Goal: Task Accomplishment & Management: Complete application form

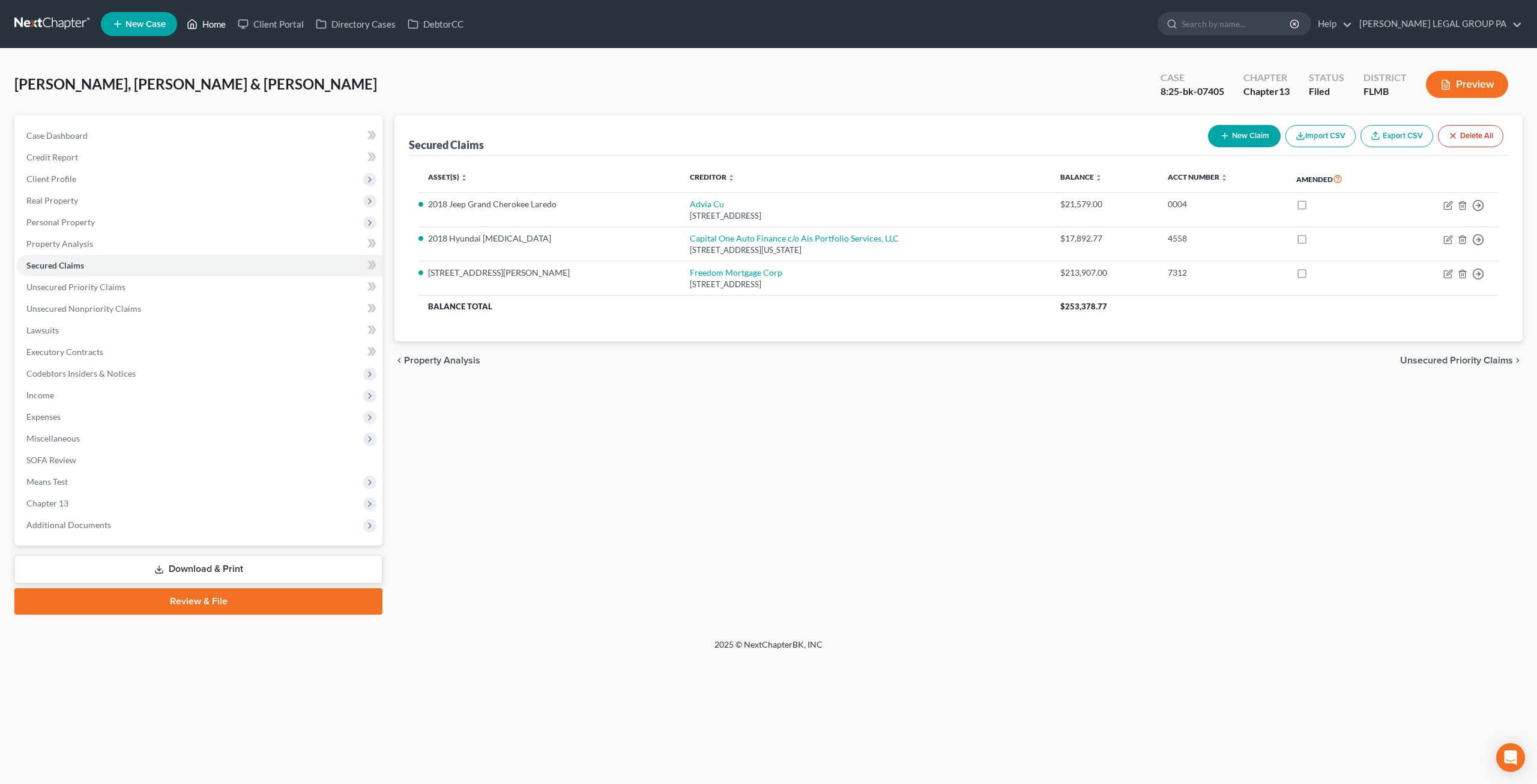
drag, startPoint x: 211, startPoint y: 24, endPoint x: 480, endPoint y: 145, distance: 295.0
click at [212, 24] on link "Home" at bounding box center [207, 24] width 51 height 22
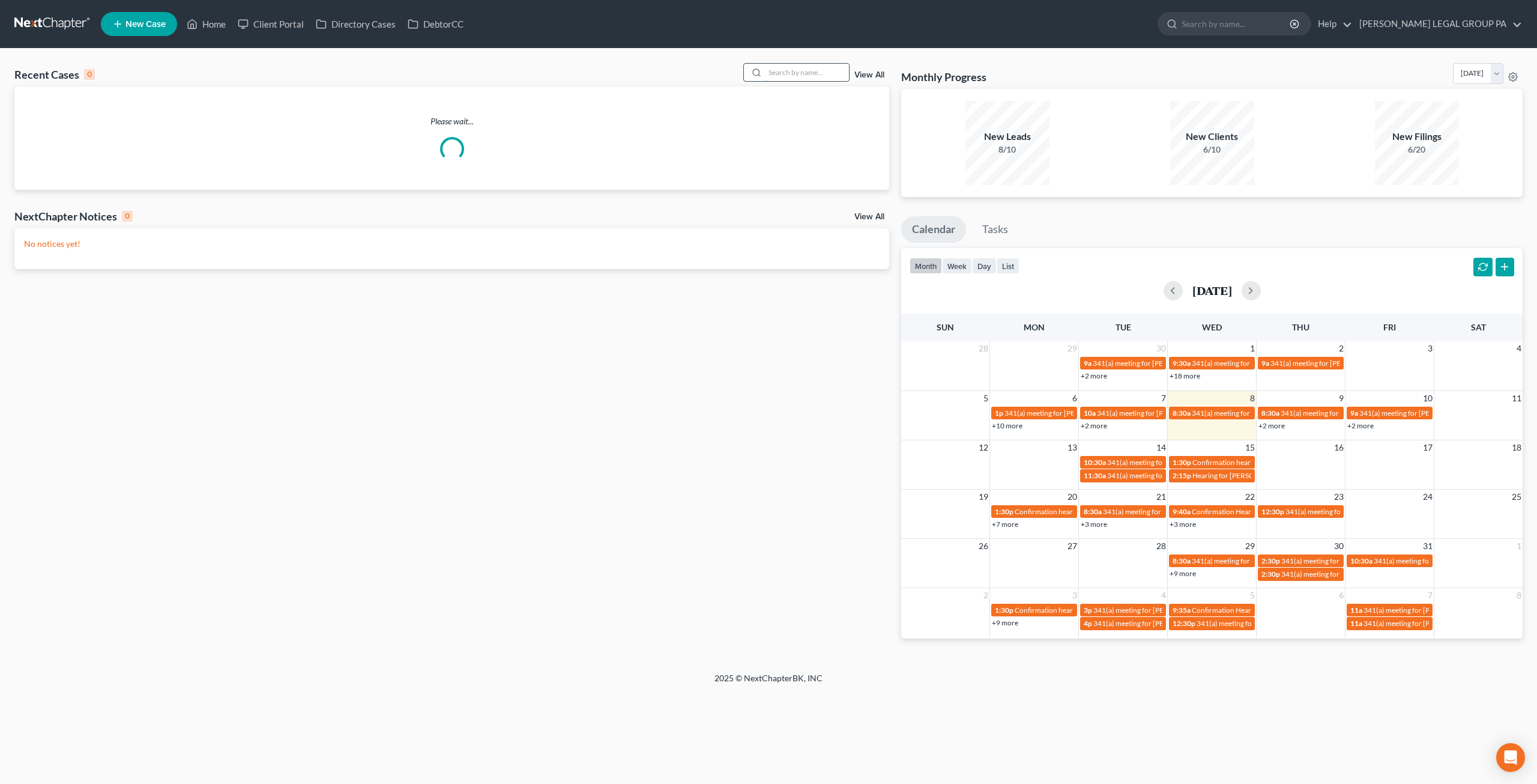
click at [816, 77] on input "search" at bounding box center [807, 72] width 84 height 17
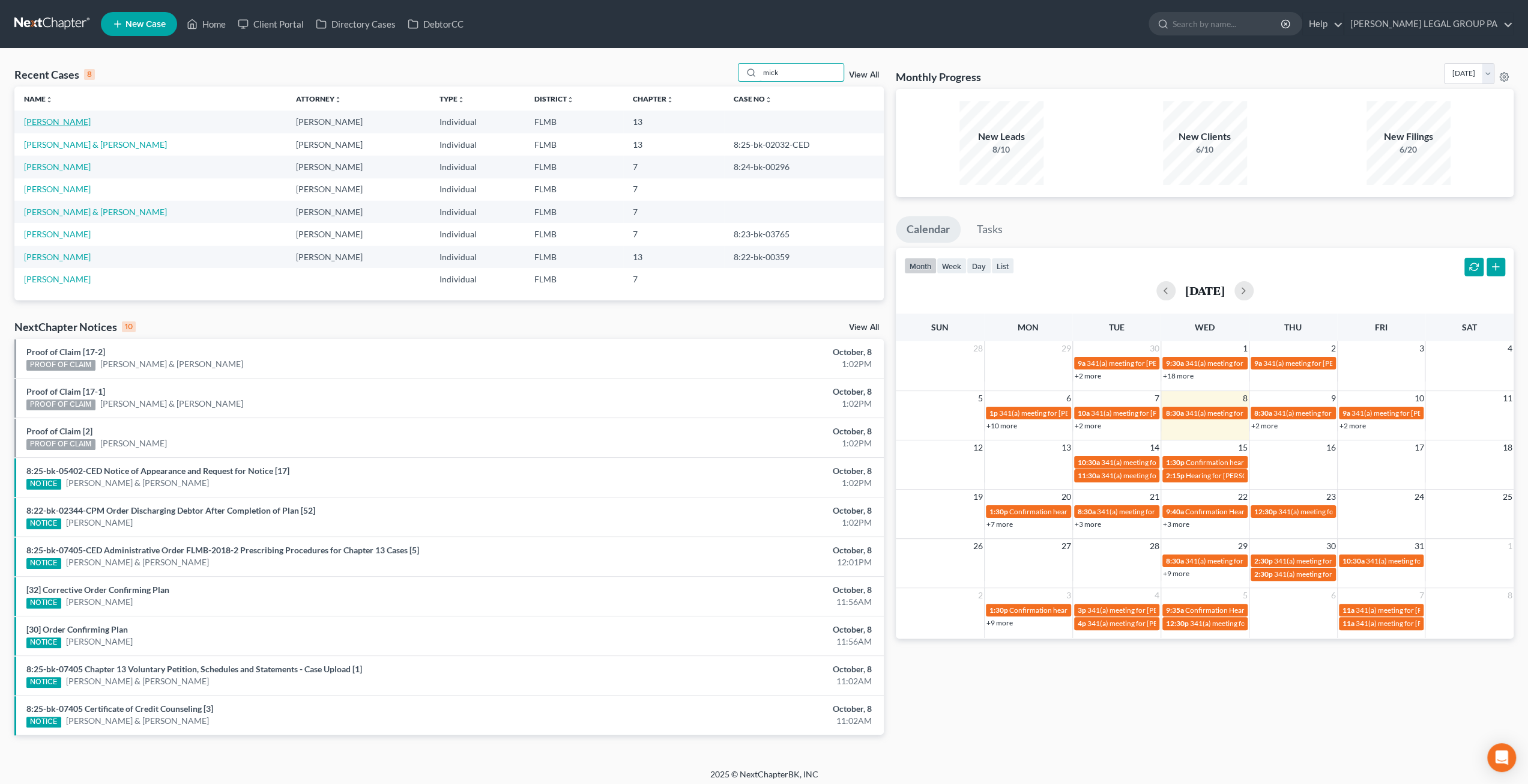
type input "mick"
click at [39, 124] on link "[PERSON_NAME]" at bounding box center [57, 121] width 67 height 10
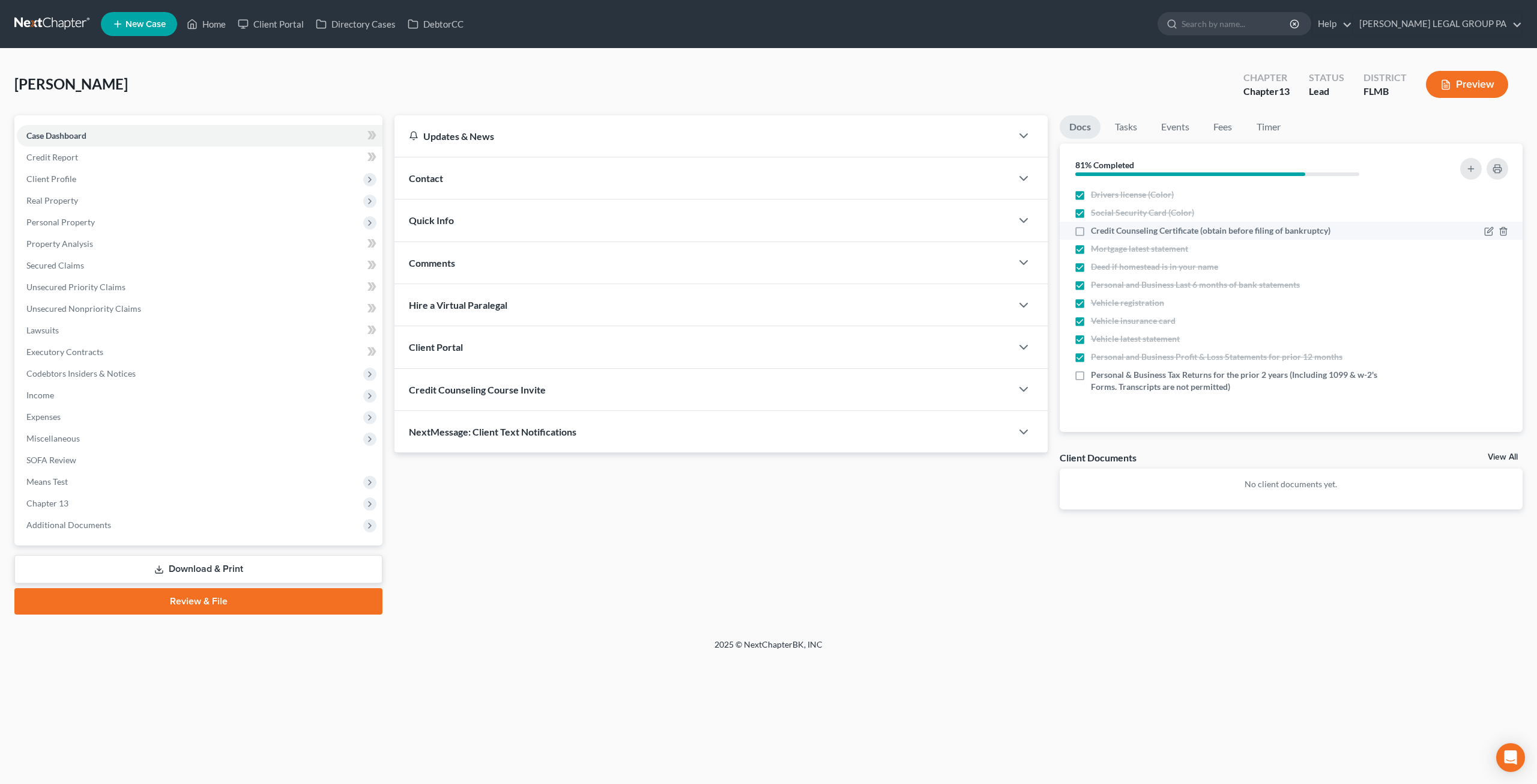
click at [1091, 231] on label "Credit Counseling Certificate (obtain before filing of bankruptcy)" at bounding box center [1211, 230] width 240 height 12
click at [1096, 231] on input "Credit Counseling Certificate (obtain before filing of bankruptcy)" at bounding box center [1100, 228] width 8 height 8
checkbox input "true"
click at [209, 27] on link "Home" at bounding box center [207, 24] width 51 height 22
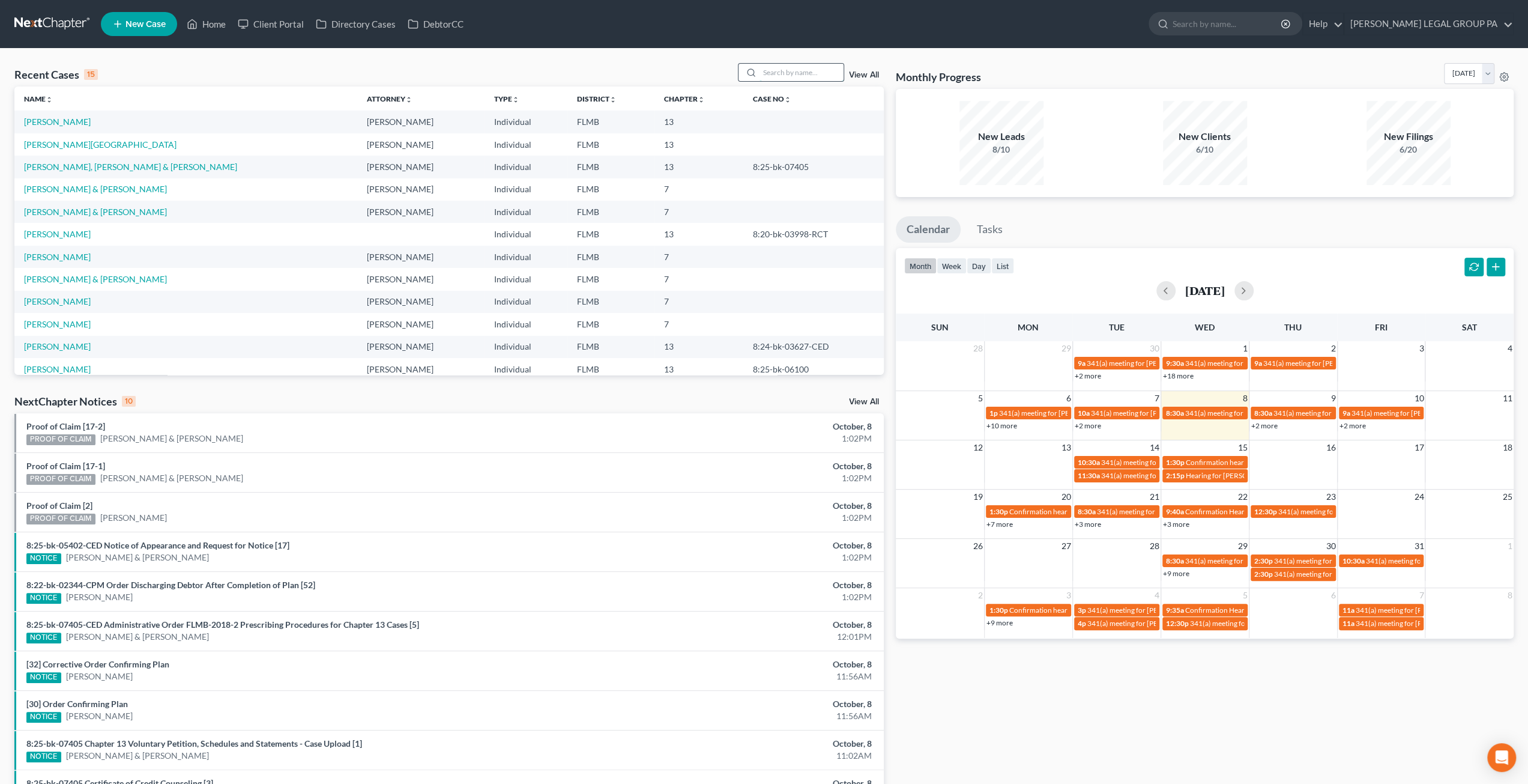
click at [803, 74] on input "search" at bounding box center [802, 72] width 84 height 17
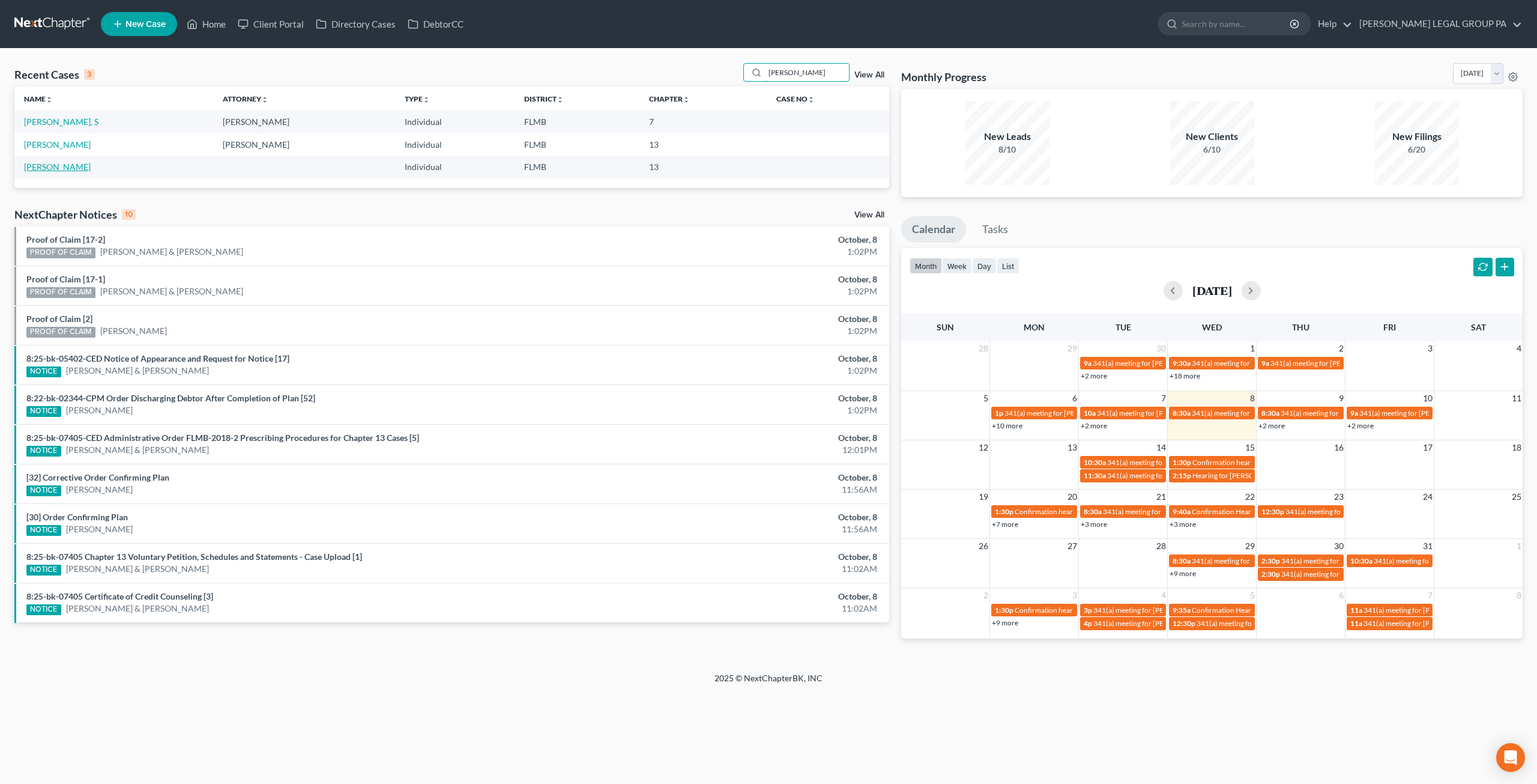
type input "[PERSON_NAME]"
click at [57, 163] on link "[PERSON_NAME]" at bounding box center [57, 166] width 67 height 10
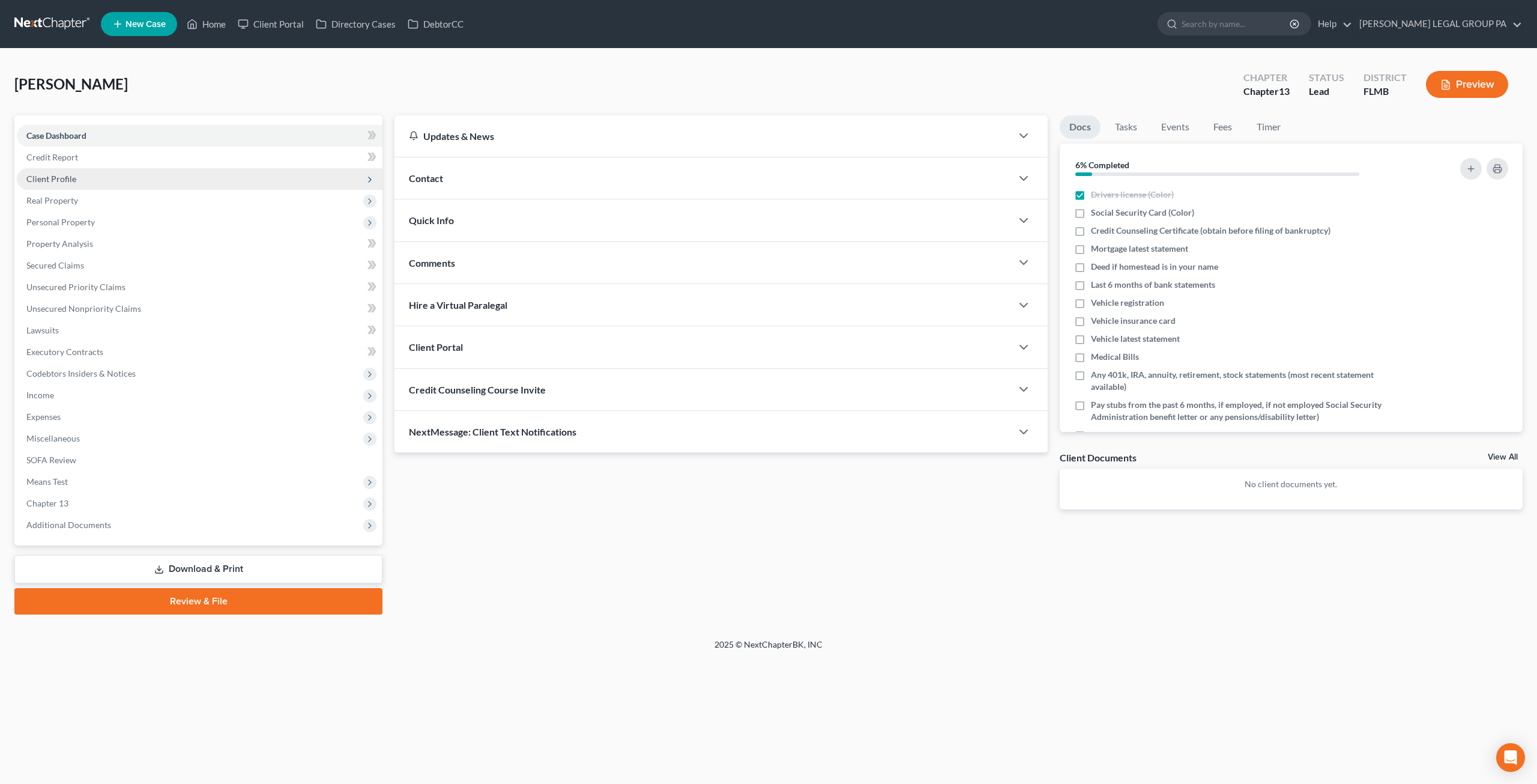
click at [43, 172] on span "Client Profile" at bounding box center [199, 179] width 366 height 22
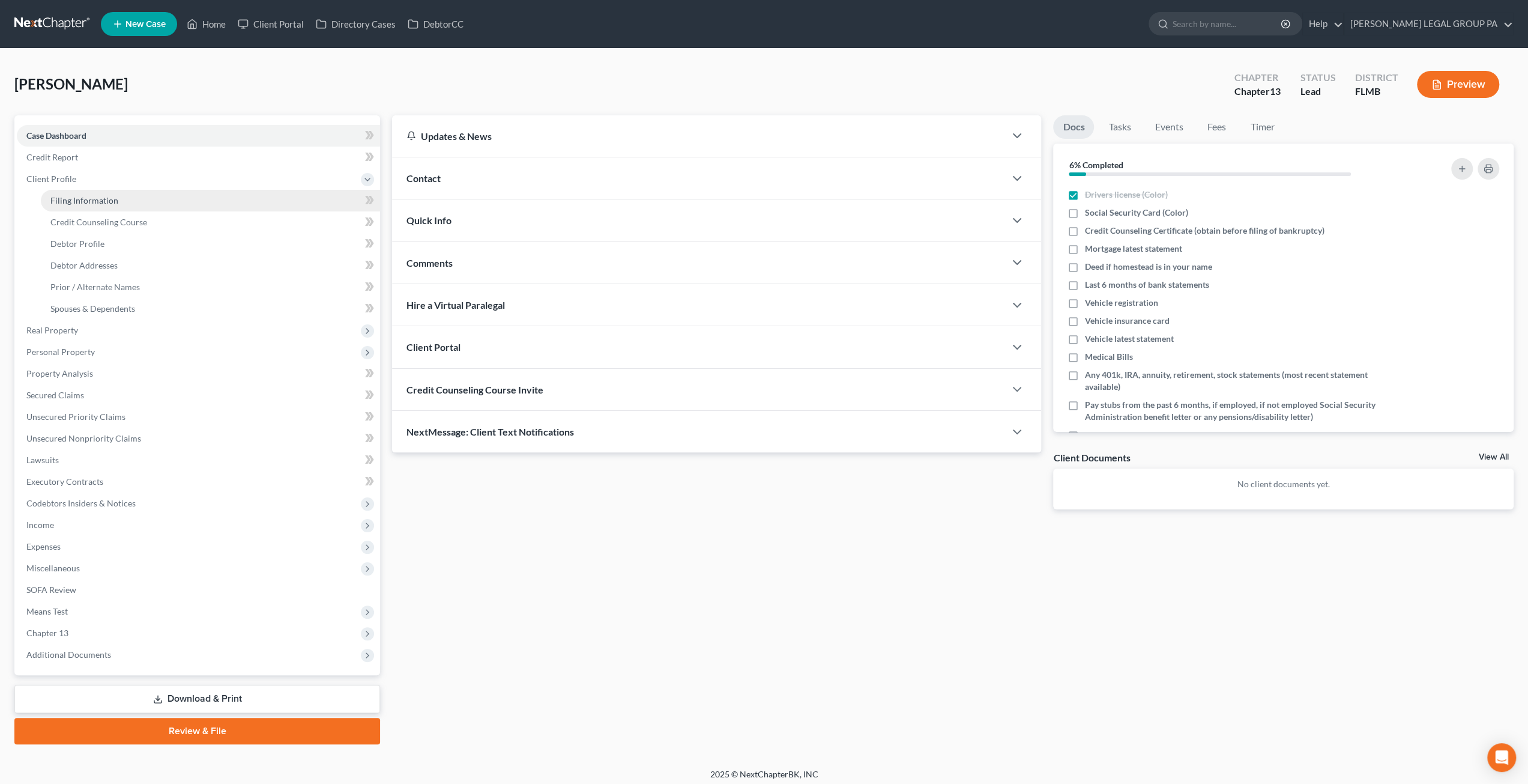
click at [81, 202] on span "Filing Information" at bounding box center [84, 199] width 68 height 10
select select "1"
select select "0"
select select "3"
select select "15"
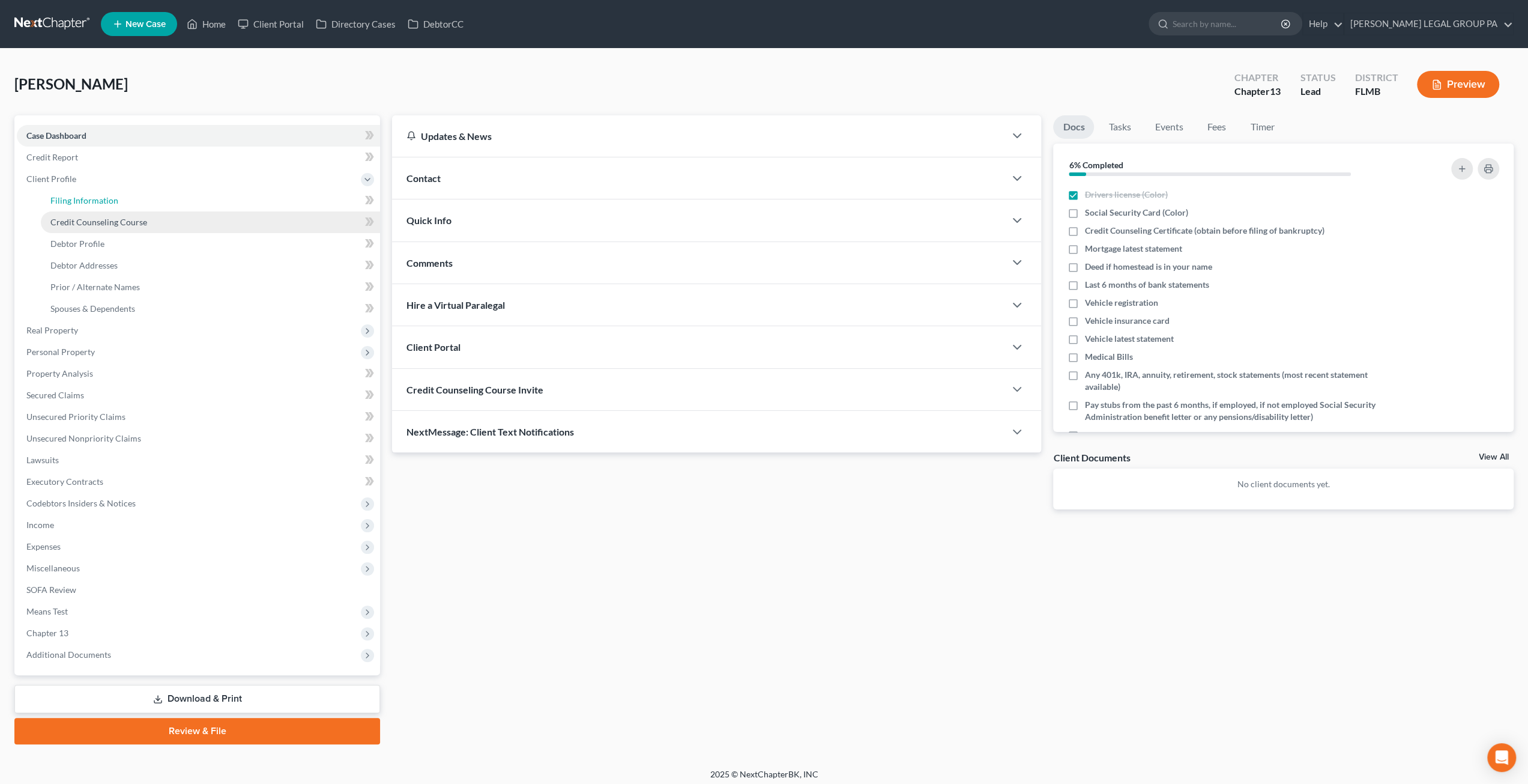
select select "9"
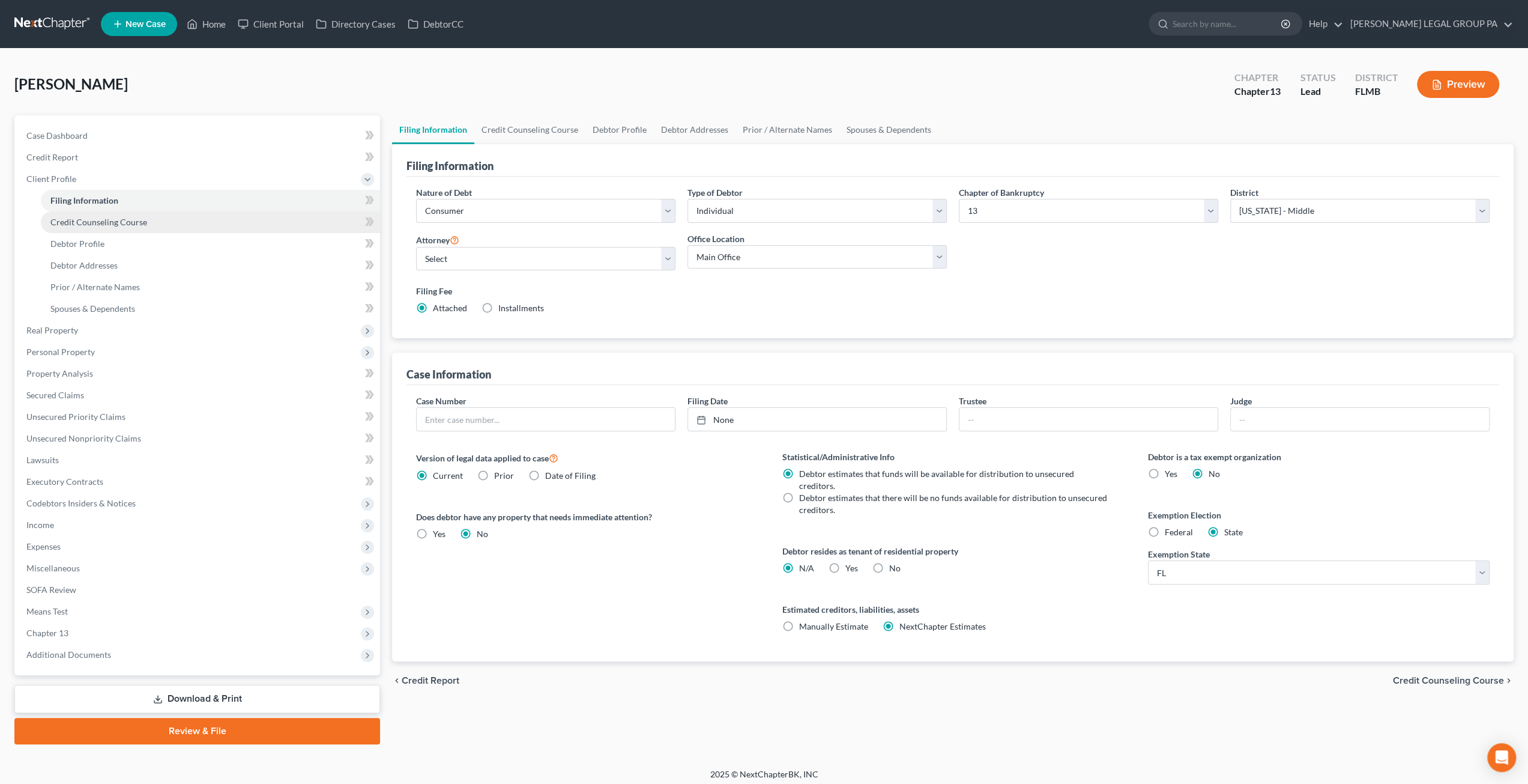
click at [92, 220] on span "Credit Counseling Course" at bounding box center [99, 221] width 97 height 10
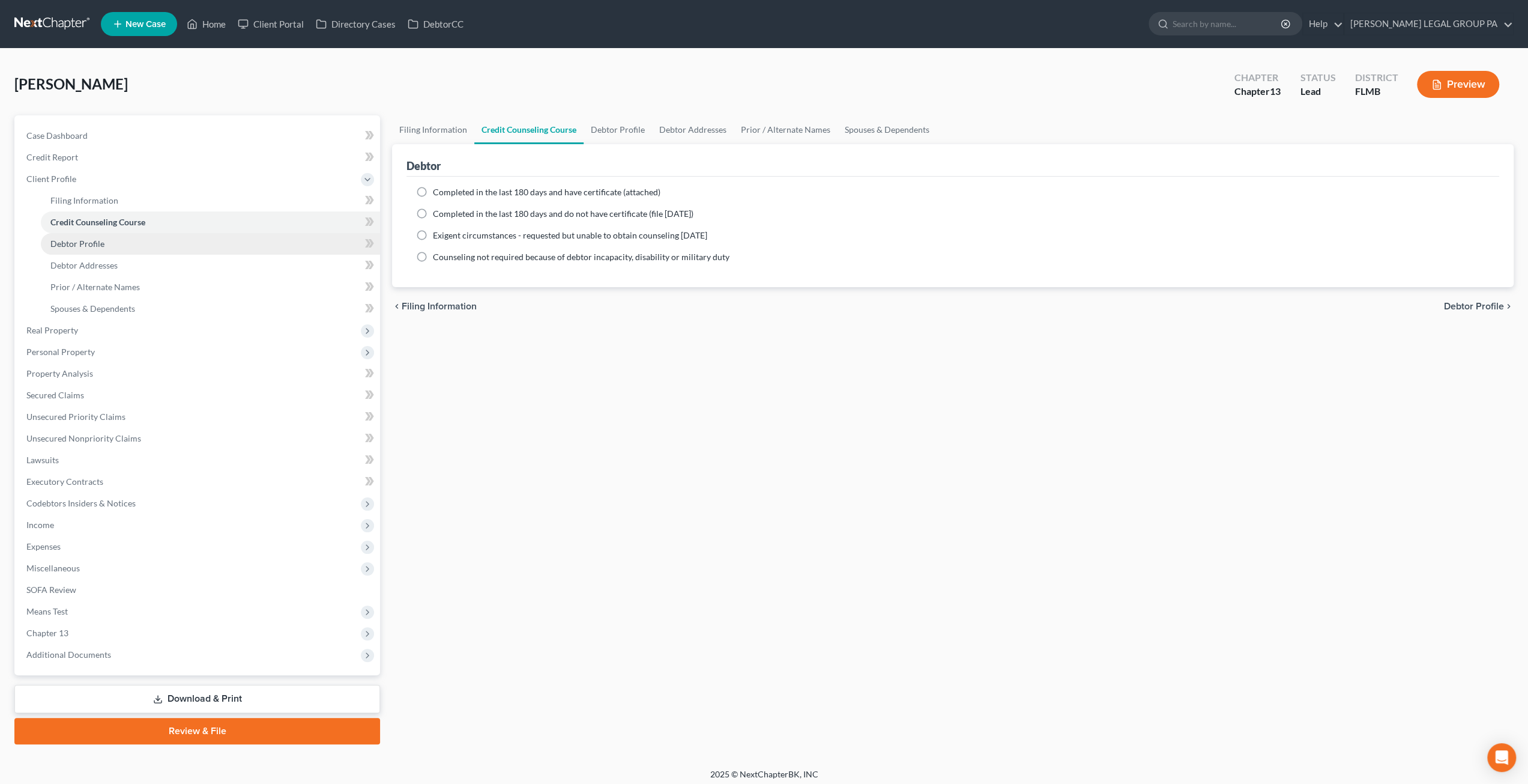
click at [98, 249] on link "Debtor Profile" at bounding box center [210, 244] width 339 height 22
select select "0"
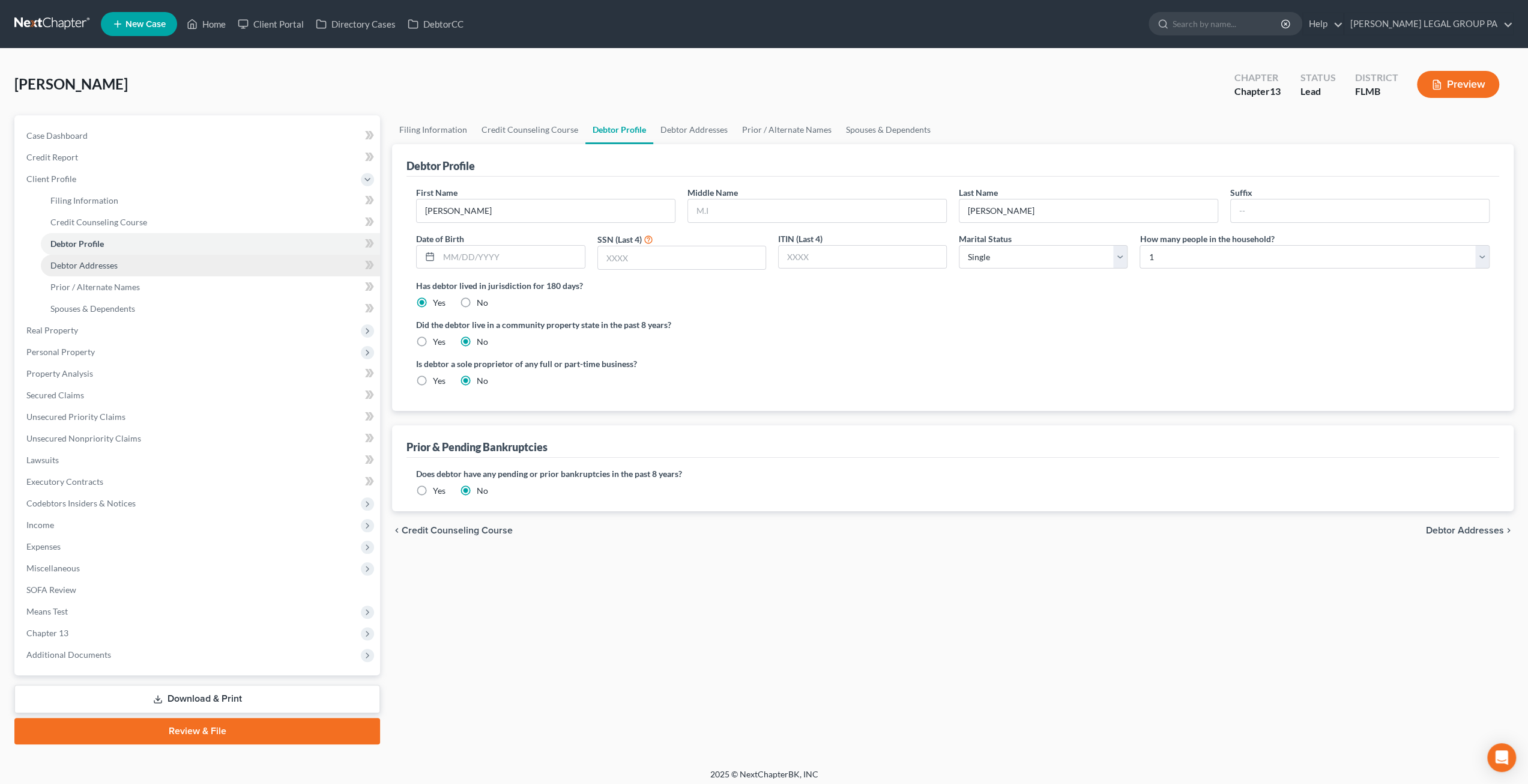
click at [99, 274] on link "Debtor Addresses" at bounding box center [210, 265] width 339 height 22
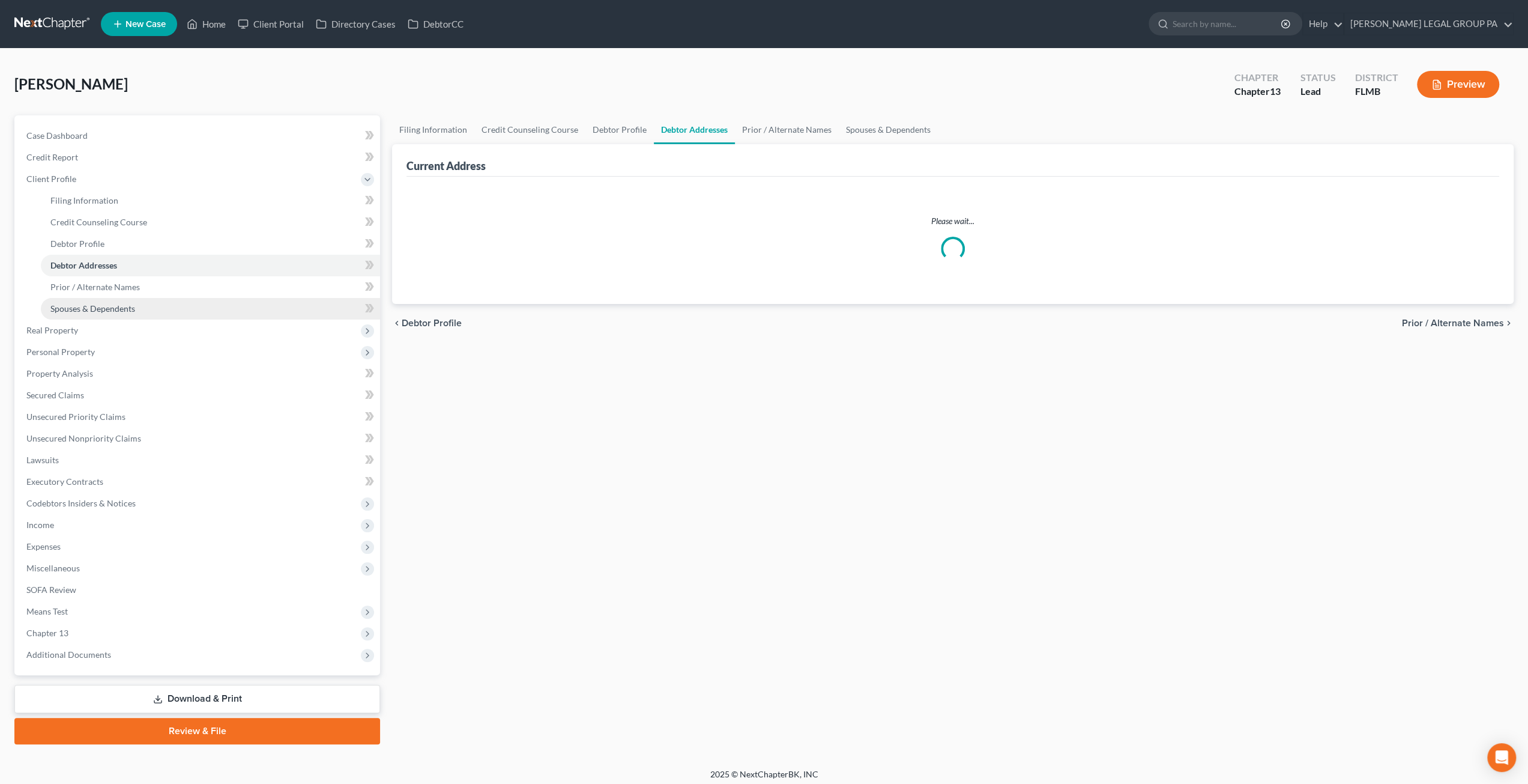
select select "0"
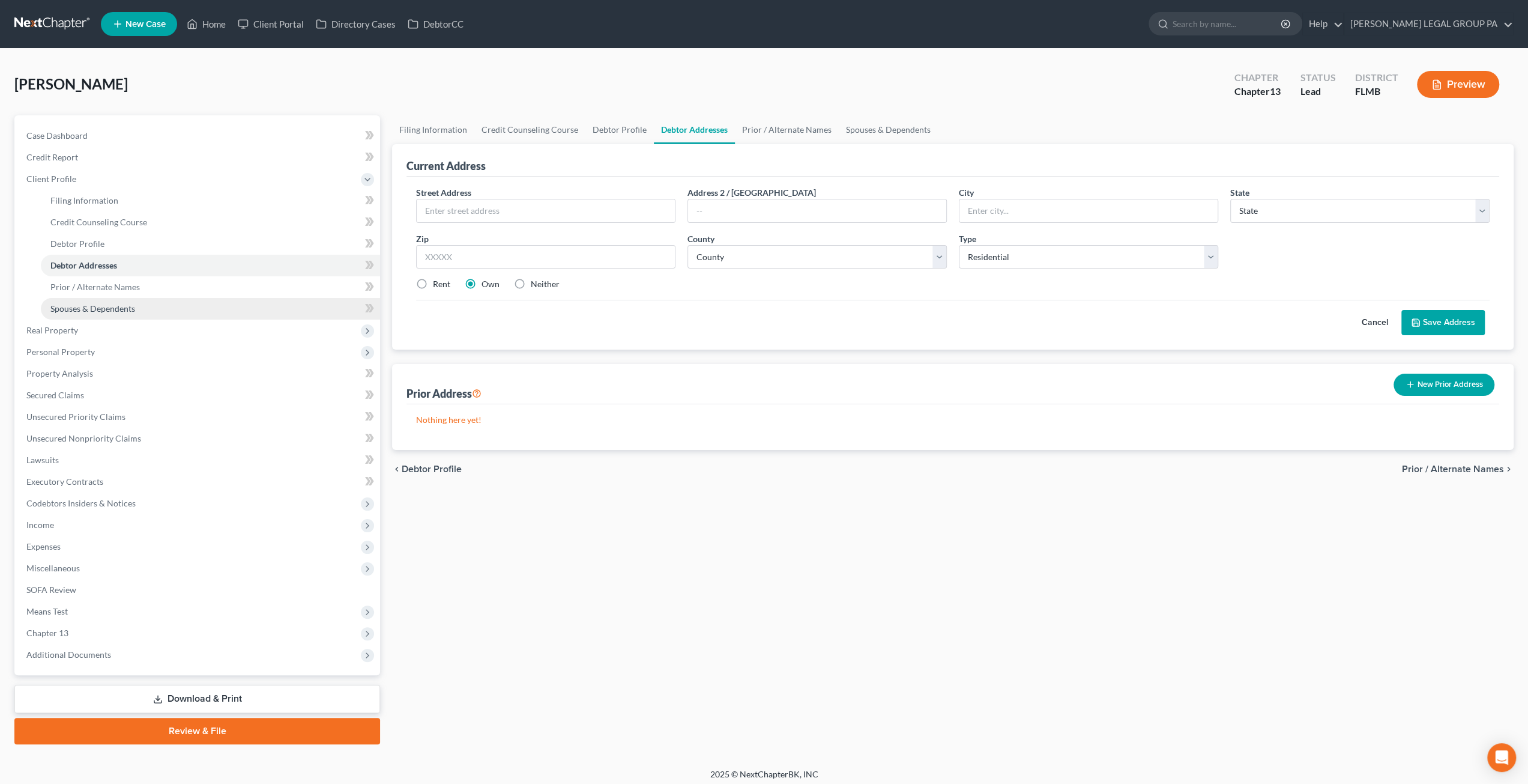
click at [102, 298] on link "Spouses & Dependents" at bounding box center [210, 309] width 339 height 22
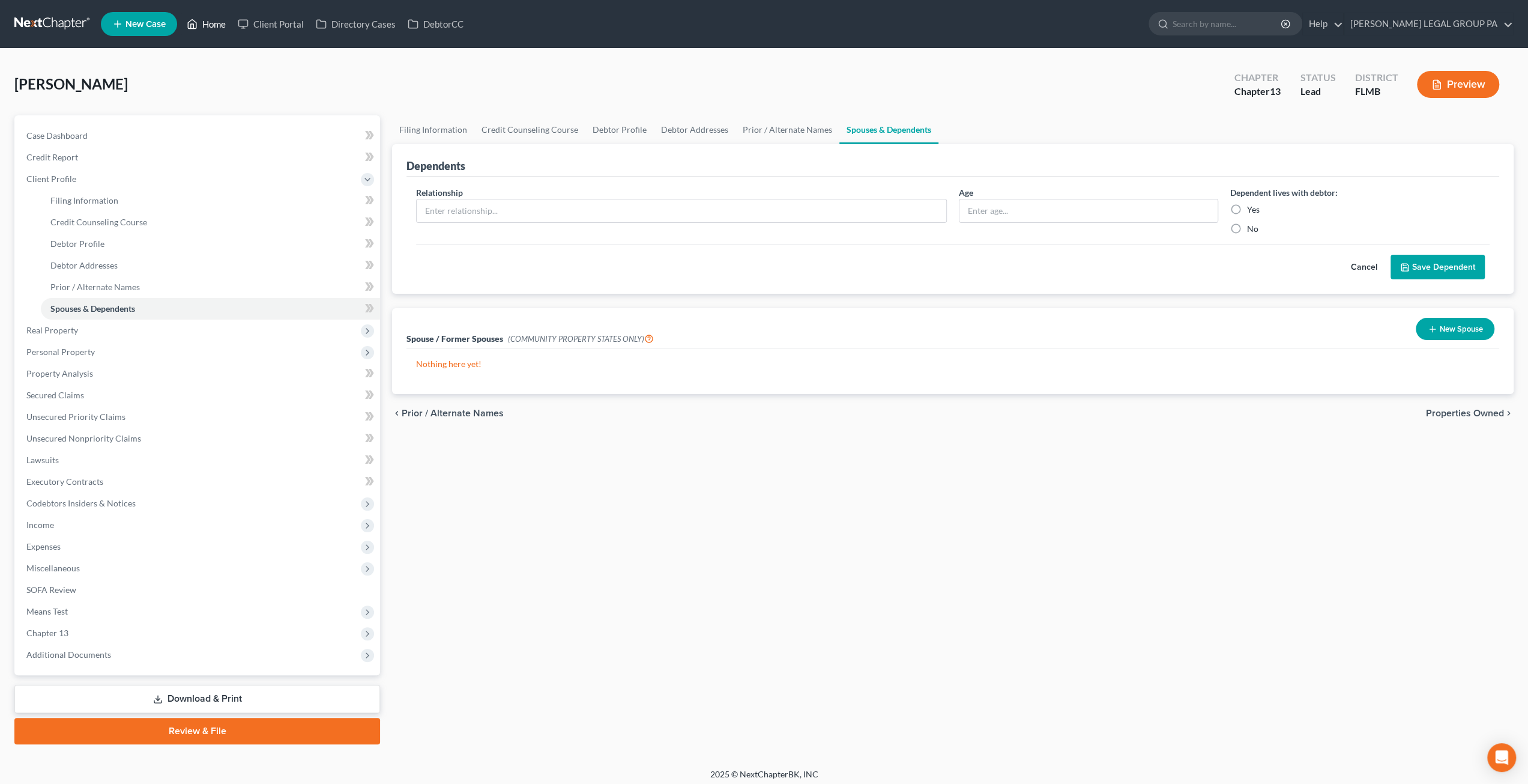
drag, startPoint x: 216, startPoint y: 27, endPoint x: 217, endPoint y: 34, distance: 7.1
click at [216, 27] on link "Home" at bounding box center [207, 24] width 51 height 22
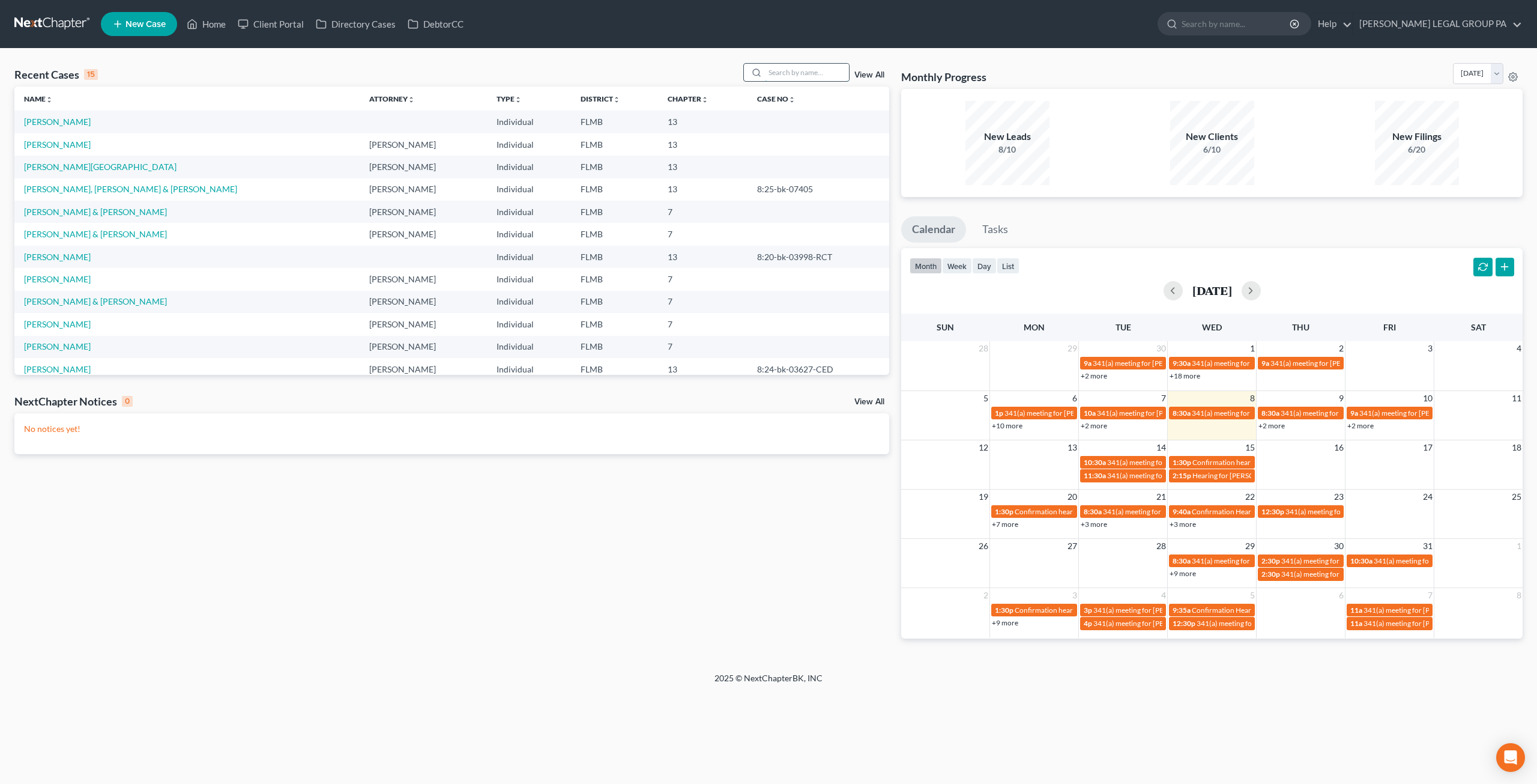
click at [801, 74] on input "search" at bounding box center [807, 72] width 84 height 17
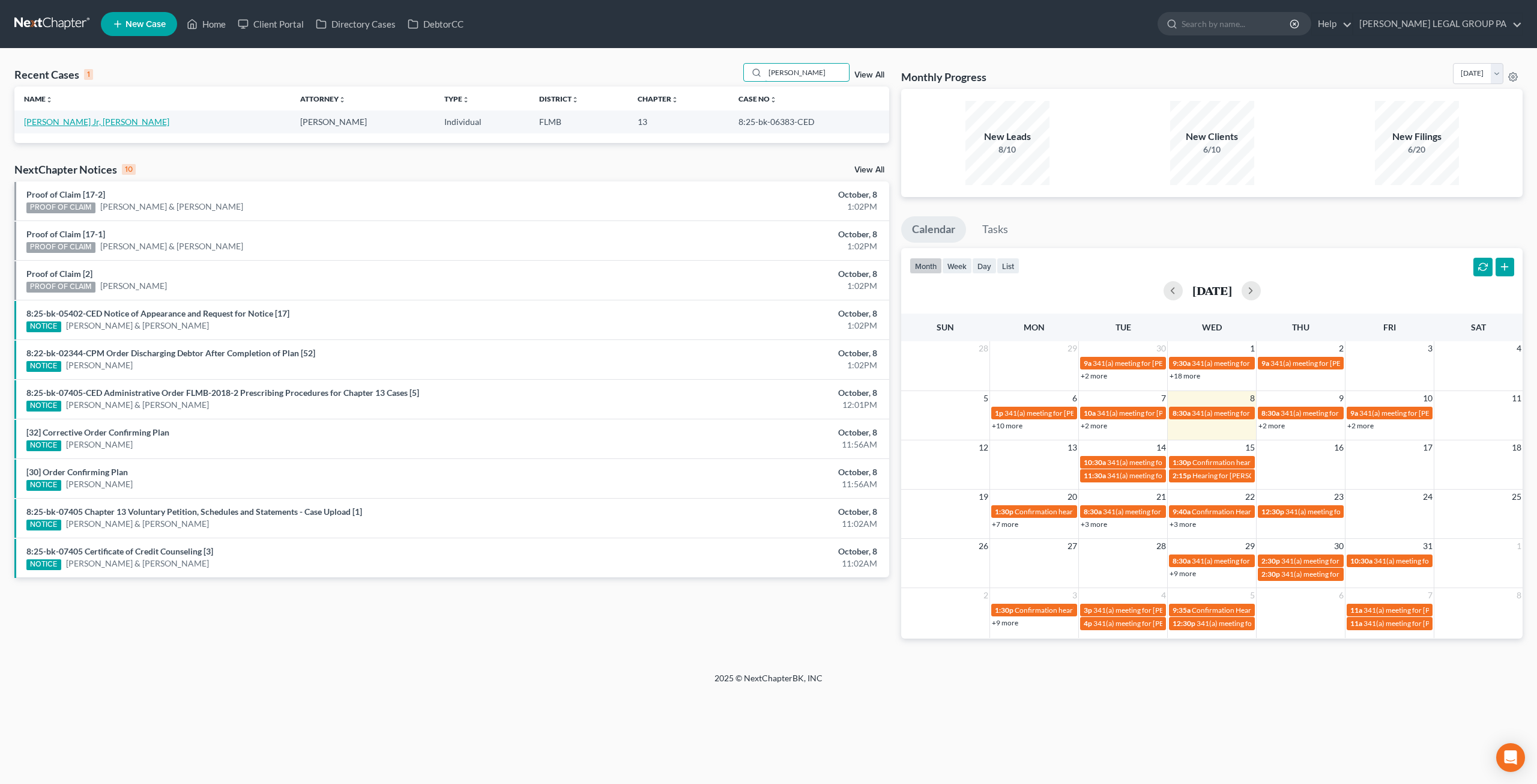
type input "[PERSON_NAME]"
click at [49, 117] on link "[PERSON_NAME] Jr, [PERSON_NAME]" at bounding box center [96, 121] width 145 height 10
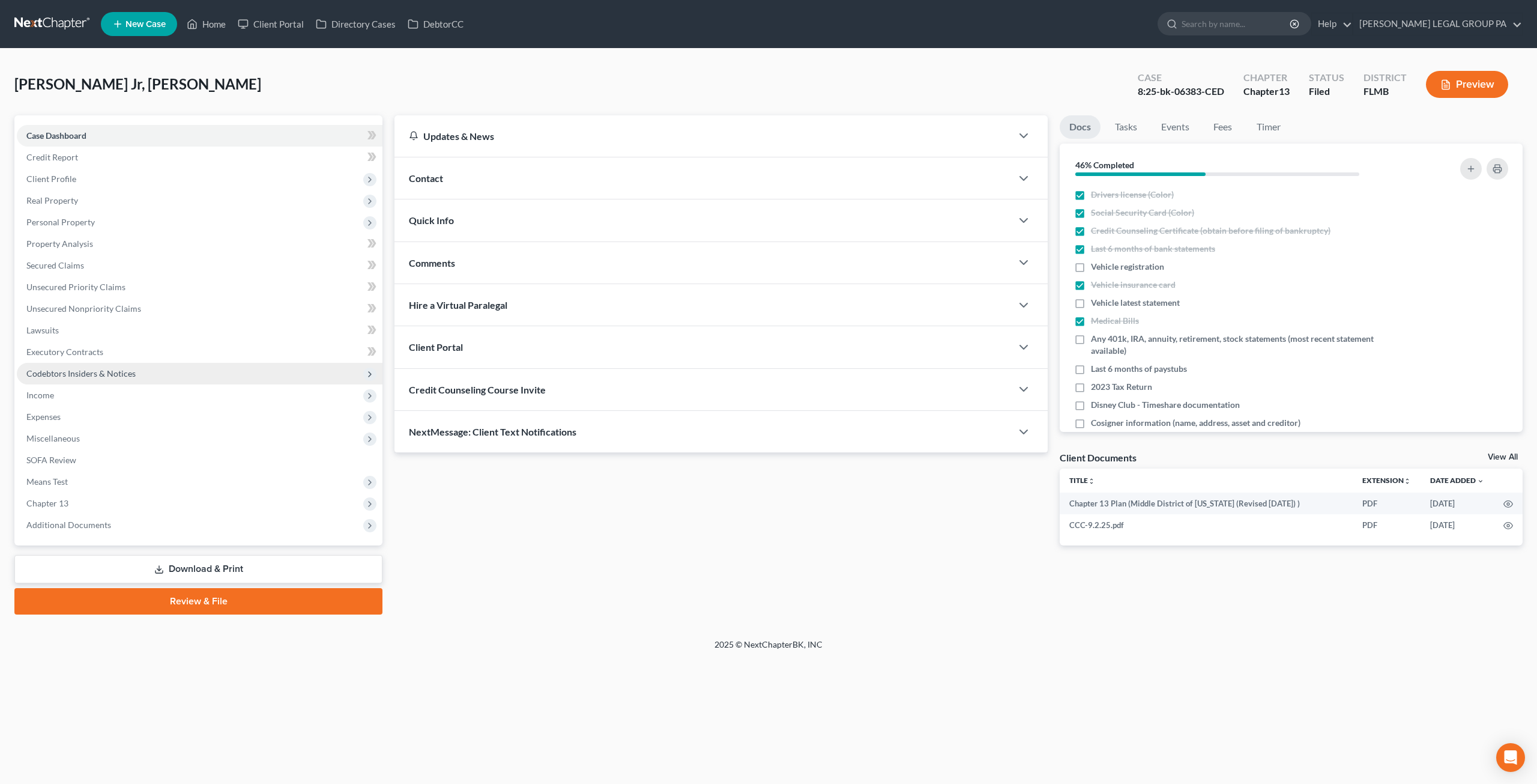
click at [52, 376] on span "Codebtors Insiders & Notices" at bounding box center [81, 372] width 109 height 10
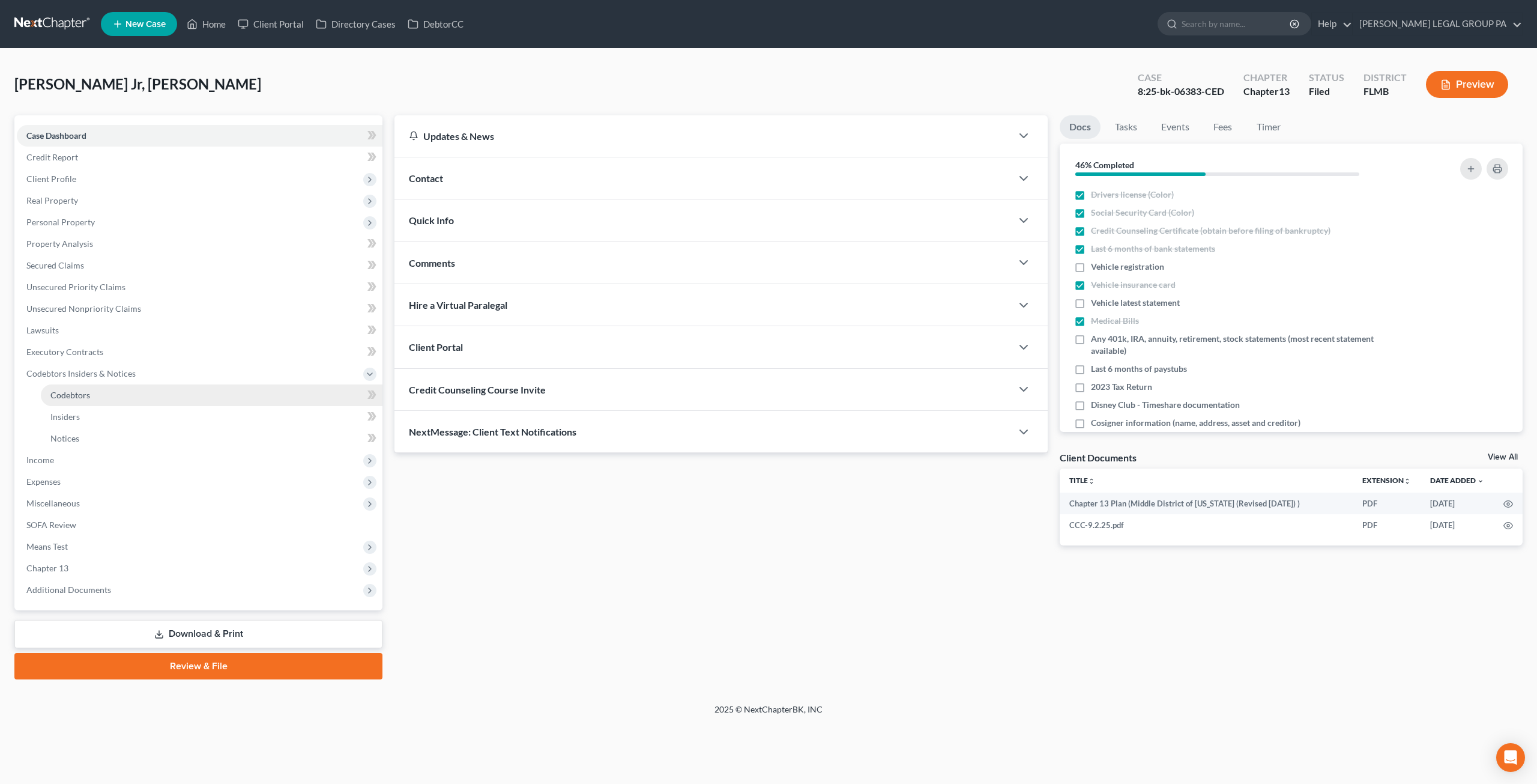
click at [72, 392] on span "Codebtors" at bounding box center [70, 394] width 39 height 10
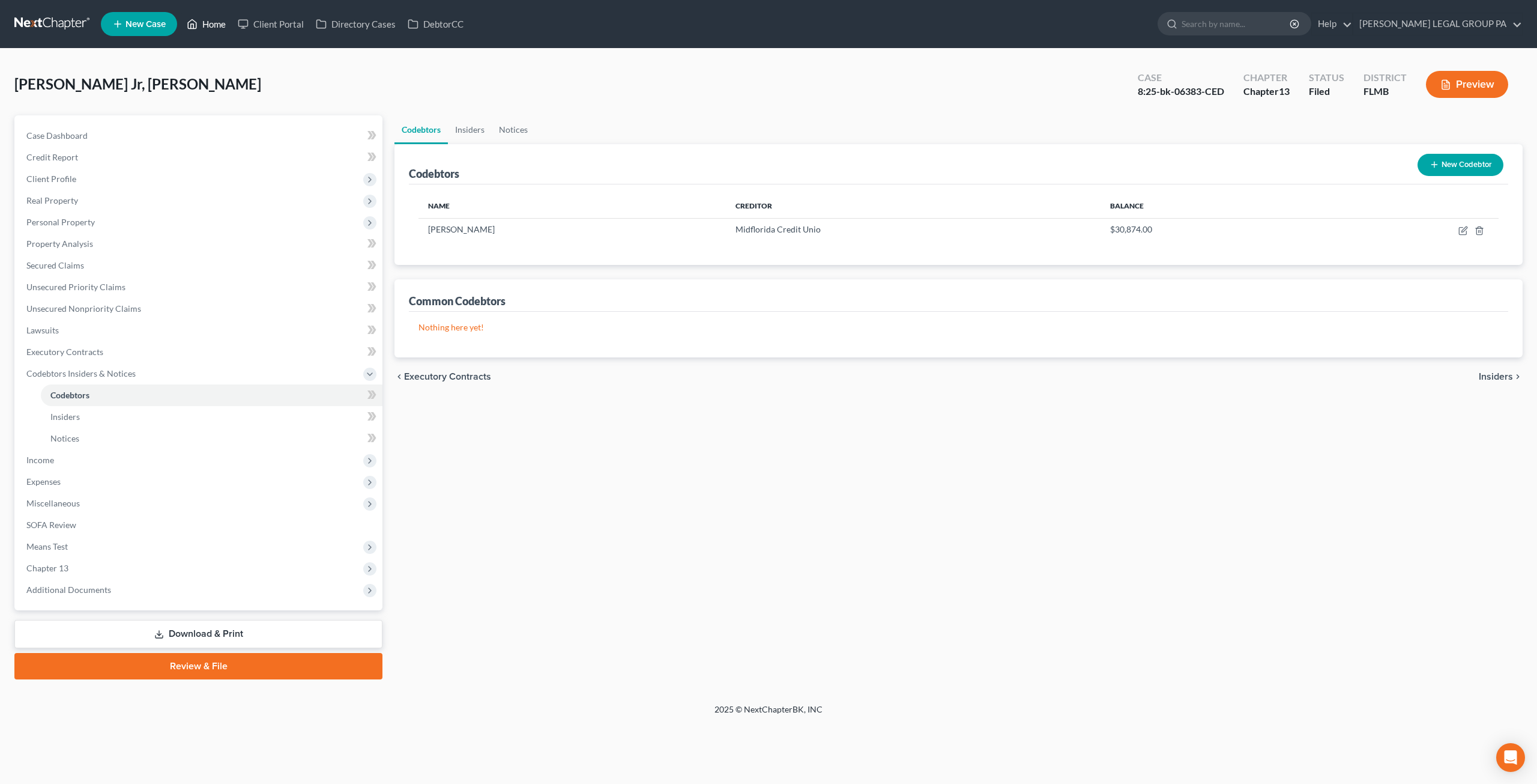
click at [188, 26] on icon at bounding box center [192, 24] width 11 height 15
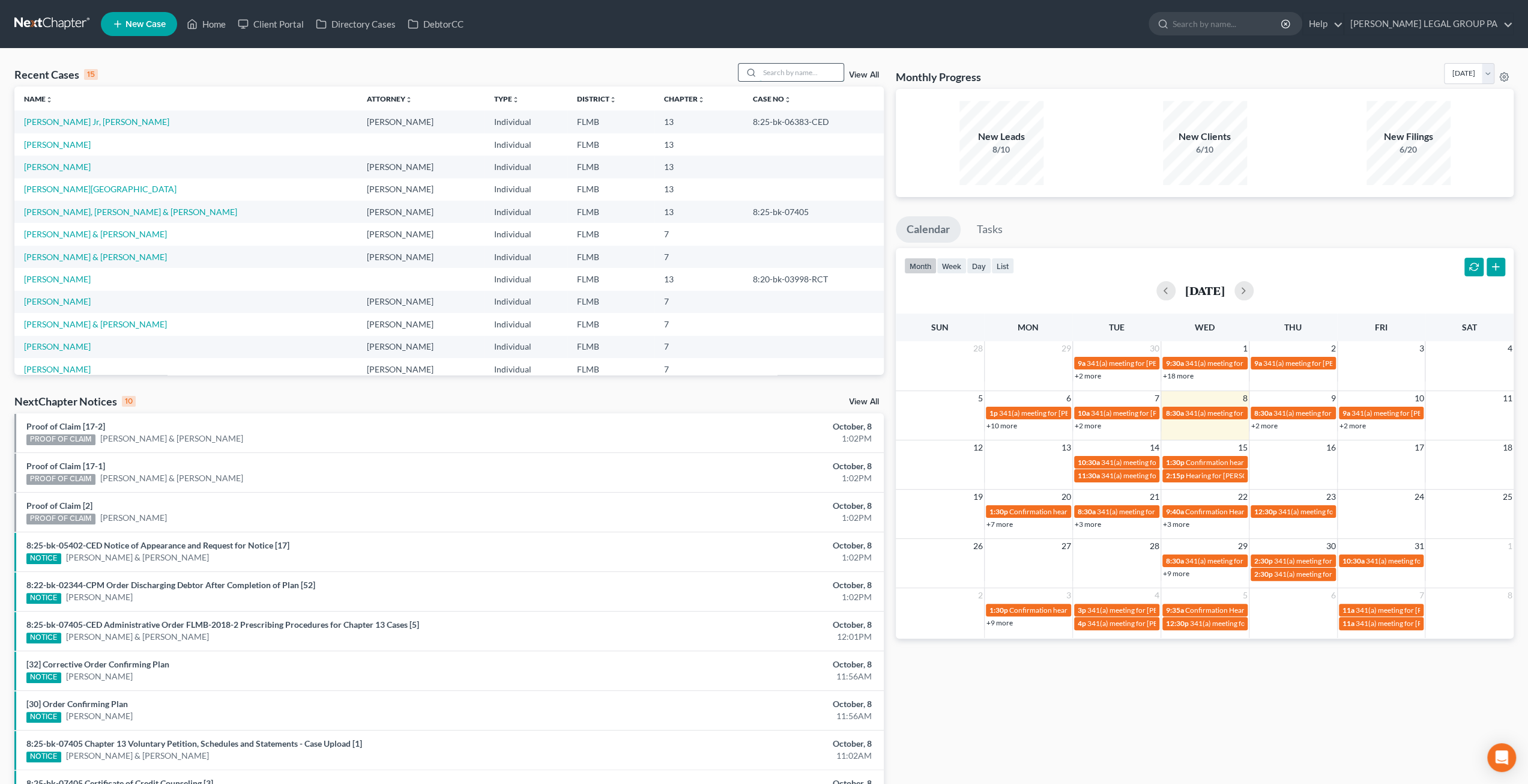
click at [777, 75] on input "search" at bounding box center [802, 72] width 84 height 17
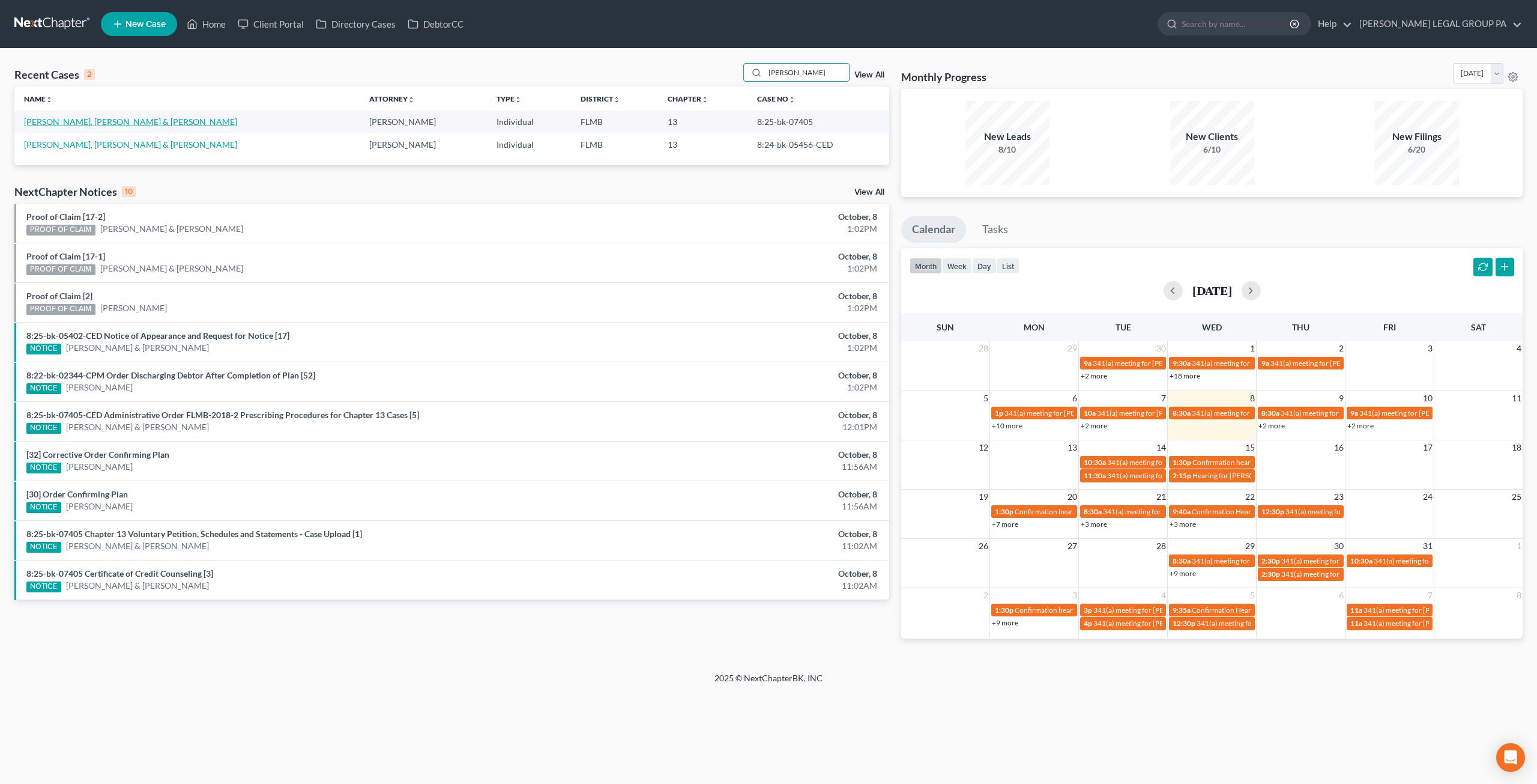
type input "[PERSON_NAME]"
click at [54, 121] on link "[PERSON_NAME], [PERSON_NAME] & [PERSON_NAME]" at bounding box center [130, 121] width 213 height 10
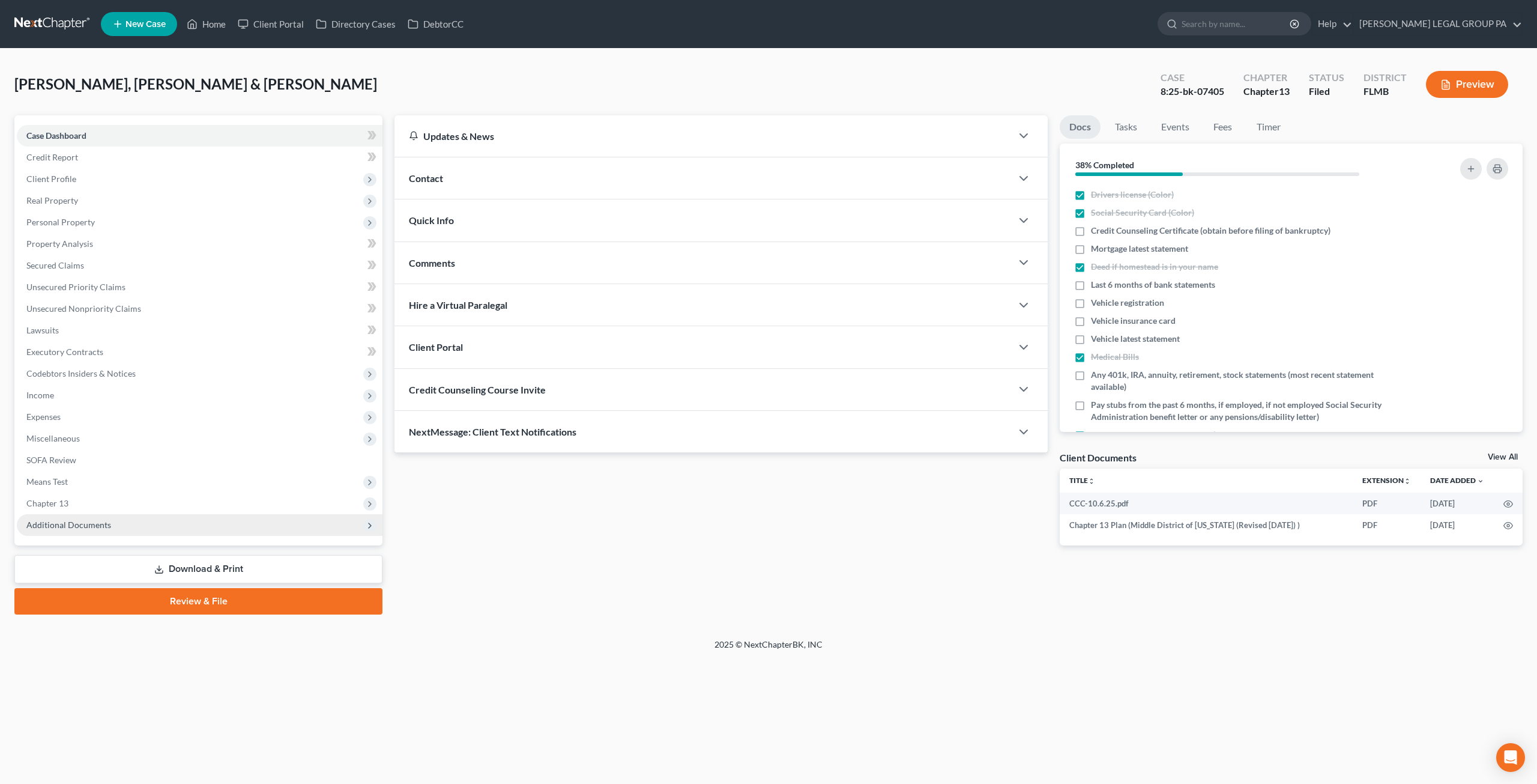
click at [79, 518] on span "Additional Documents" at bounding box center [199, 525] width 366 height 22
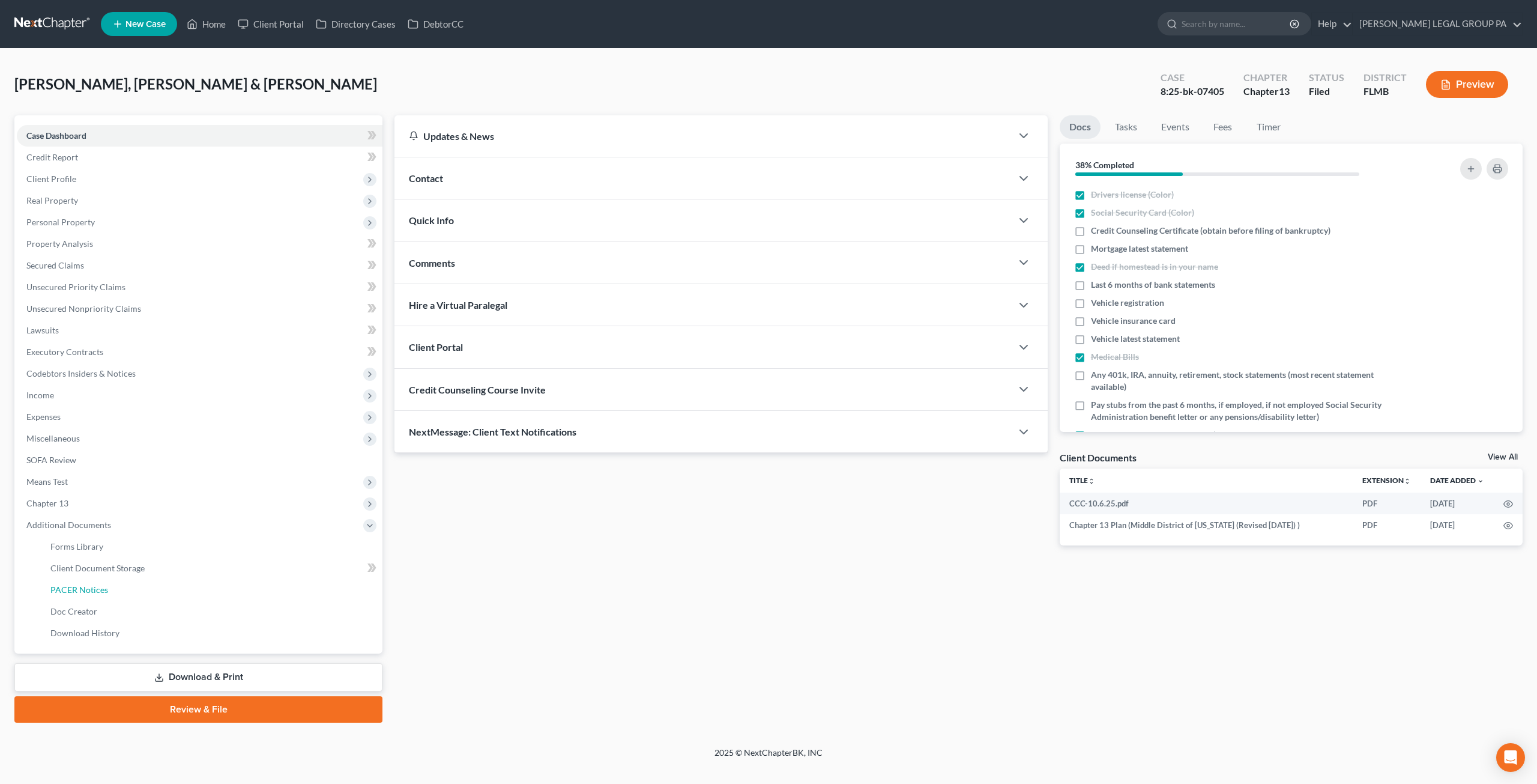
click at [103, 585] on span "PACER Notices" at bounding box center [79, 589] width 58 height 10
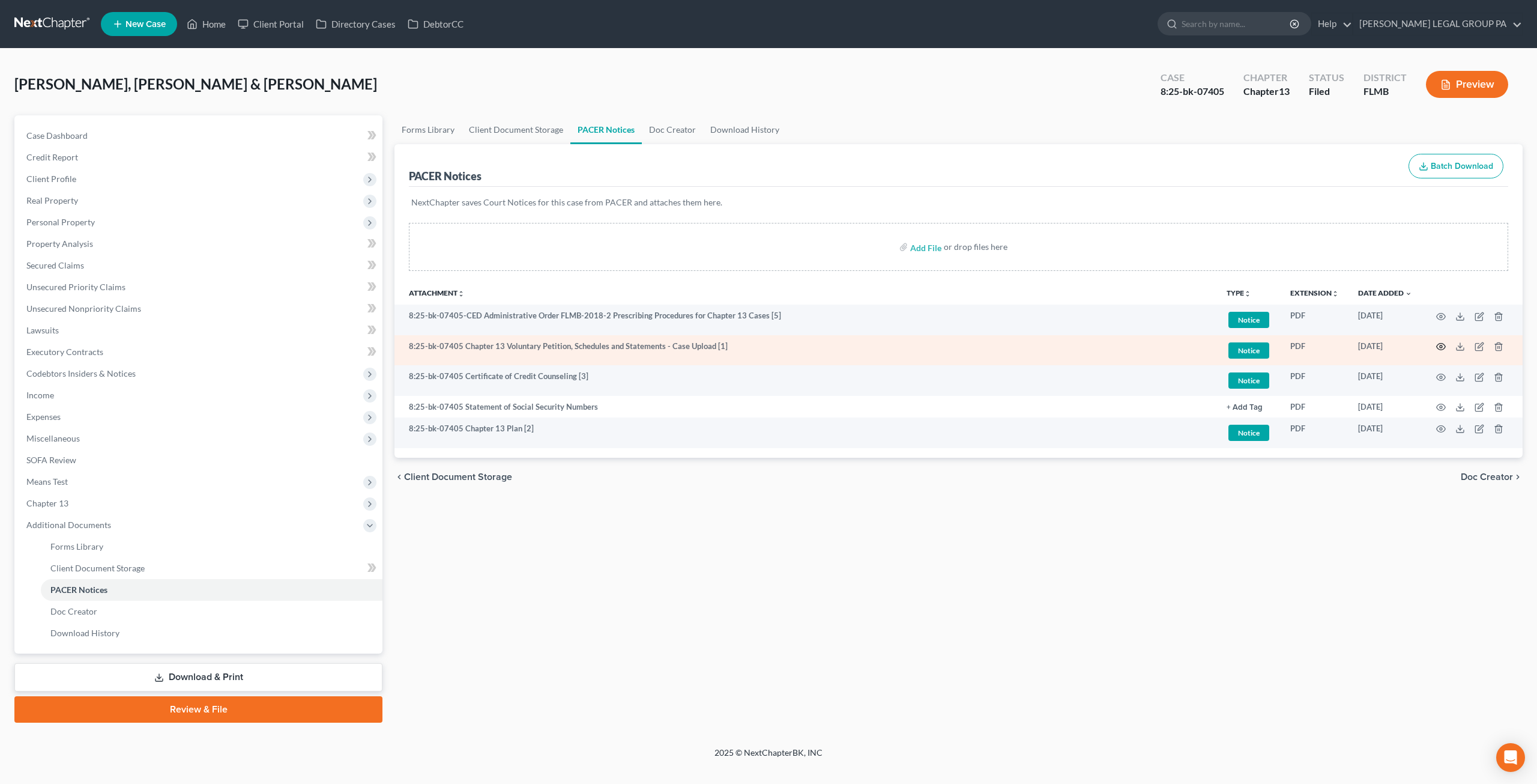
drag, startPoint x: 1447, startPoint y: 339, endPoint x: 1441, endPoint y: 341, distance: 6.3
click at [1446, 339] on td at bounding box center [1472, 349] width 101 height 30
click at [1437, 346] on icon "button" at bounding box center [1441, 346] width 10 height 10
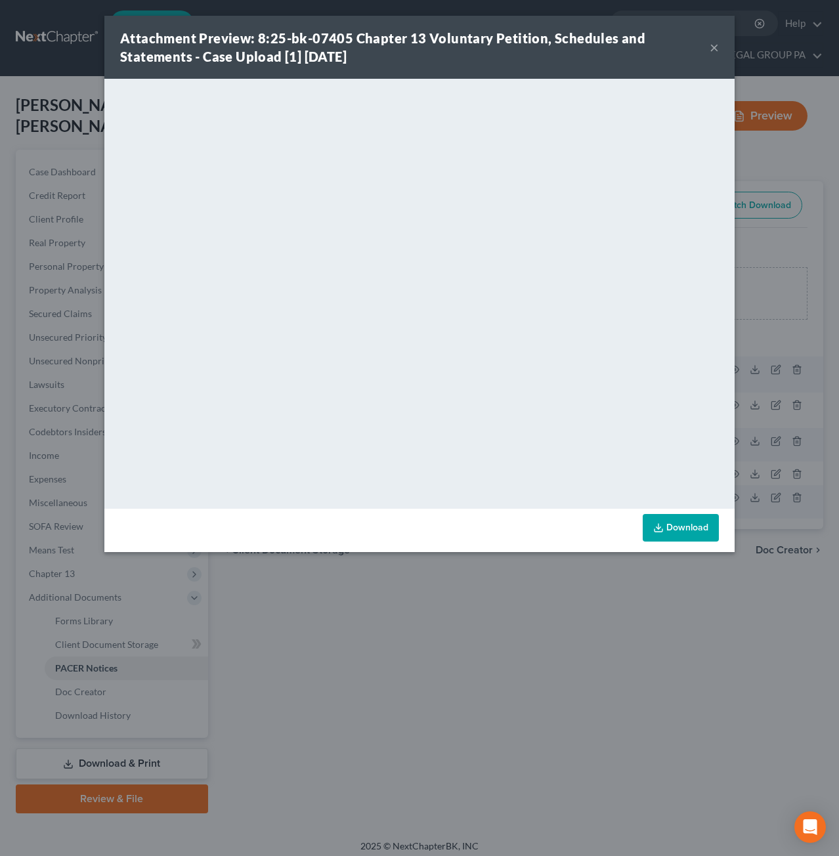
click at [645, 45] on strong "Attachment Preview: 8:25-bk-07405 Chapter 13 Voluntary Petition, Schedules and …" at bounding box center [382, 47] width 525 height 34
click at [709, 48] on button "×" at bounding box center [713, 47] width 9 height 16
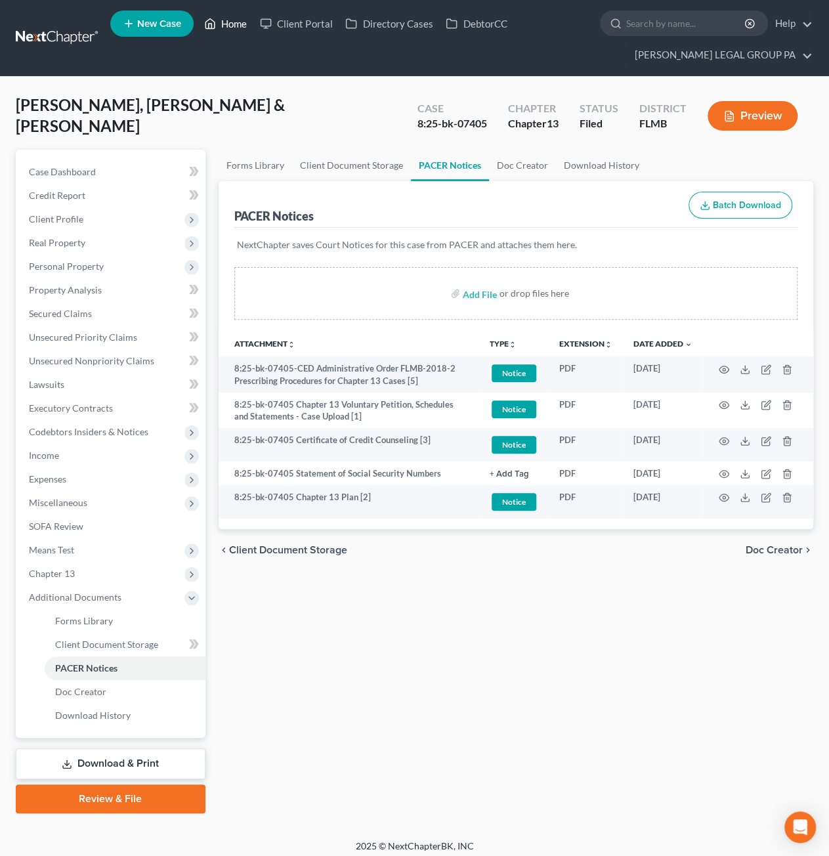
click at [243, 19] on link "Home" at bounding box center [226, 24] width 56 height 24
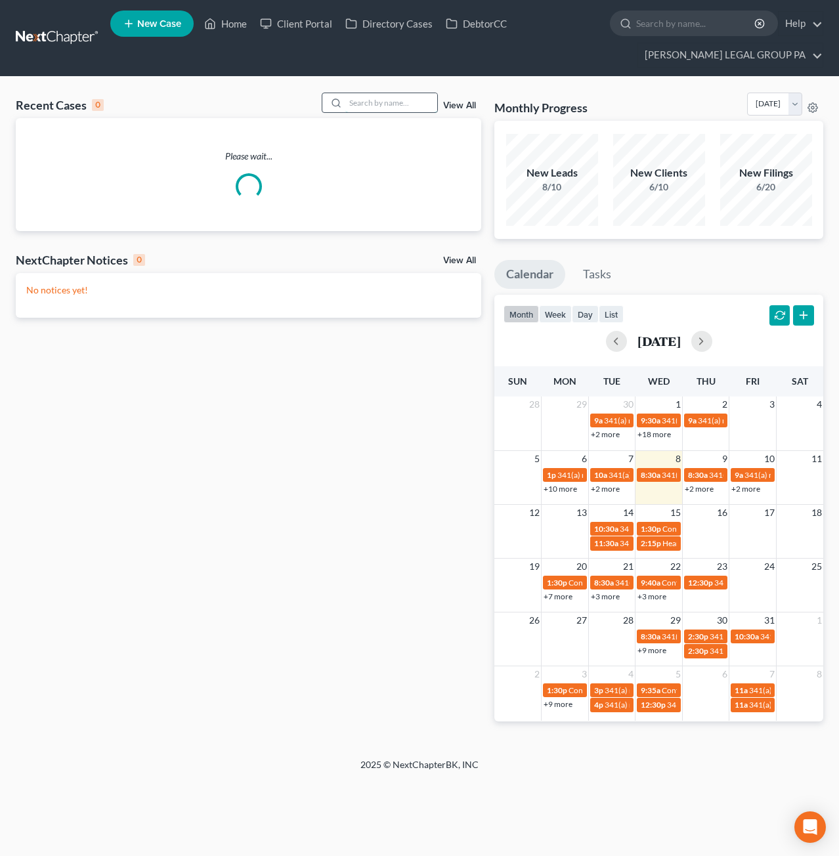
click at [387, 101] on input "search" at bounding box center [391, 102] width 92 height 19
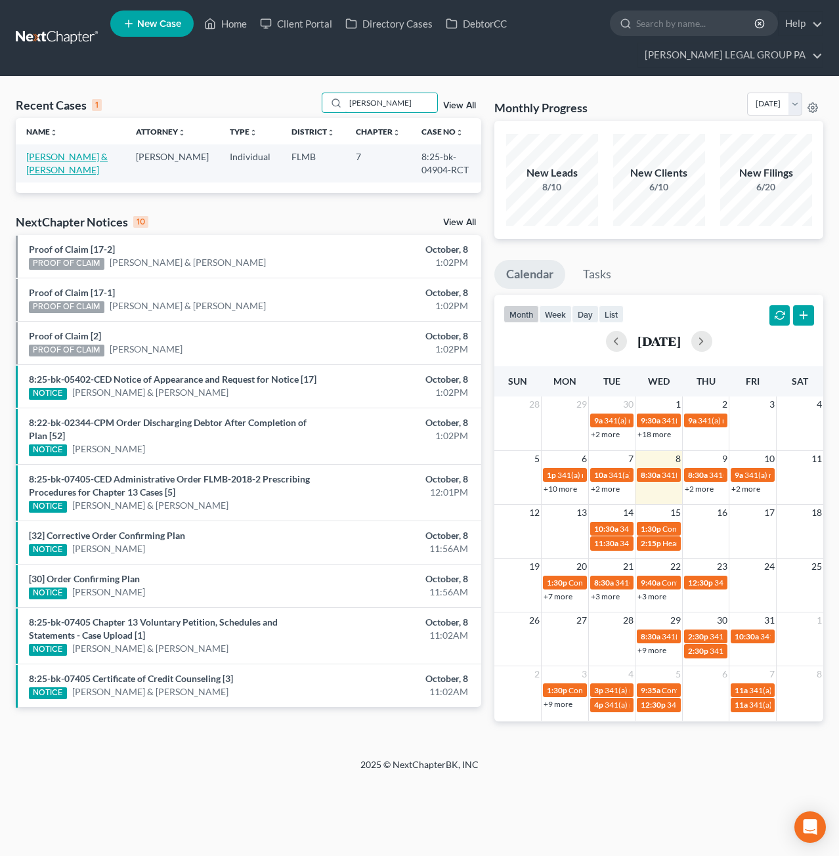
type input "[PERSON_NAME]"
click at [51, 159] on link "[PERSON_NAME] & [PERSON_NAME]" at bounding box center [66, 163] width 81 height 24
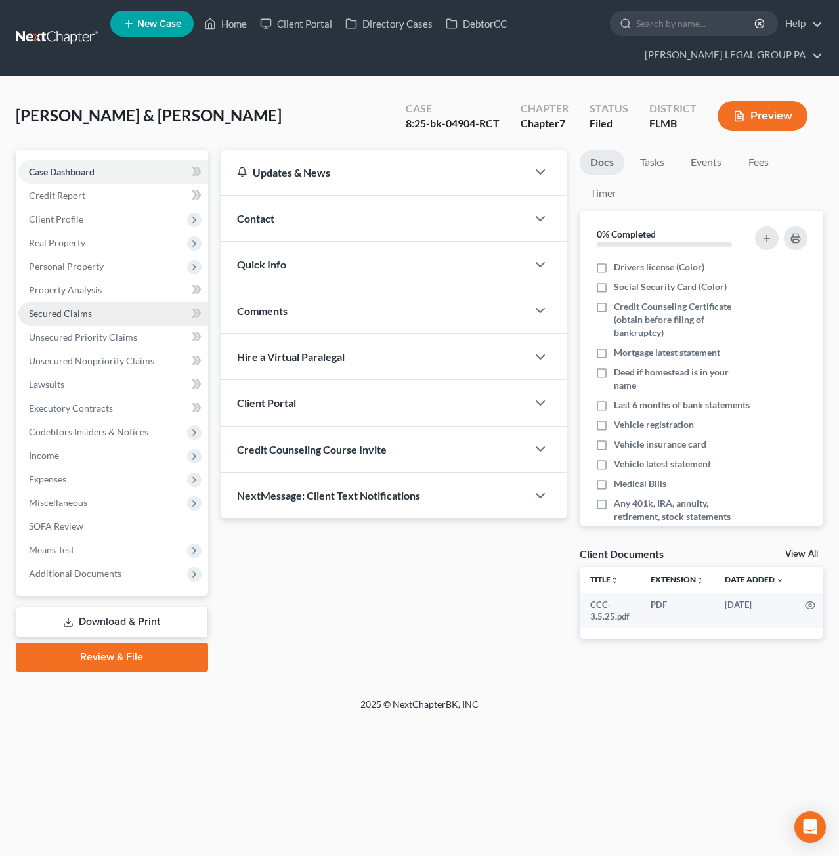
click at [55, 306] on link "Secured Claims" at bounding box center [113, 314] width 190 height 24
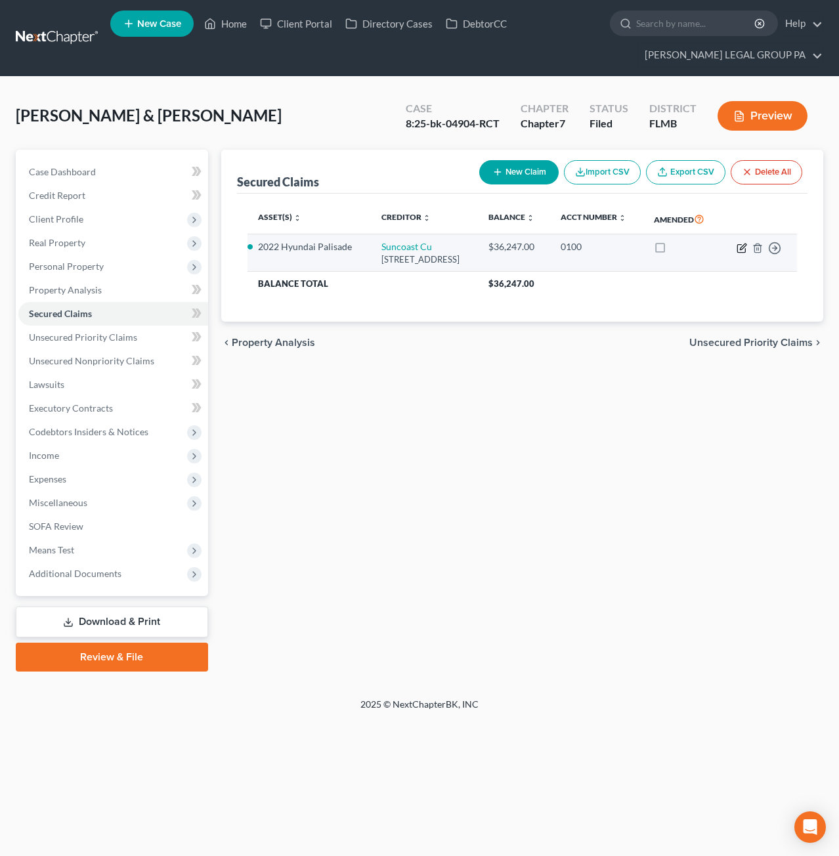
click at [743, 253] on icon "button" at bounding box center [741, 248] width 11 height 11
select select "9"
select select "8"
select select "2"
select select "0"
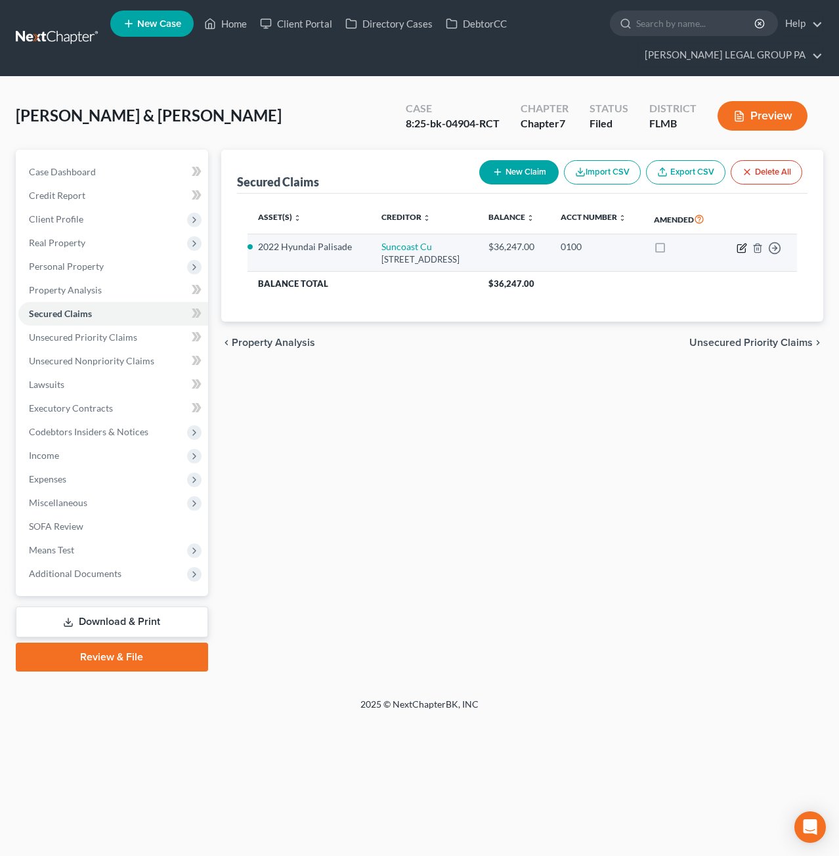
select select "0"
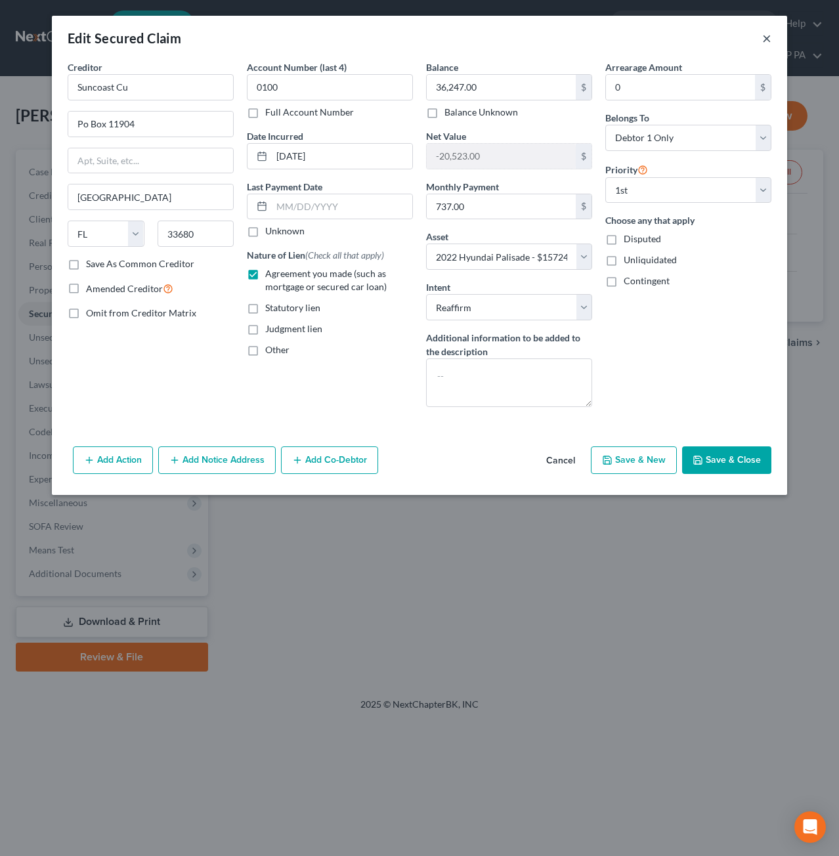
click at [765, 38] on button "×" at bounding box center [766, 38] width 9 height 16
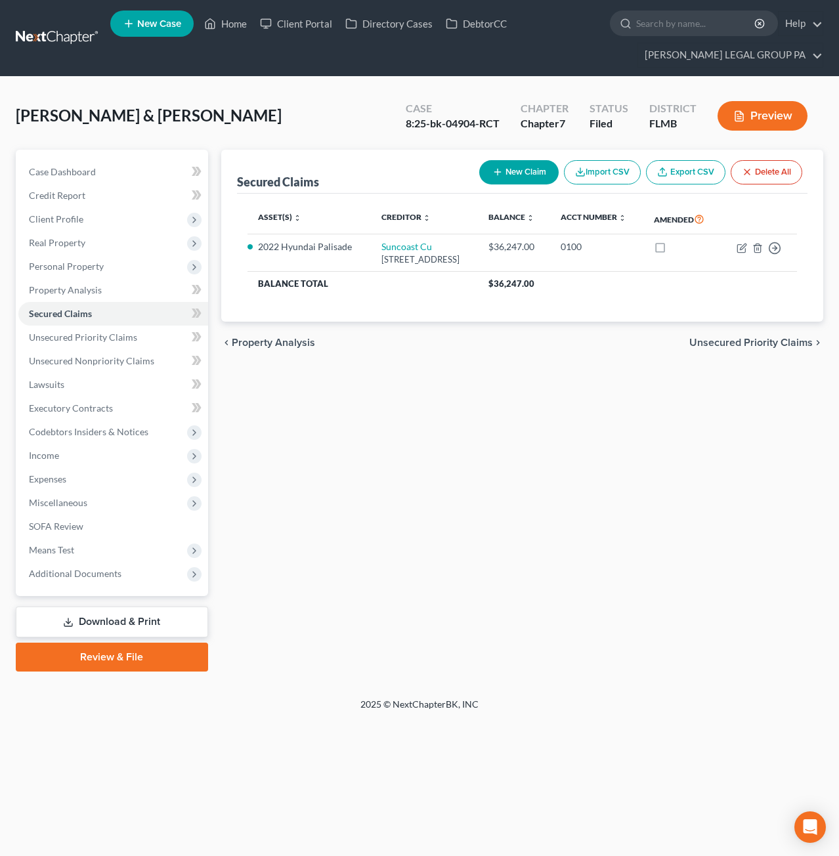
drag, startPoint x: 74, startPoint y: 570, endPoint x: 105, endPoint y: 615, distance: 54.6
click at [74, 570] on span "Additional Documents" at bounding box center [75, 573] width 93 height 11
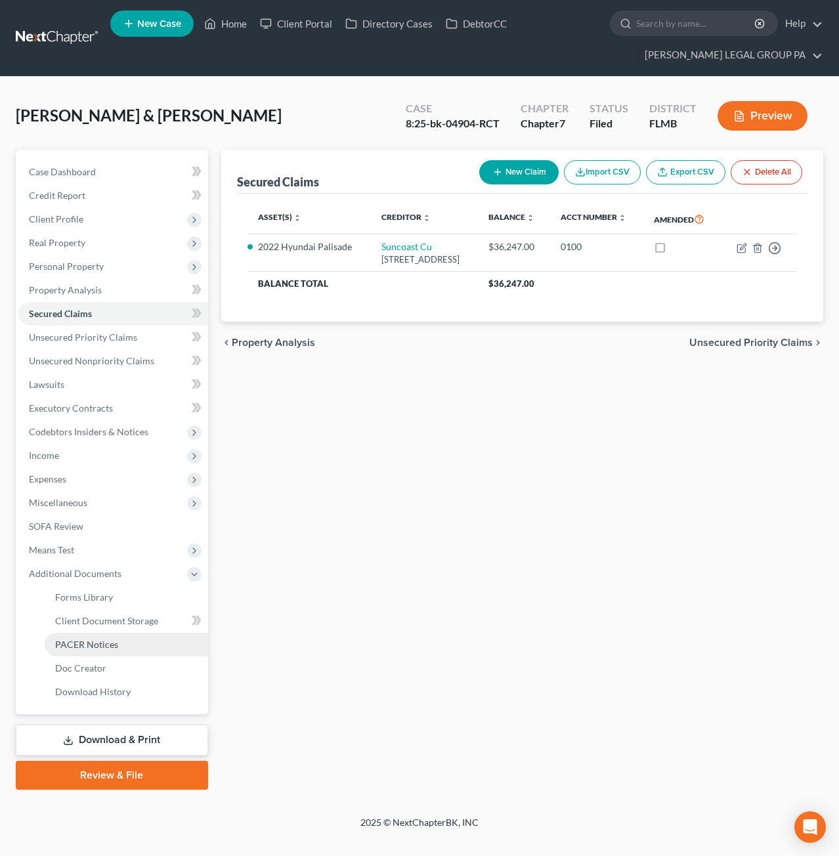
click at [84, 634] on link "PACER Notices" at bounding box center [126, 645] width 163 height 24
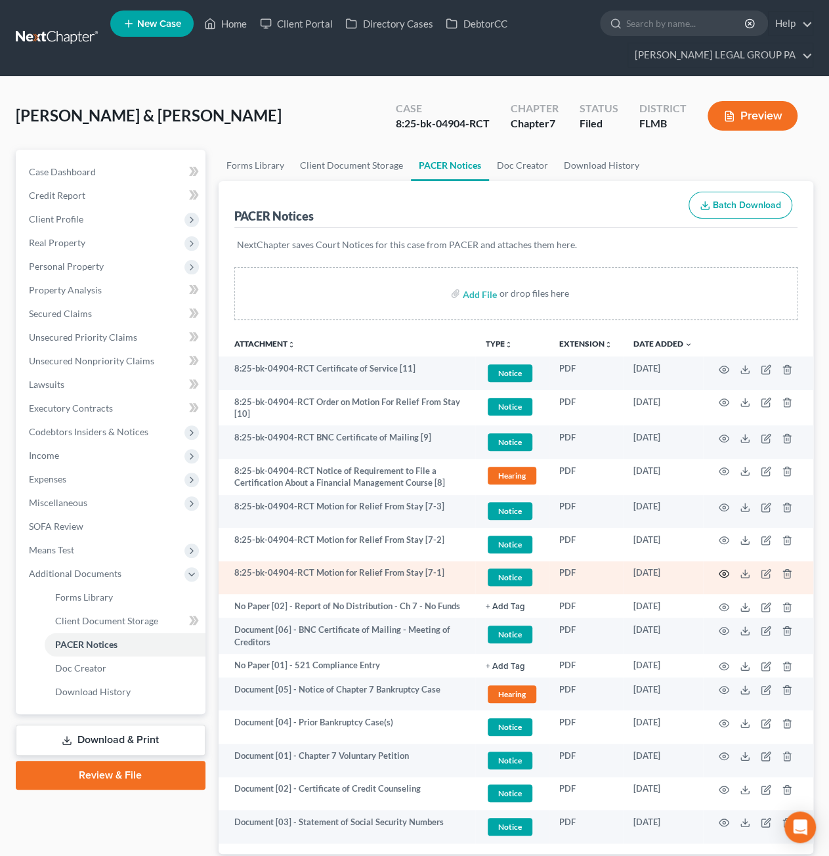
click at [723, 572] on circle "button" at bounding box center [724, 573] width 3 height 3
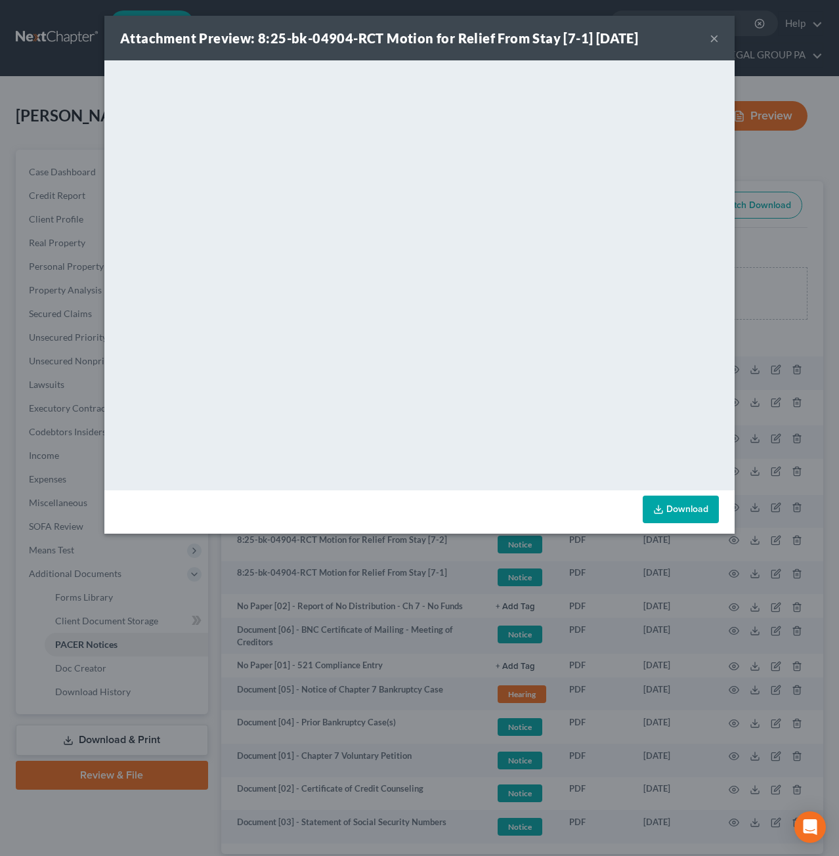
drag, startPoint x: 713, startPoint y: 36, endPoint x: 823, endPoint y: 74, distance: 116.4
click at [713, 35] on button "×" at bounding box center [713, 38] width 9 height 16
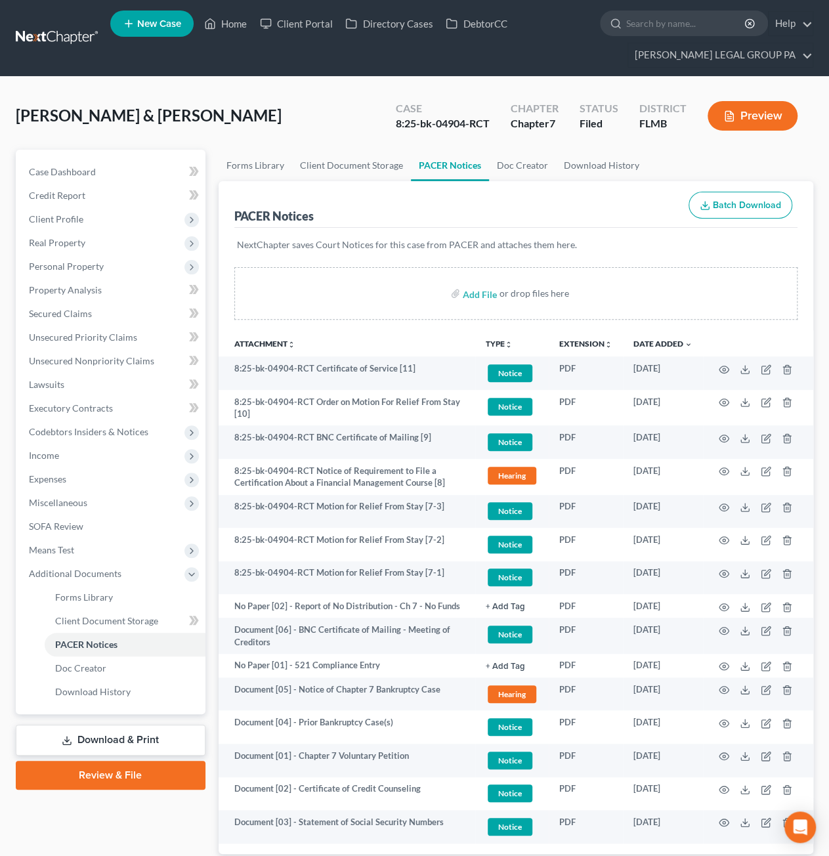
drag, startPoint x: 187, startPoint y: 85, endPoint x: 273, endPoint y: 201, distance: 145.1
click at [187, 85] on div "[PERSON_NAME] & [PERSON_NAME] Upgraded Case 8:25-bk-04904-RCT Chapter Chapter 7…" at bounding box center [414, 499] width 829 height 845
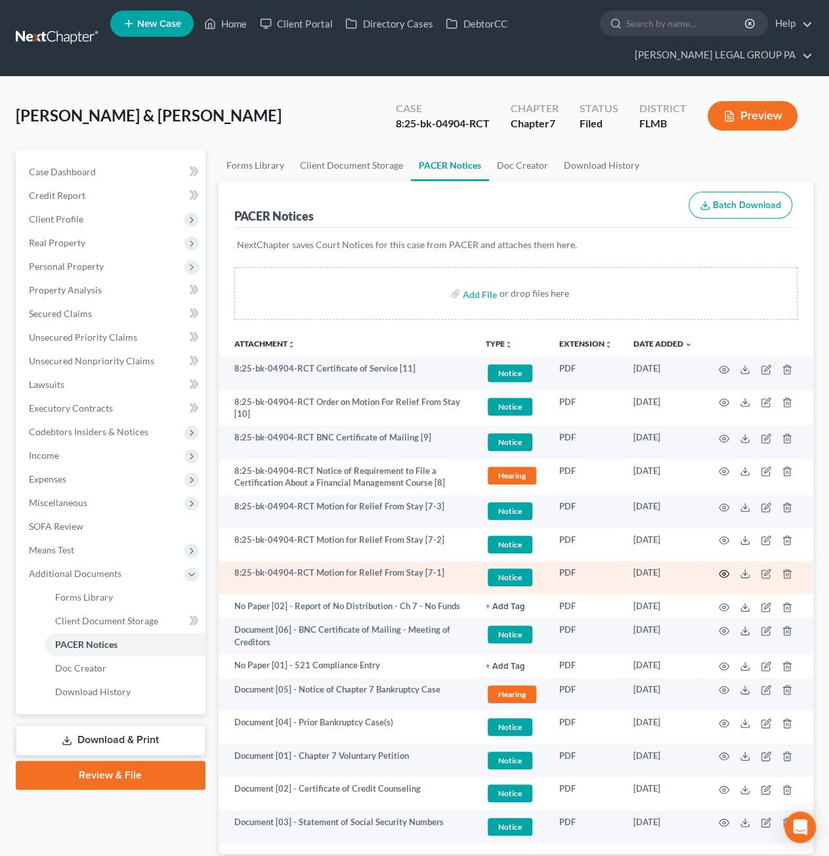
click at [723, 574] on icon "button" at bounding box center [724, 573] width 11 height 11
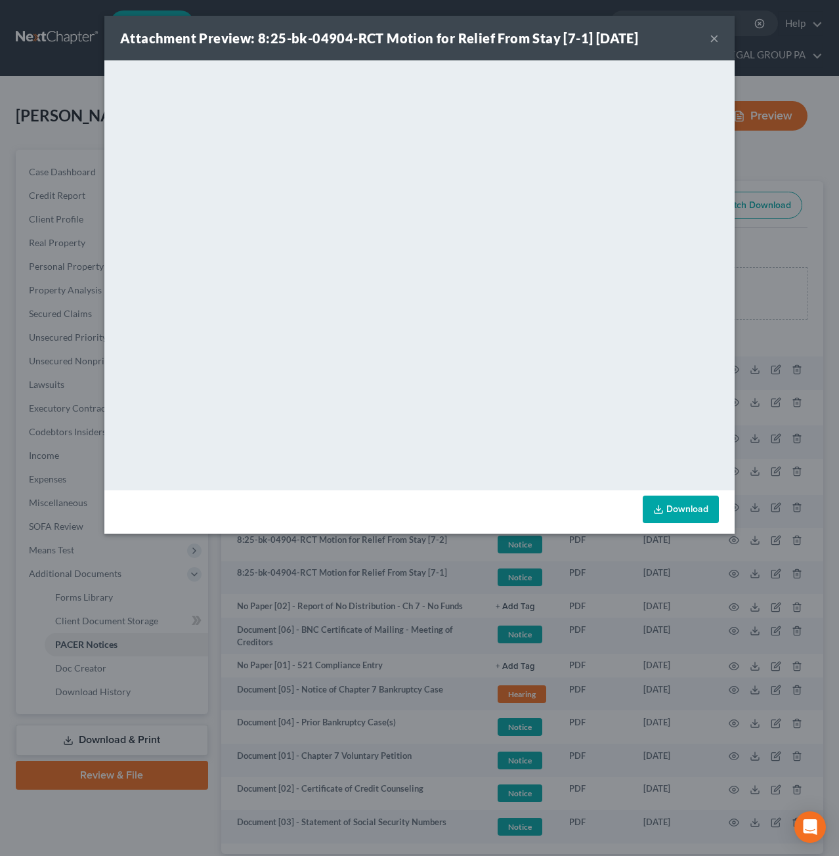
click at [717, 37] on button "×" at bounding box center [713, 38] width 9 height 16
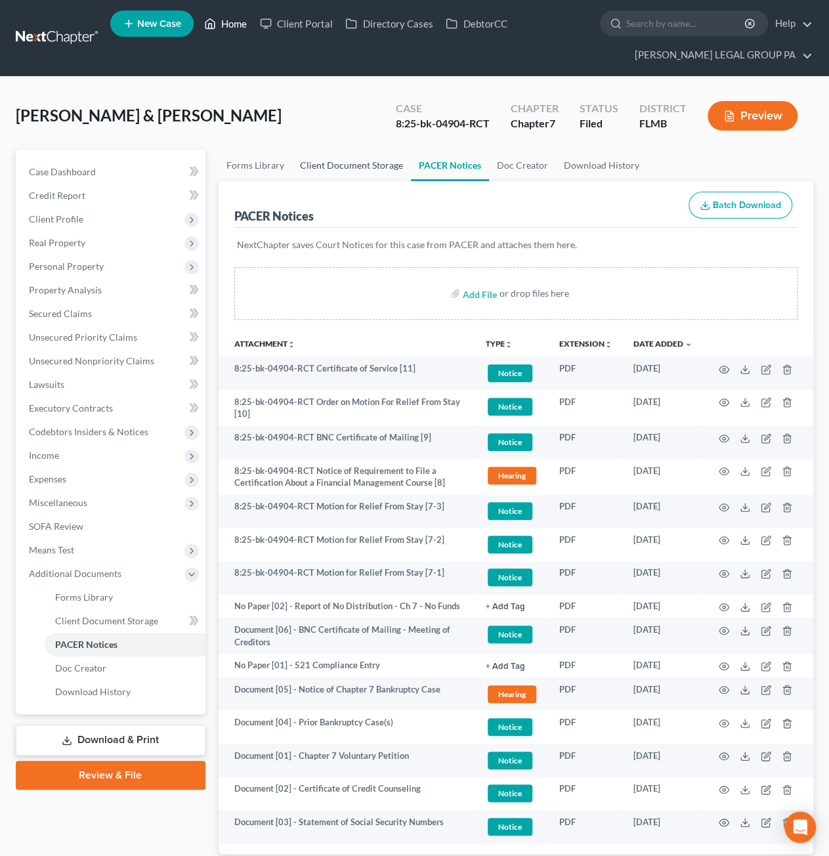
drag, startPoint x: 232, startPoint y: 28, endPoint x: 375, endPoint y: 175, distance: 205.2
click at [232, 28] on link "Home" at bounding box center [226, 24] width 56 height 24
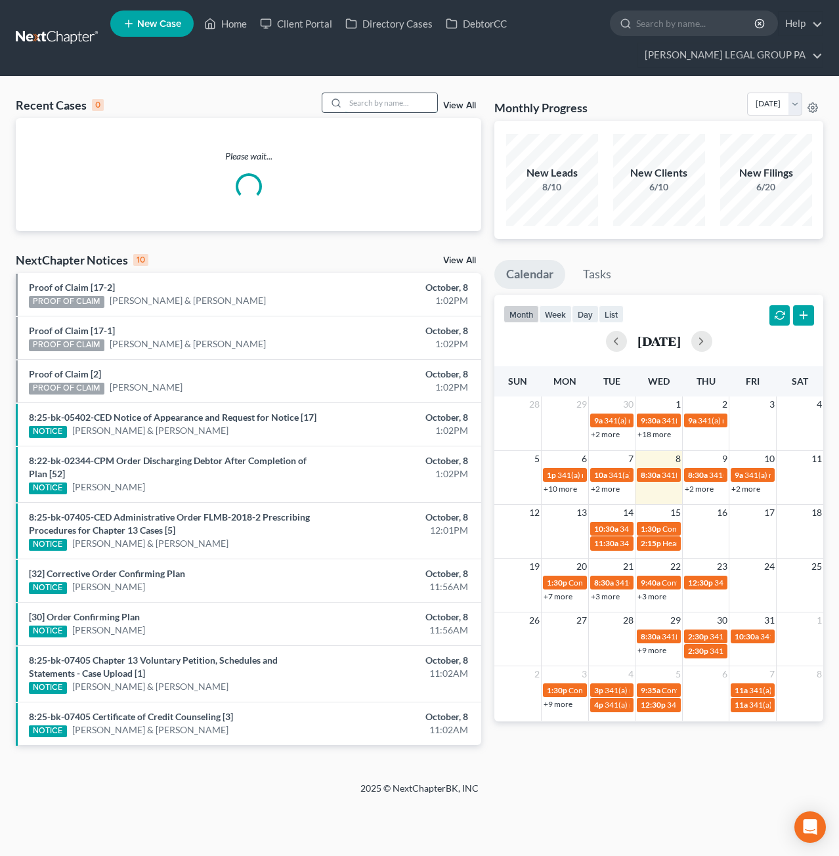
click at [373, 100] on input "search" at bounding box center [391, 102] width 92 height 19
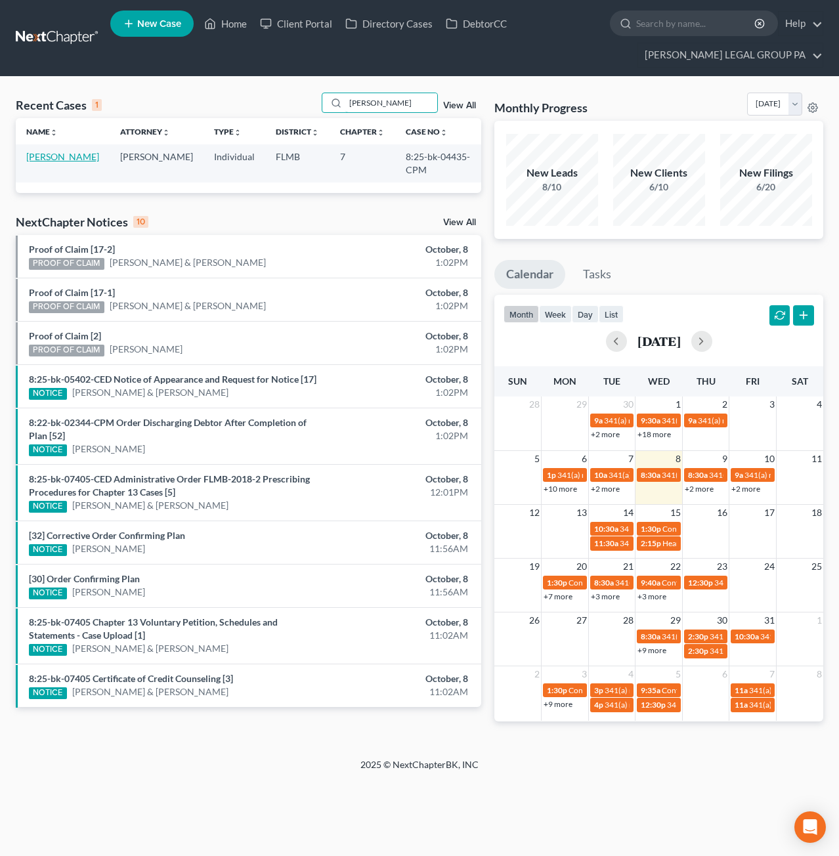
type input "[PERSON_NAME]"
click at [43, 158] on link "[PERSON_NAME]" at bounding box center [62, 156] width 73 height 11
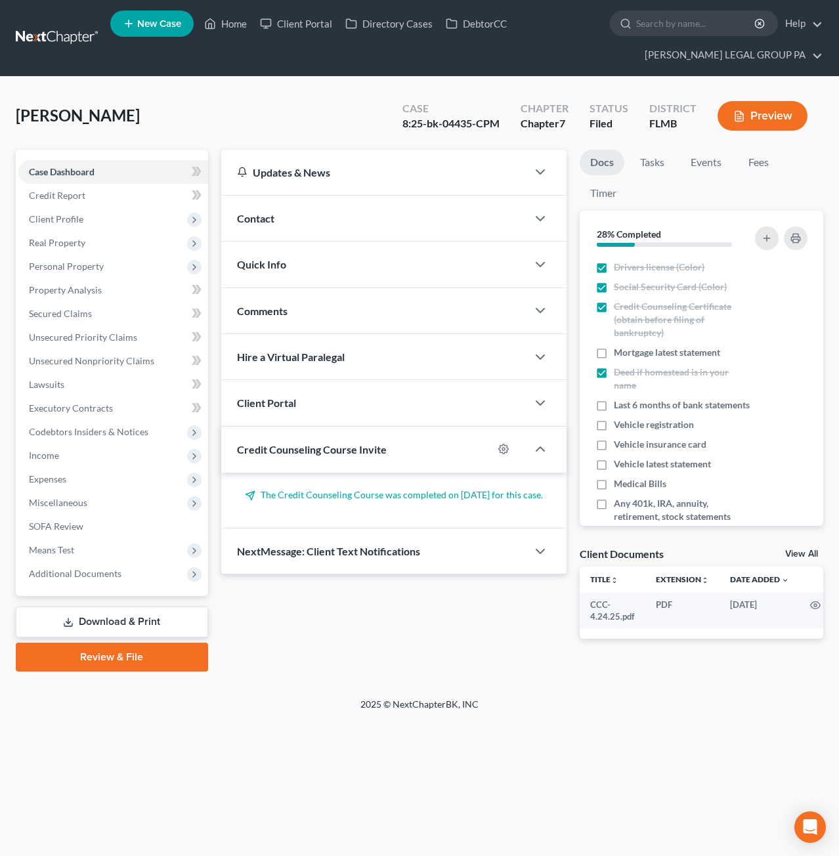
drag, startPoint x: 144, startPoint y: 582, endPoint x: 123, endPoint y: 610, distance: 35.2
click at [144, 582] on span "Additional Documents" at bounding box center [113, 574] width 190 height 24
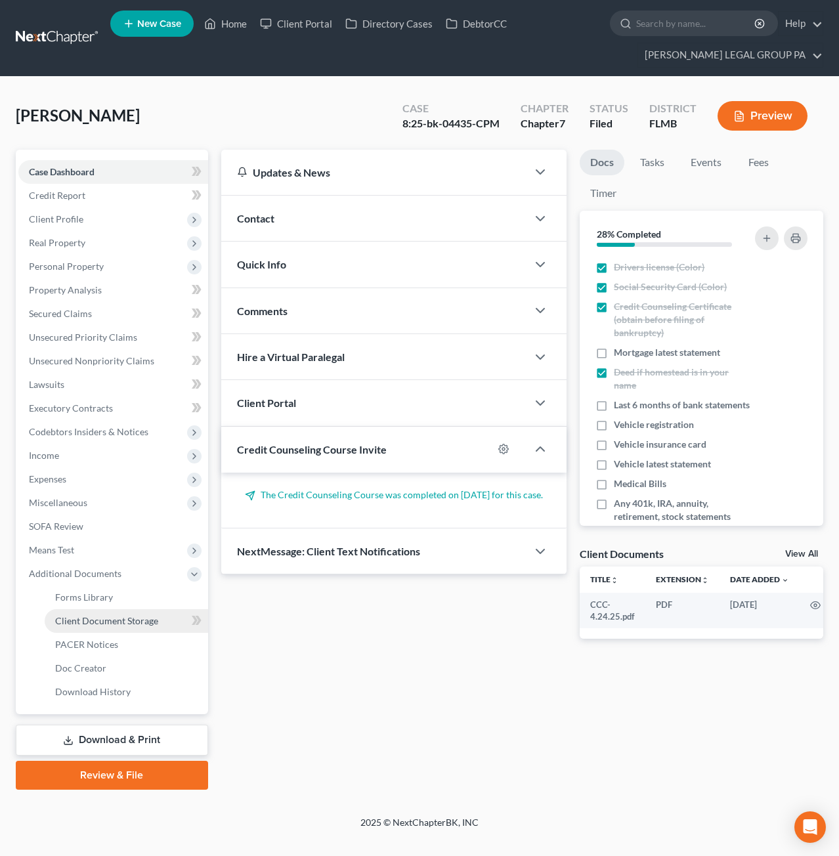
click at [121, 624] on span "Client Document Storage" at bounding box center [106, 620] width 103 height 11
click at [105, 641] on span "PACER Notices" at bounding box center [86, 644] width 63 height 11
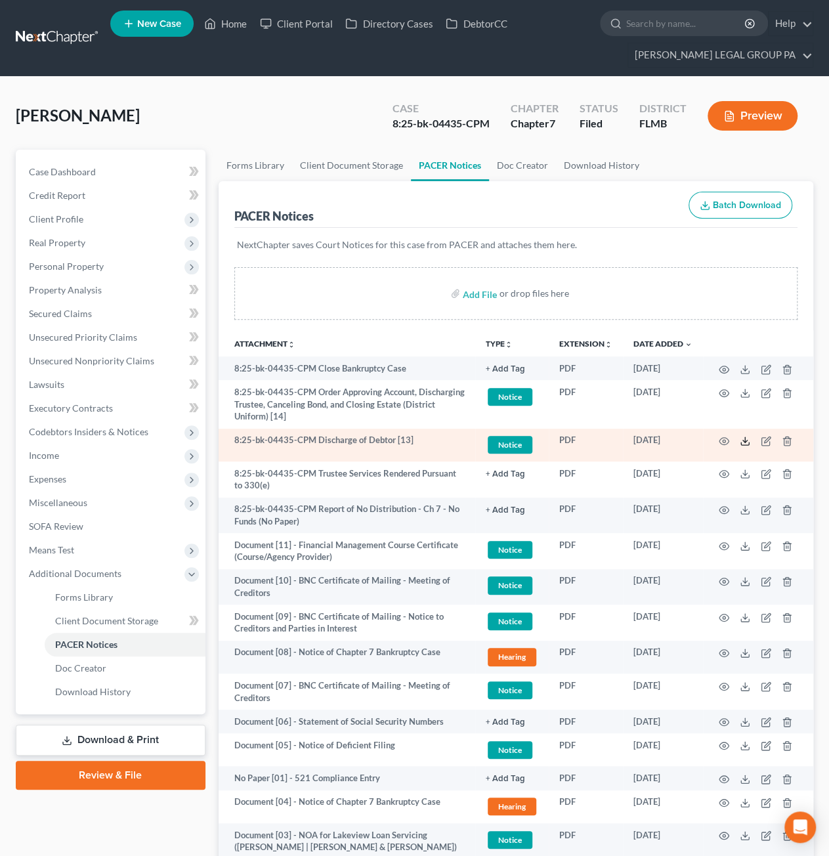
click at [745, 437] on line at bounding box center [745, 439] width 0 height 5
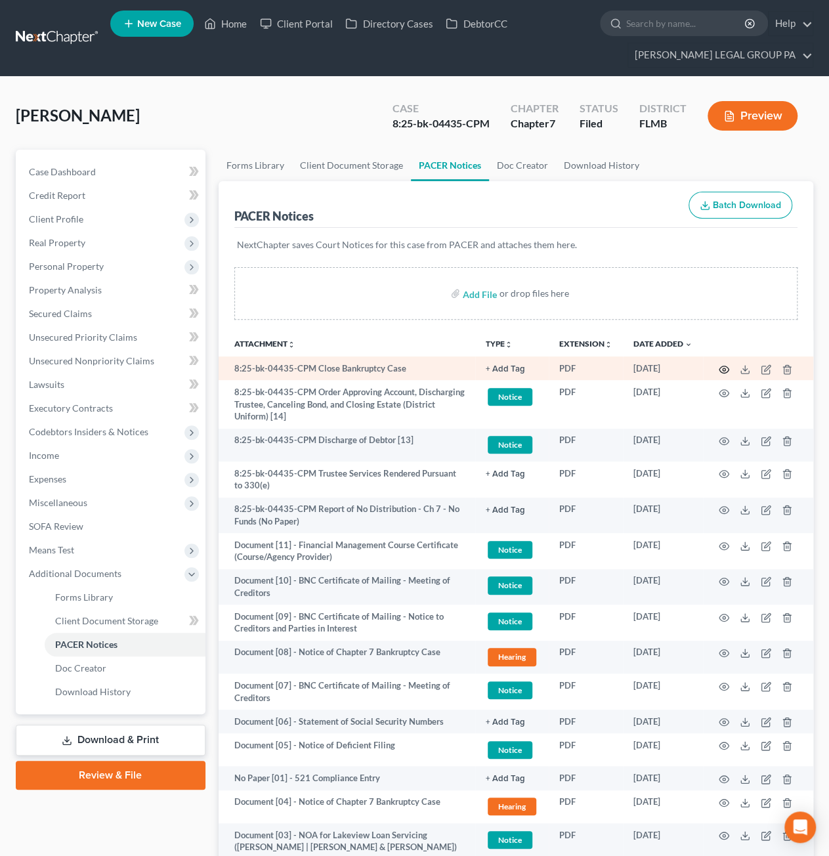
click at [728, 369] on icon "button" at bounding box center [724, 369] width 10 height 7
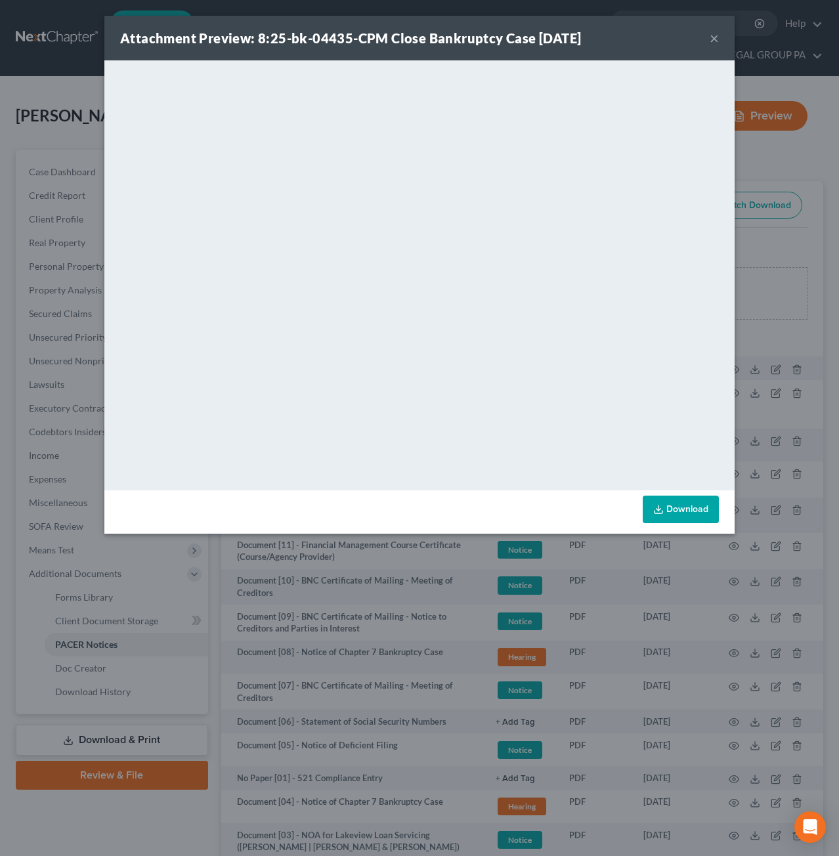
click at [717, 44] on button "×" at bounding box center [713, 38] width 9 height 16
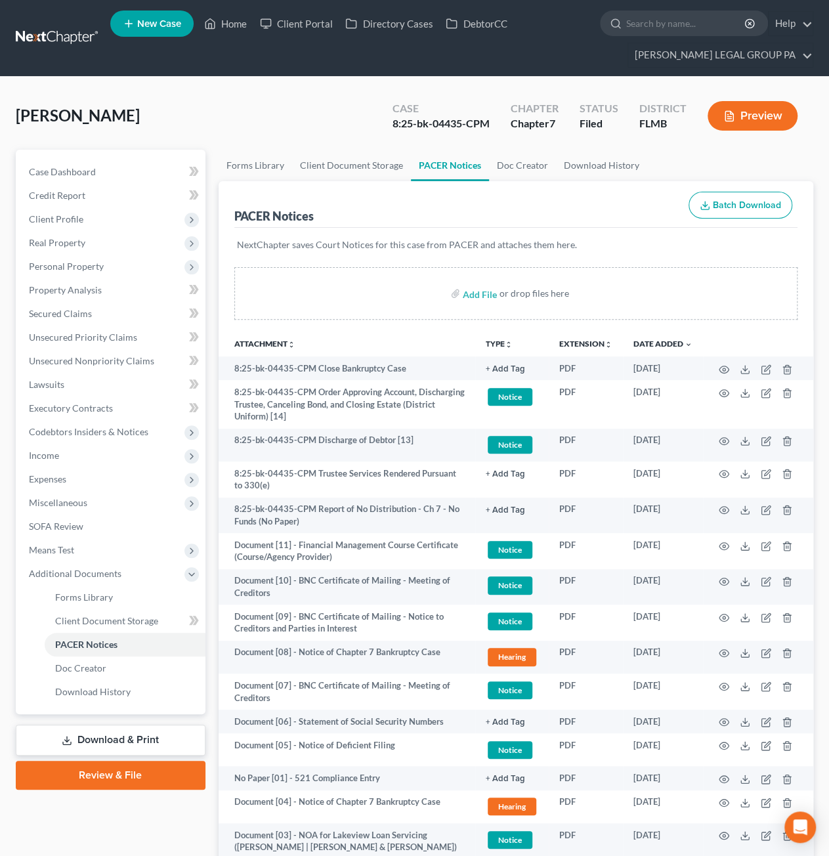
click at [713, 39] on ul "New Case Home Client Portal Directory Cases DebtorCC - No Result - See all resu…" at bounding box center [461, 38] width 703 height 63
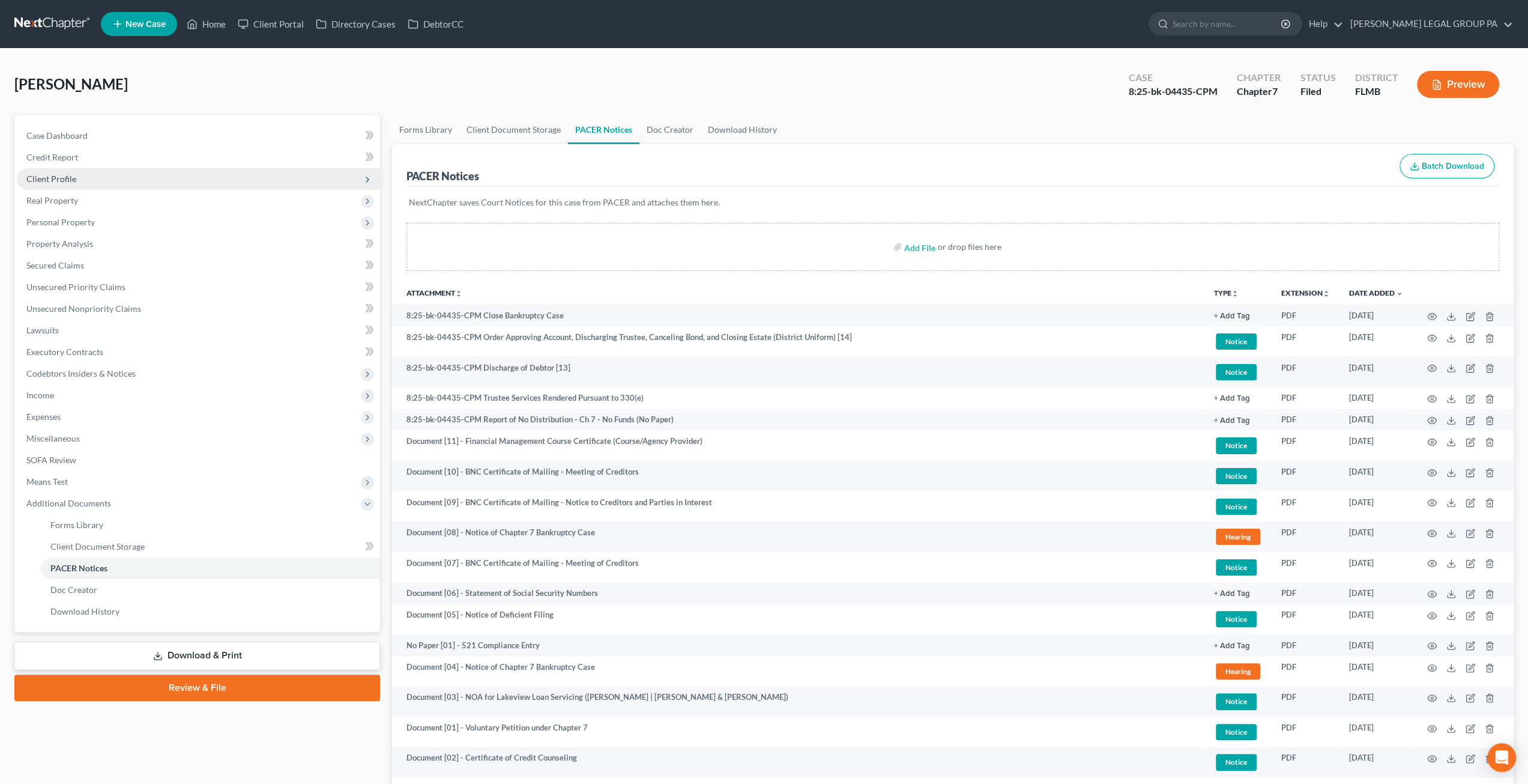
drag, startPoint x: 383, startPoint y: 91, endPoint x: 292, endPoint y: 177, distance: 125.2
click at [383, 91] on div "[PERSON_NAME] Upgraded Case 8:25-bk-04435-CPM Chapter Chapter 7 Status Filed Di…" at bounding box center [764, 89] width 1500 height 52
click at [231, 26] on link "Home" at bounding box center [207, 24] width 51 height 22
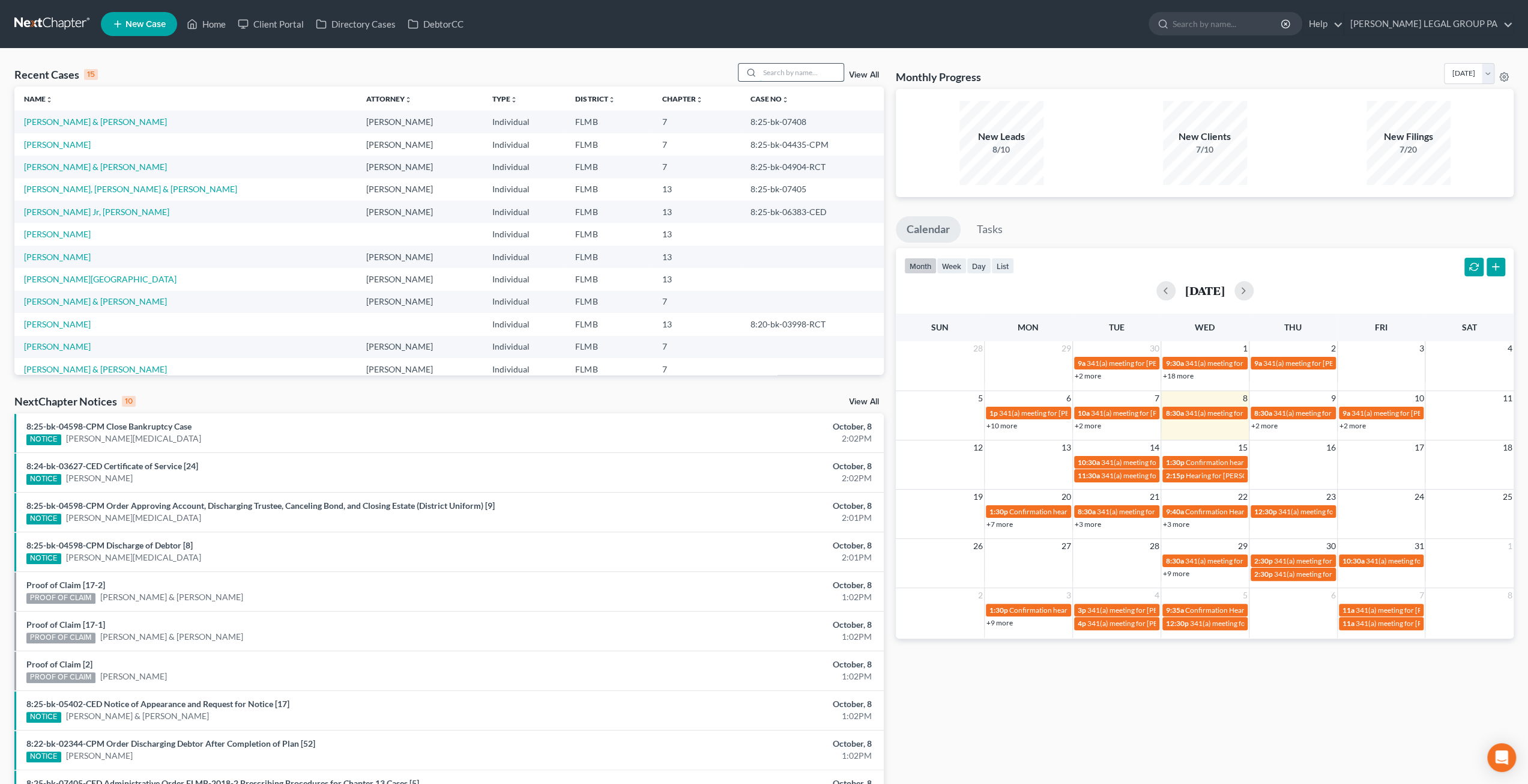
click at [806, 70] on input "search" at bounding box center [802, 72] width 84 height 17
drag, startPoint x: 773, startPoint y: 76, endPoint x: 765, endPoint y: 70, distance: 10.0
click at [773, 76] on input "search" at bounding box center [802, 72] width 84 height 17
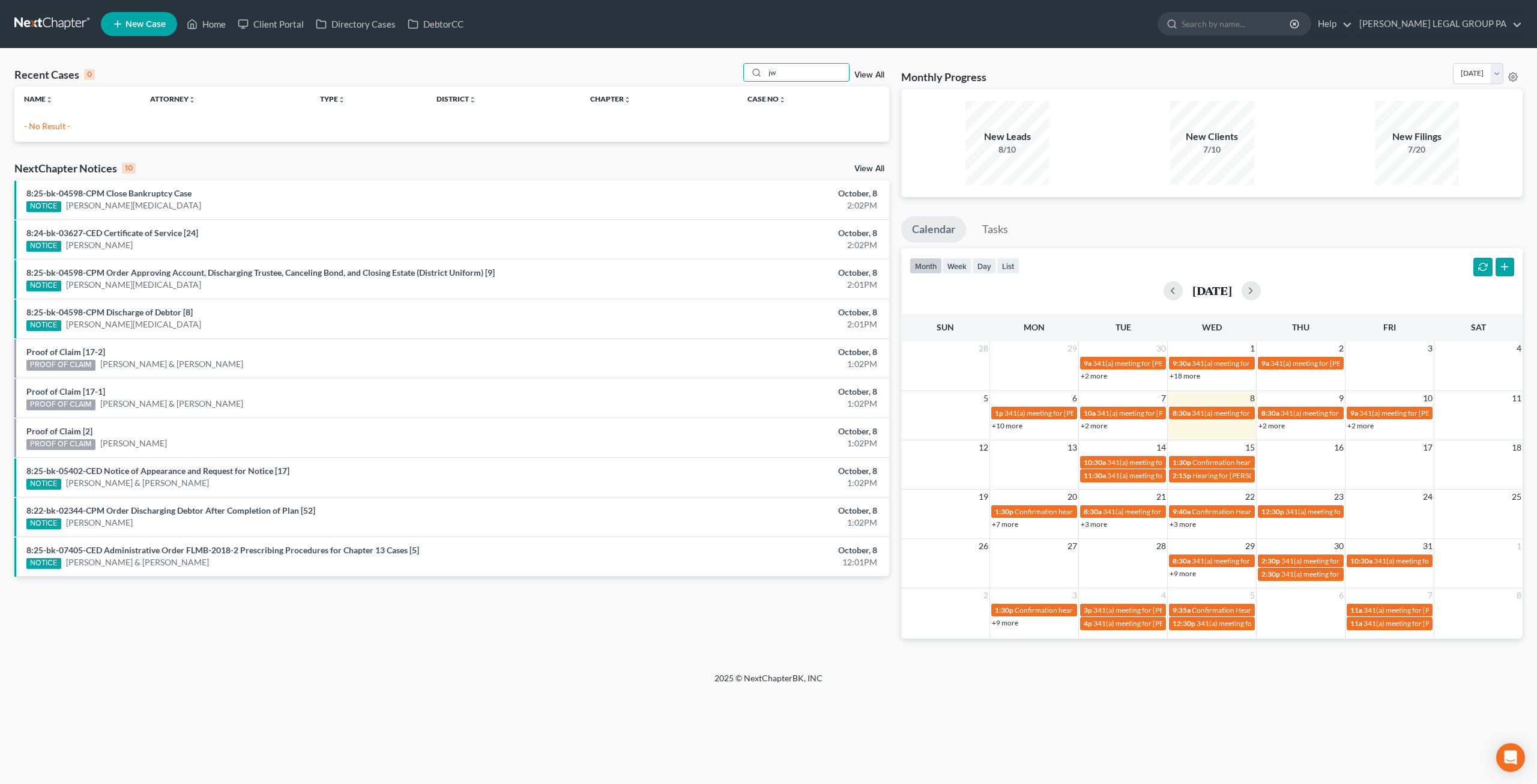
drag, startPoint x: 790, startPoint y: 70, endPoint x: 731, endPoint y: 64, distance: 59.3
click at [731, 64] on div "Recent Cases 0 jw View All" at bounding box center [452, 75] width 875 height 24
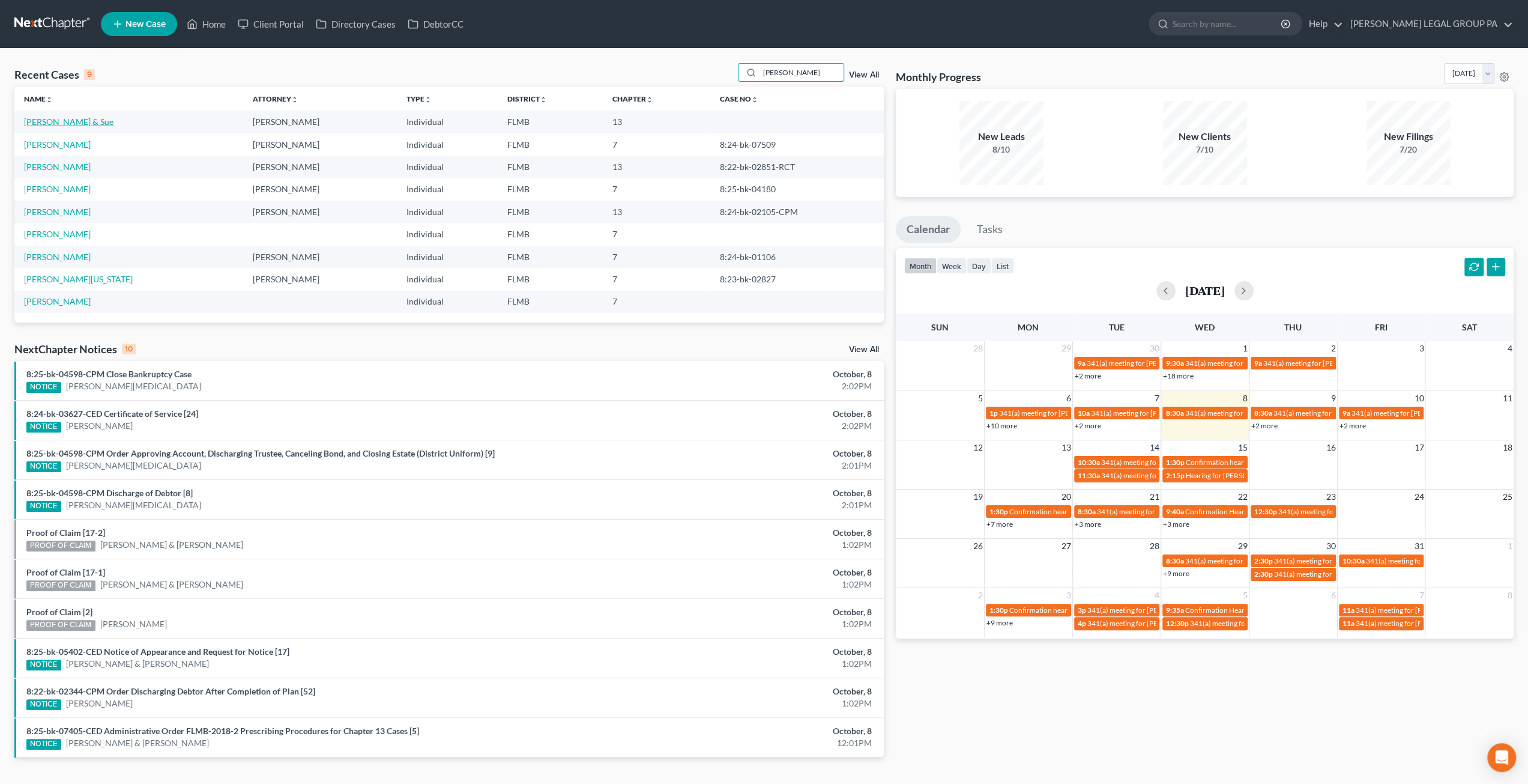
type input "[PERSON_NAME]"
click at [70, 120] on link "[PERSON_NAME] & Sue" at bounding box center [69, 121] width 90 height 10
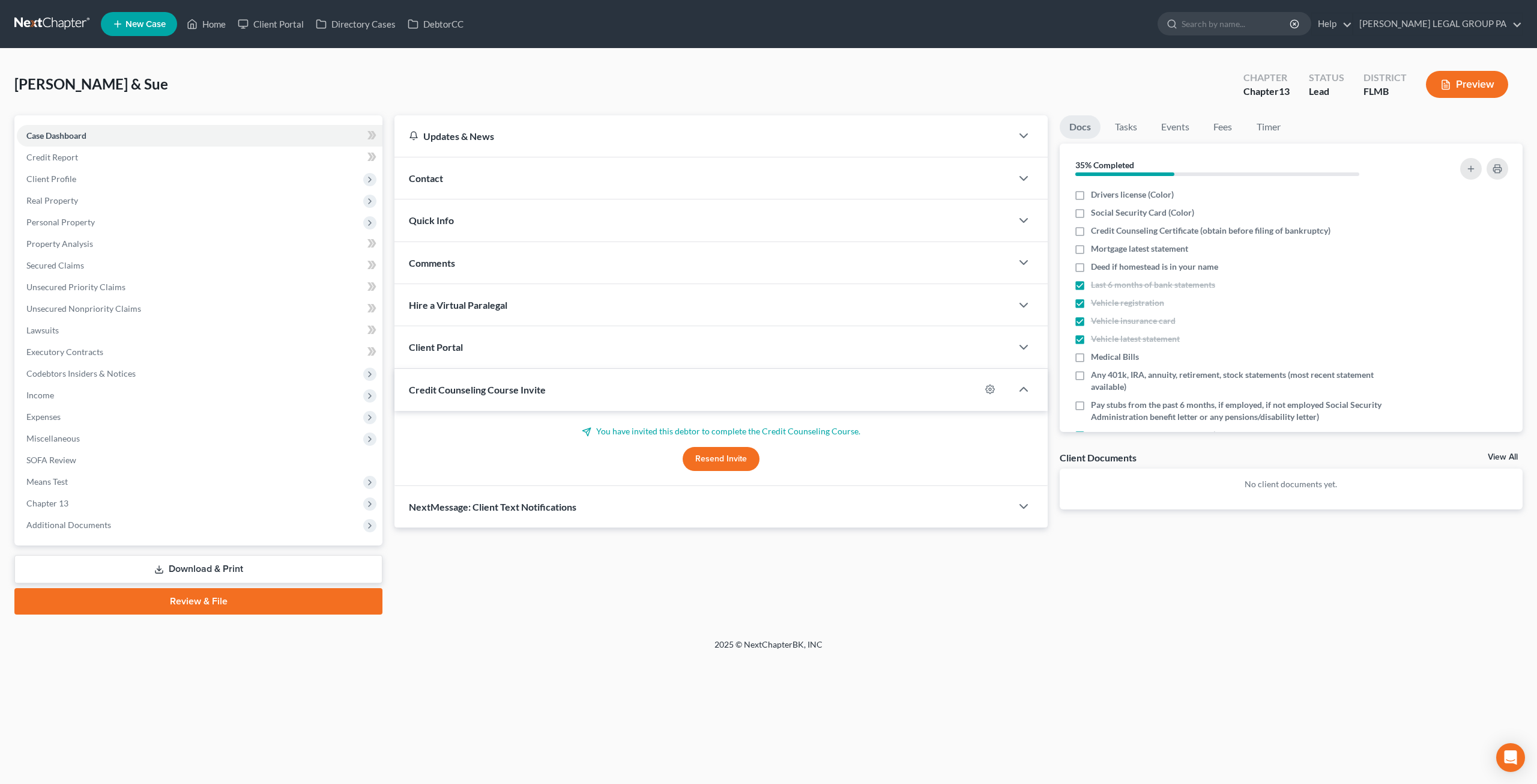
drag, startPoint x: 66, startPoint y: 174, endPoint x: 764, endPoint y: 286, distance: 706.9
click at [66, 174] on span "Client Profile" at bounding box center [51, 178] width 49 height 10
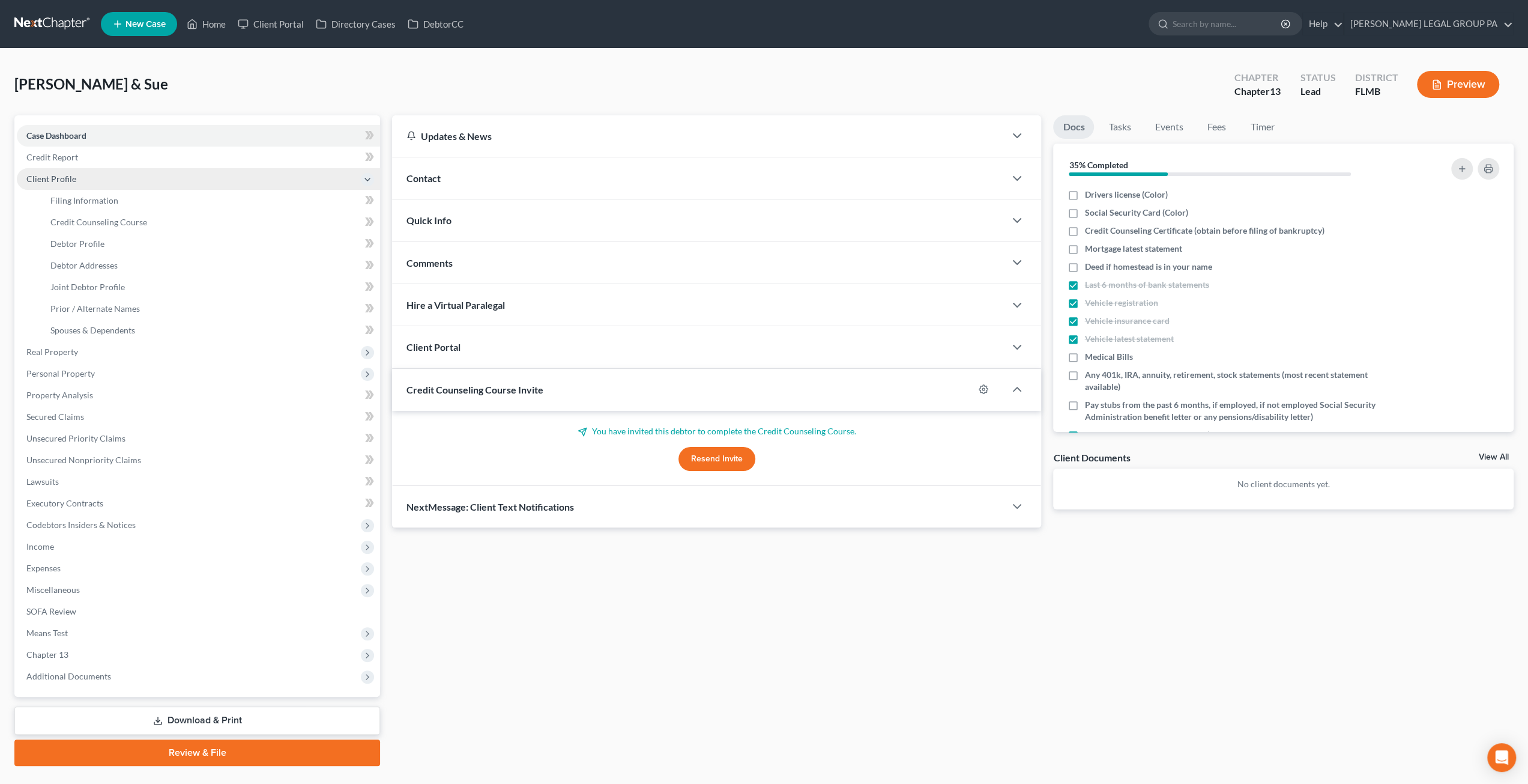
click at [90, 175] on span "Client Profile" at bounding box center [198, 179] width 363 height 22
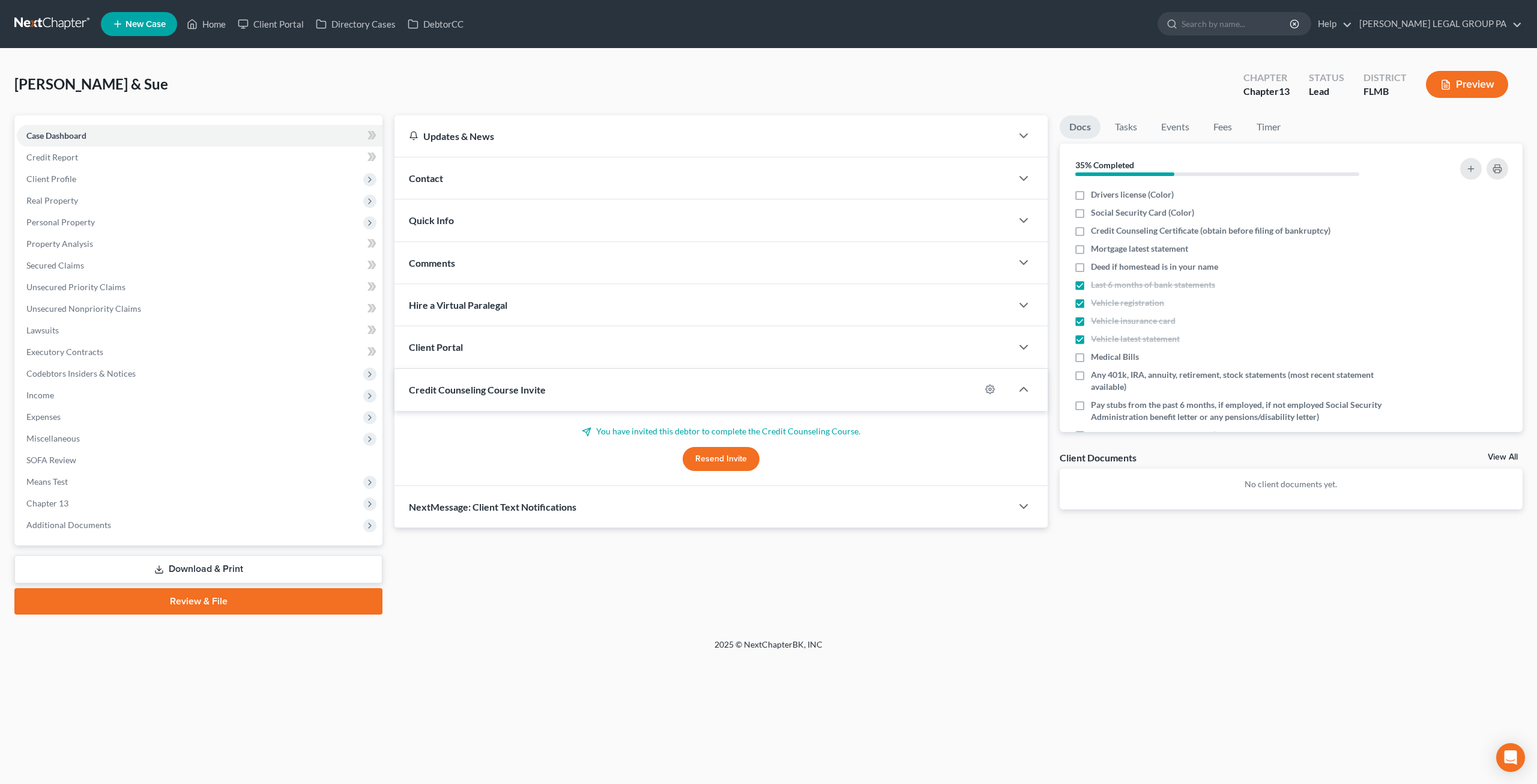
click at [92, 206] on span "Real Property" at bounding box center [199, 200] width 366 height 22
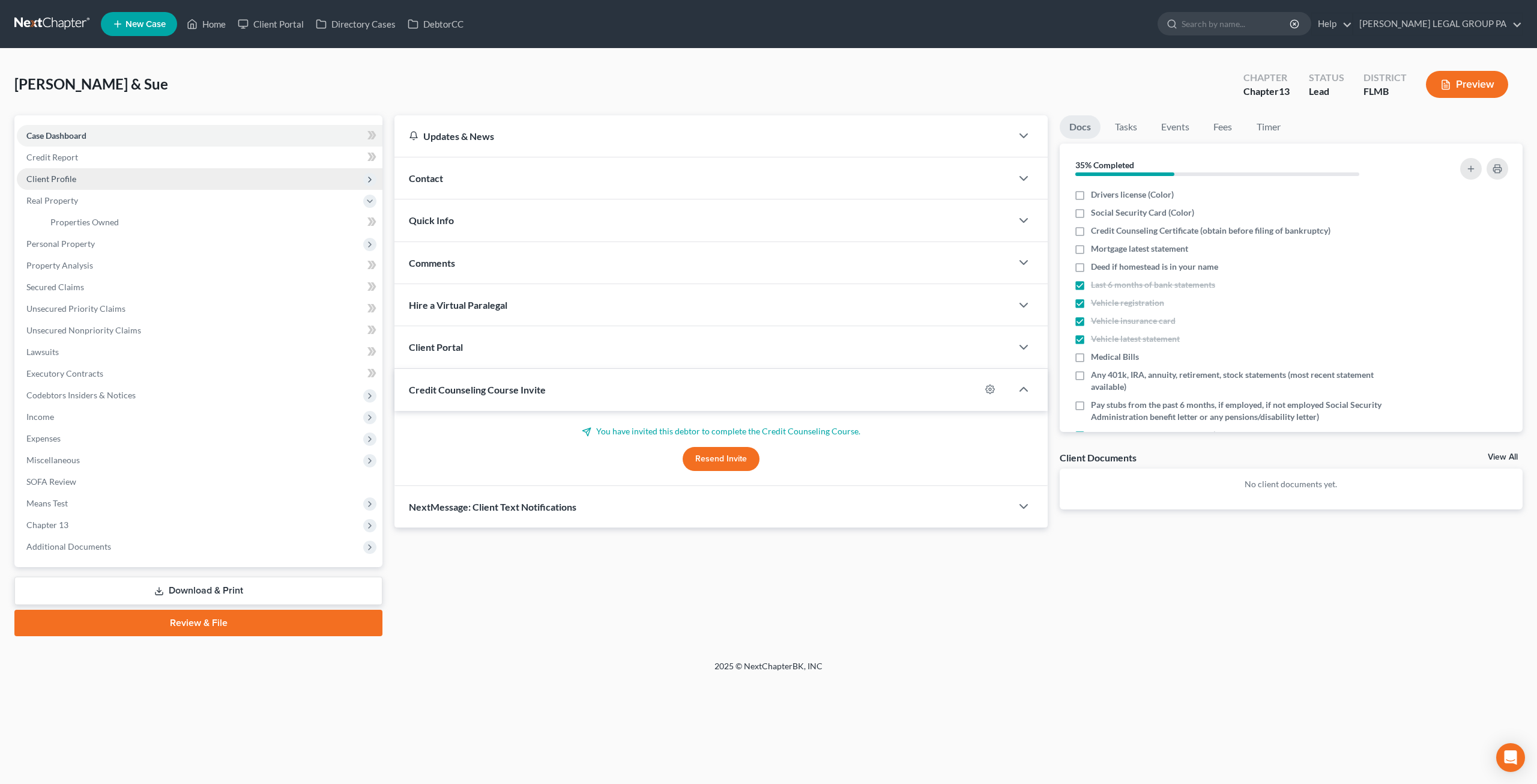
click at [83, 179] on span "Client Profile" at bounding box center [199, 179] width 366 height 22
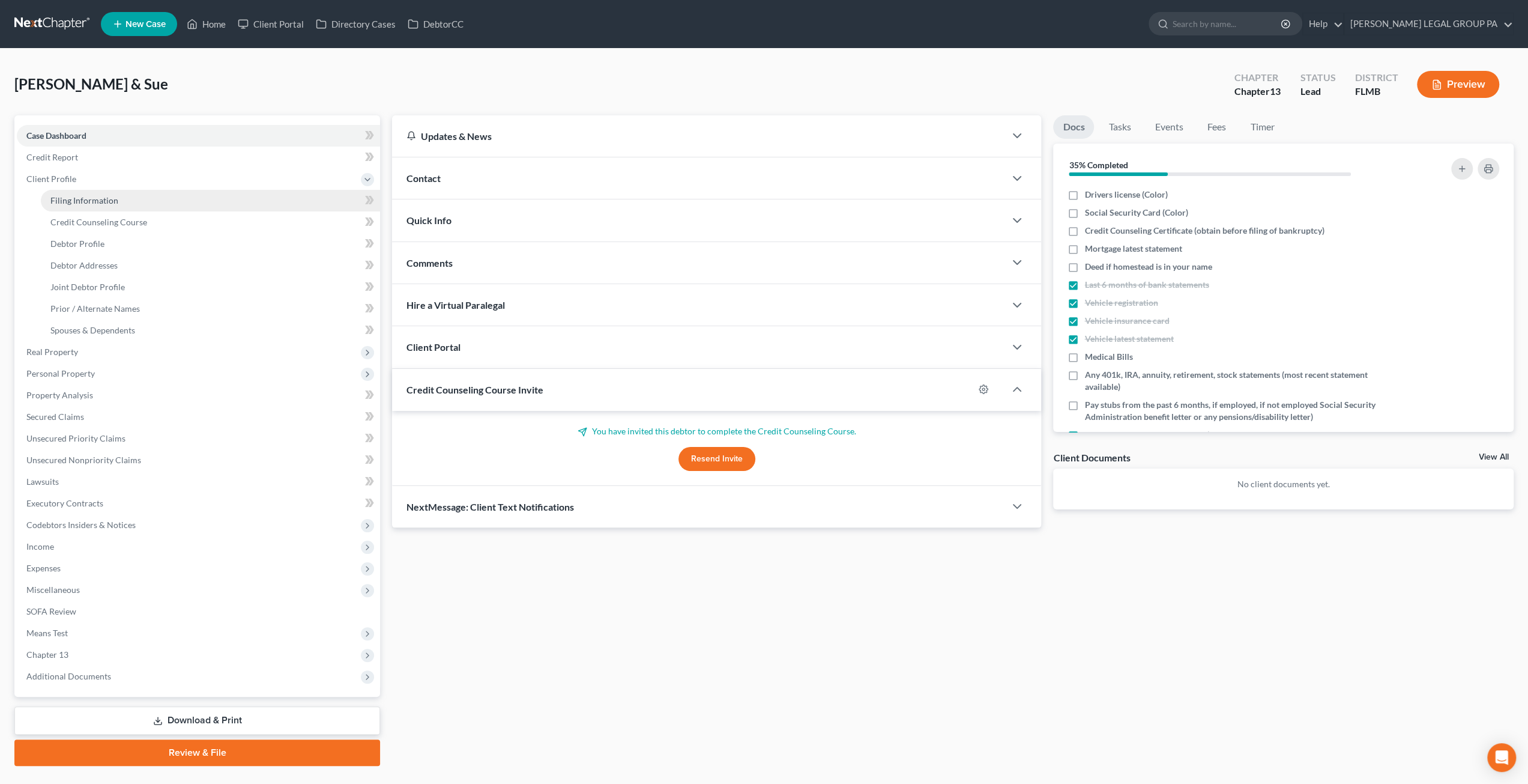
click at [78, 202] on span "Filing Information" at bounding box center [84, 199] width 68 height 10
select select "1"
select select "3"
select select "15"
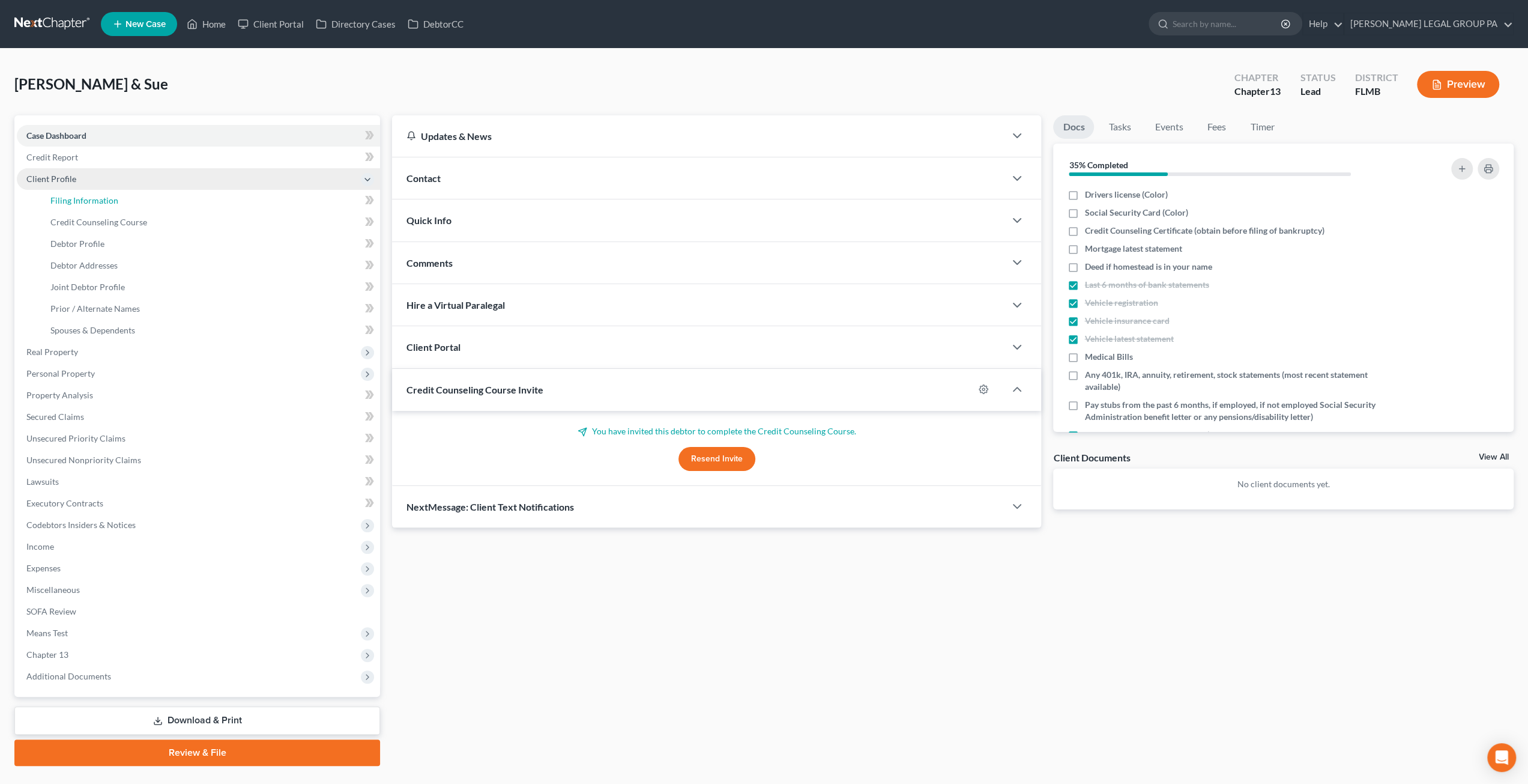
select select "0"
select select "9"
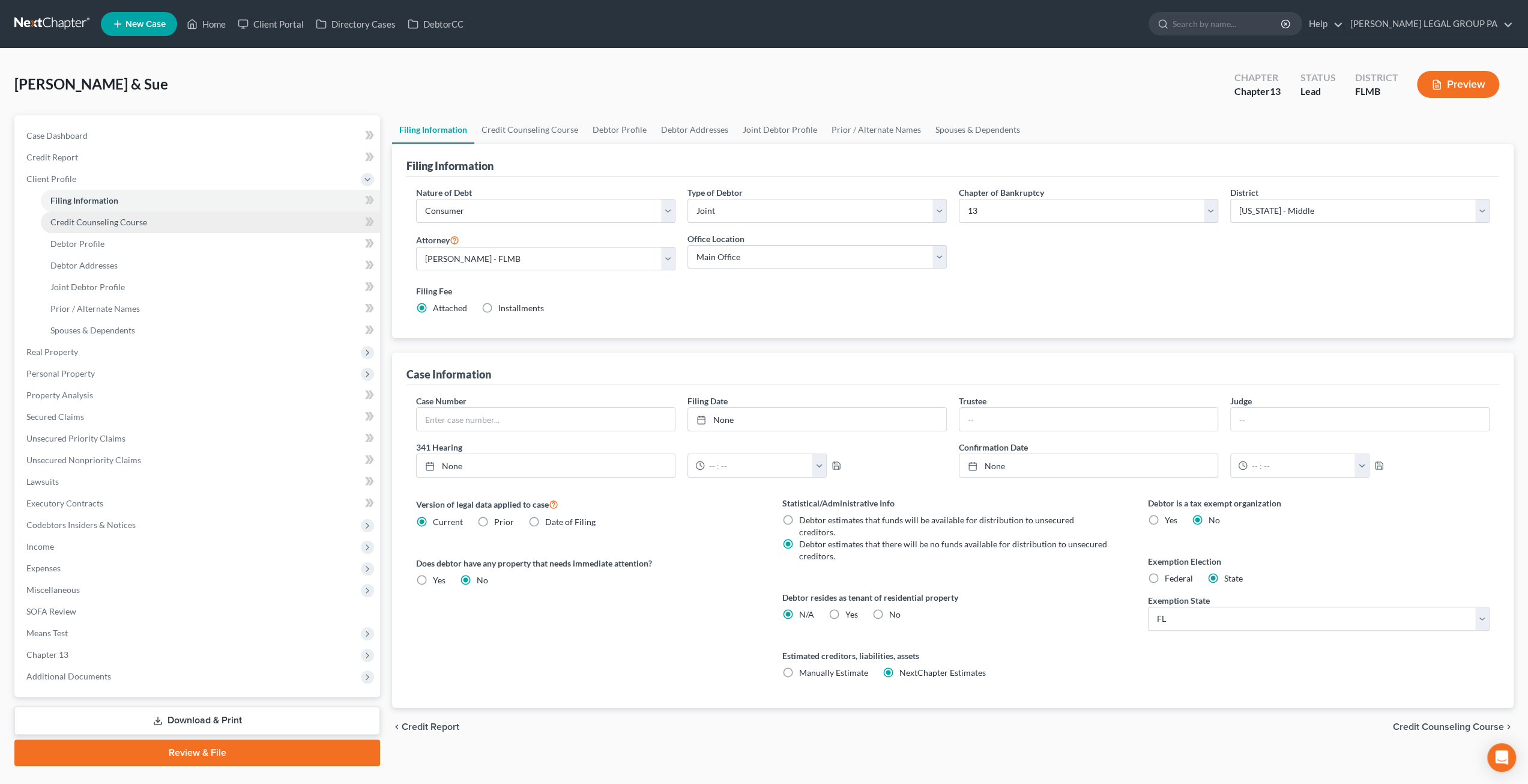
click at [125, 228] on link "Credit Counseling Course" at bounding box center [210, 222] width 339 height 22
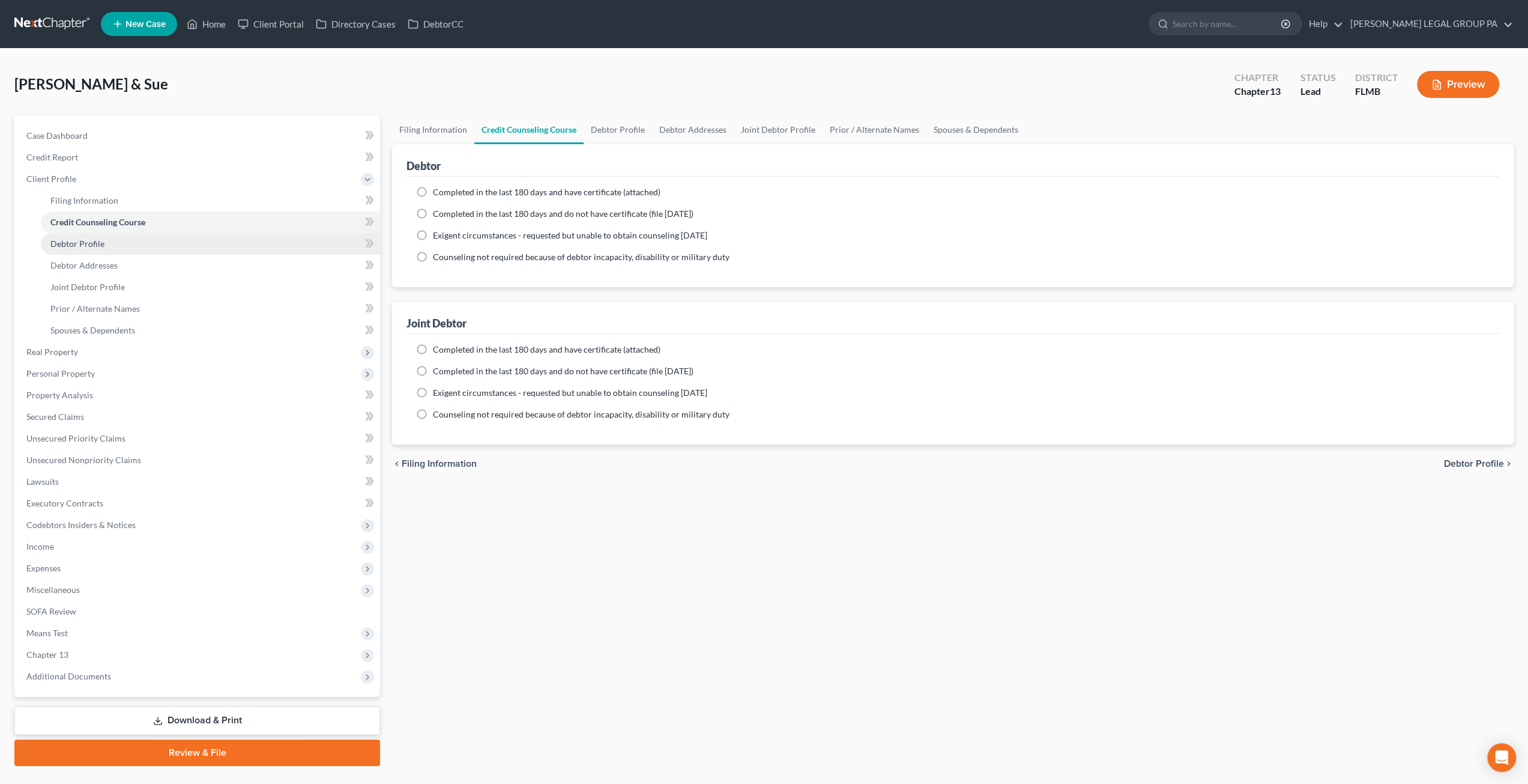
click at [99, 251] on link "Debtor Profile" at bounding box center [210, 244] width 339 height 22
select select "1"
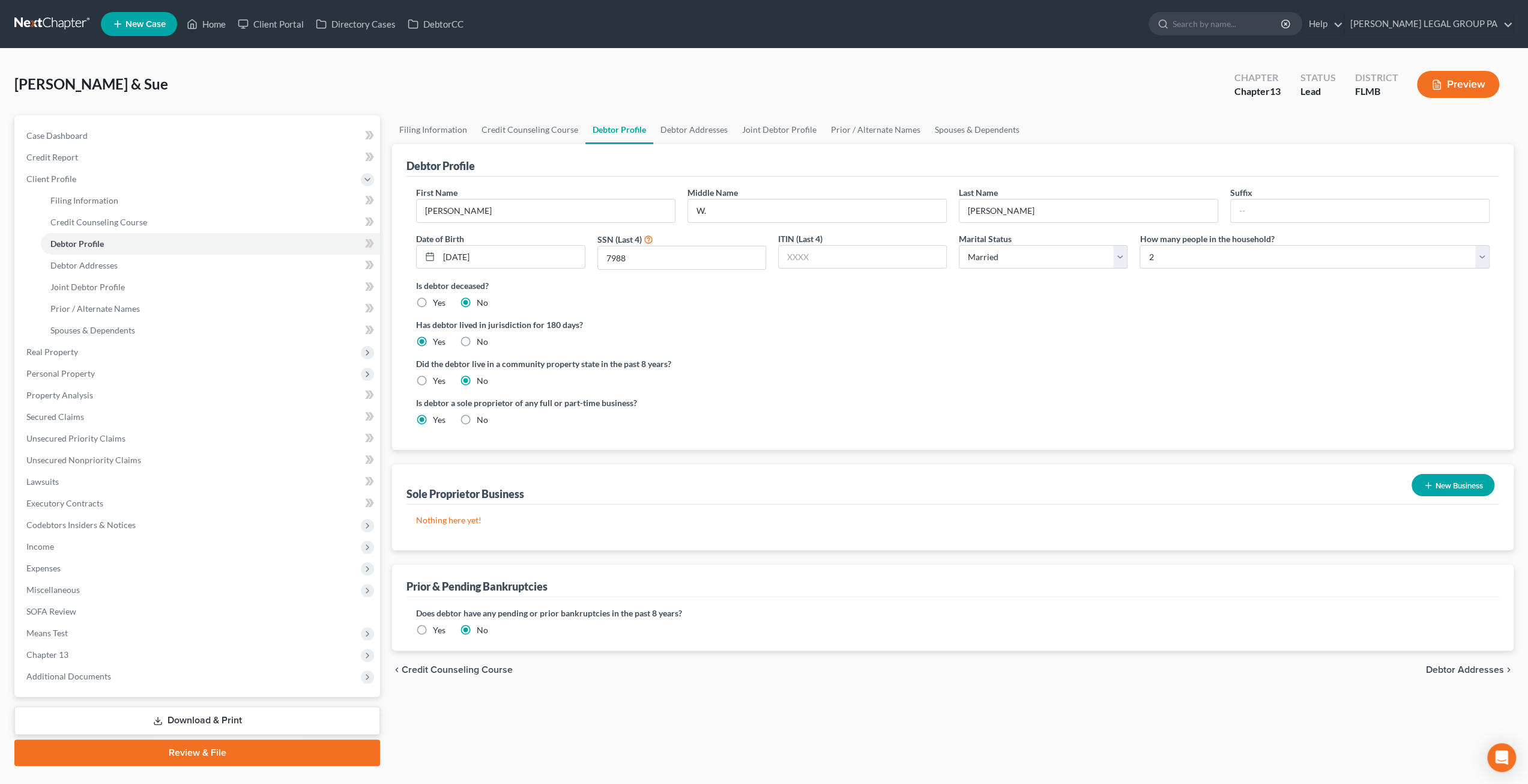
radio input "true"
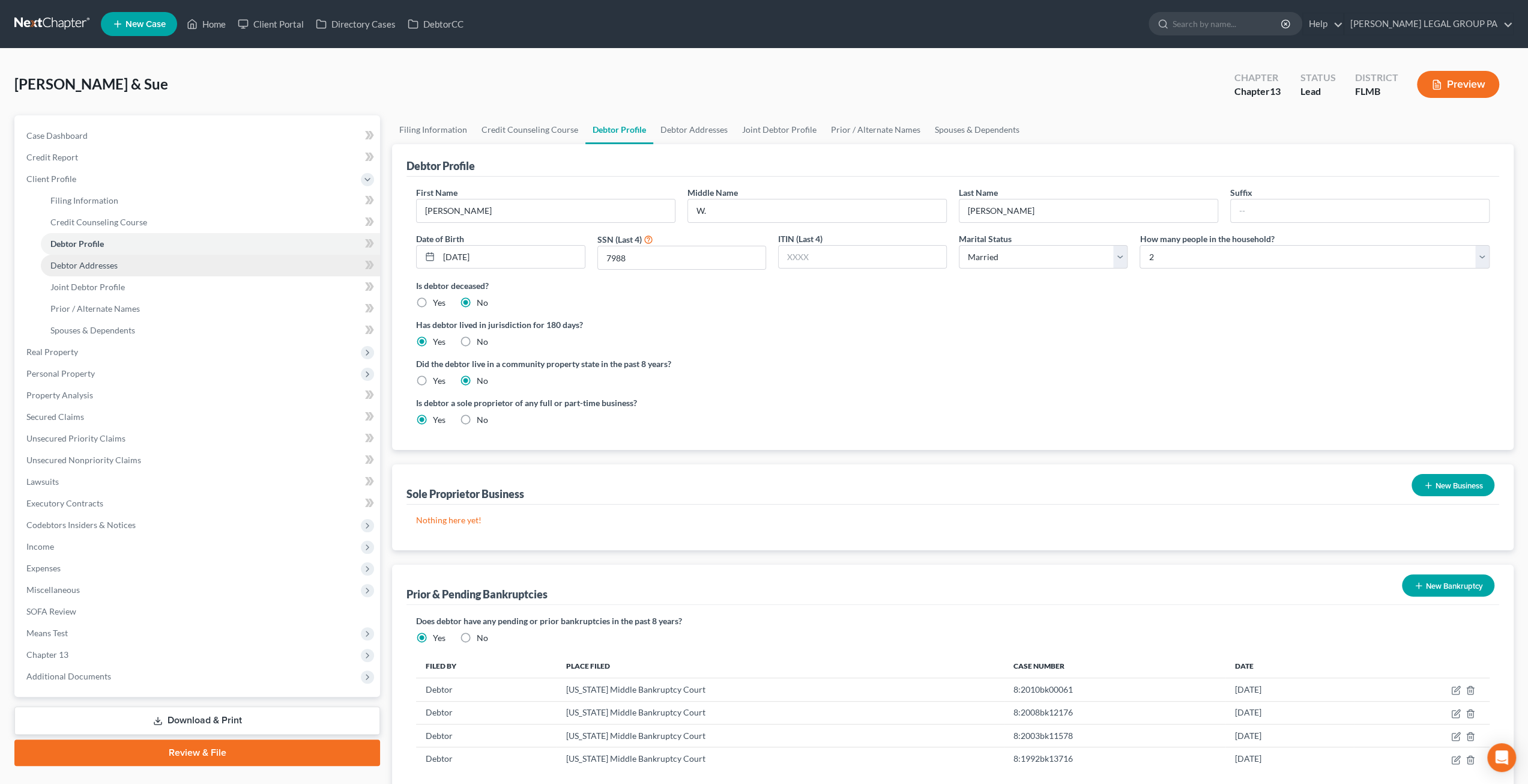
drag, startPoint x: 124, startPoint y: 258, endPoint x: 122, endPoint y: 264, distance: 6.3
click at [124, 258] on link "Debtor Addresses" at bounding box center [210, 265] width 339 height 22
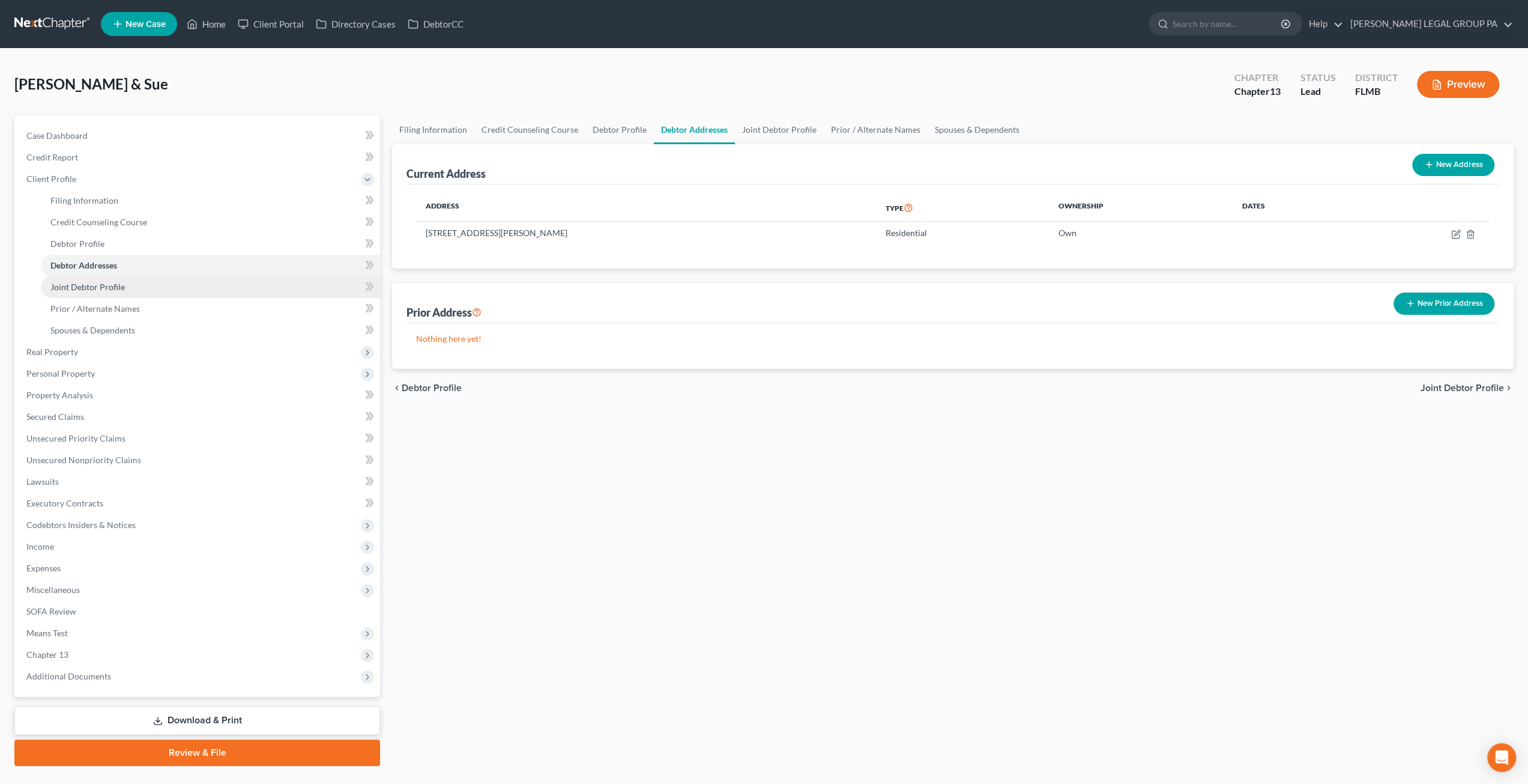
click at [89, 285] on span "Joint Debtor Profile" at bounding box center [87, 286] width 74 height 10
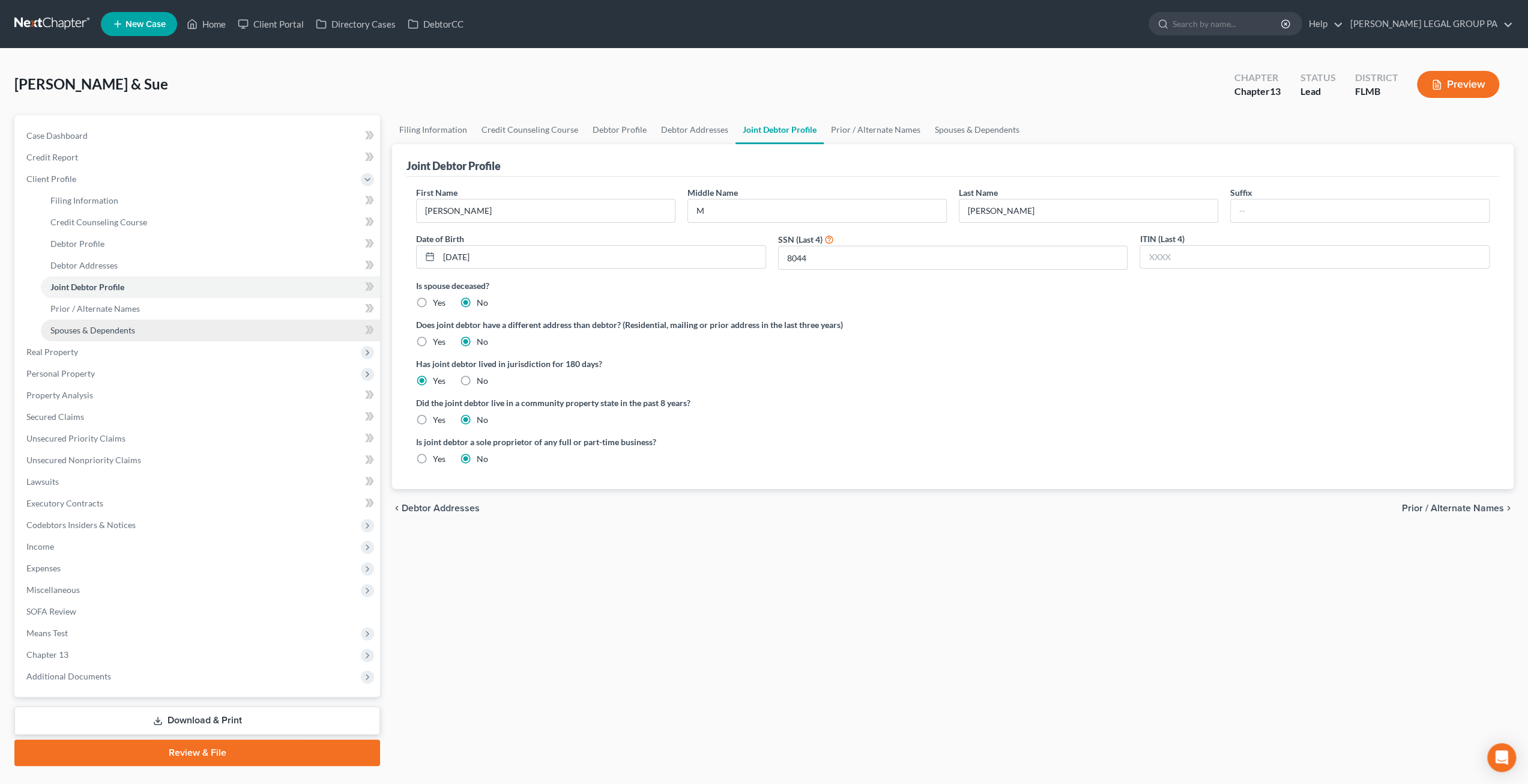
click at [83, 320] on link "Spouses & Dependents" at bounding box center [210, 330] width 339 height 22
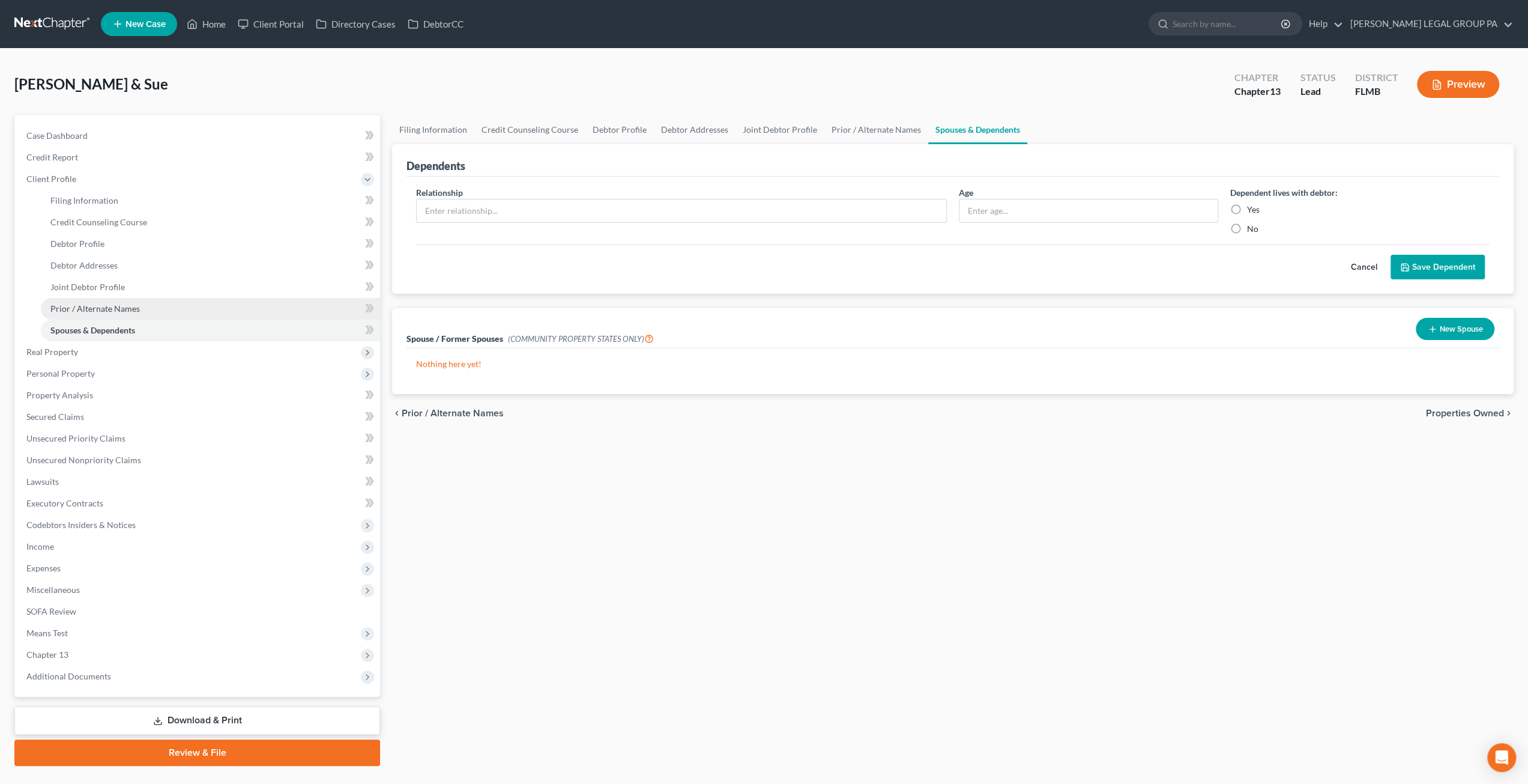
click at [123, 306] on span "Prior / Alternate Names" at bounding box center [95, 307] width 90 height 10
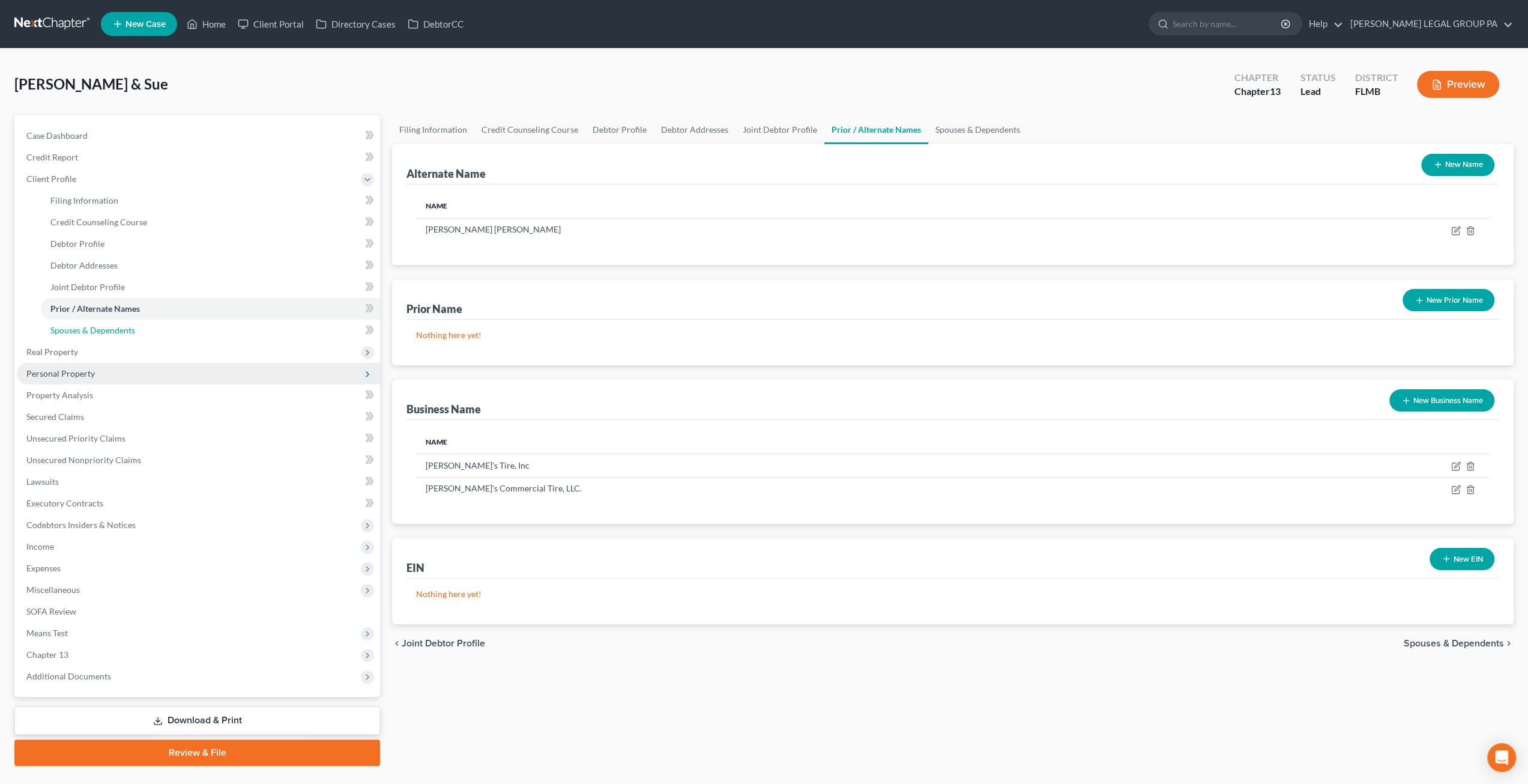
drag, startPoint x: 116, startPoint y: 333, endPoint x: 101, endPoint y: 363, distance: 33.5
click at [116, 333] on span "Spouses & Dependents" at bounding box center [92, 329] width 85 height 10
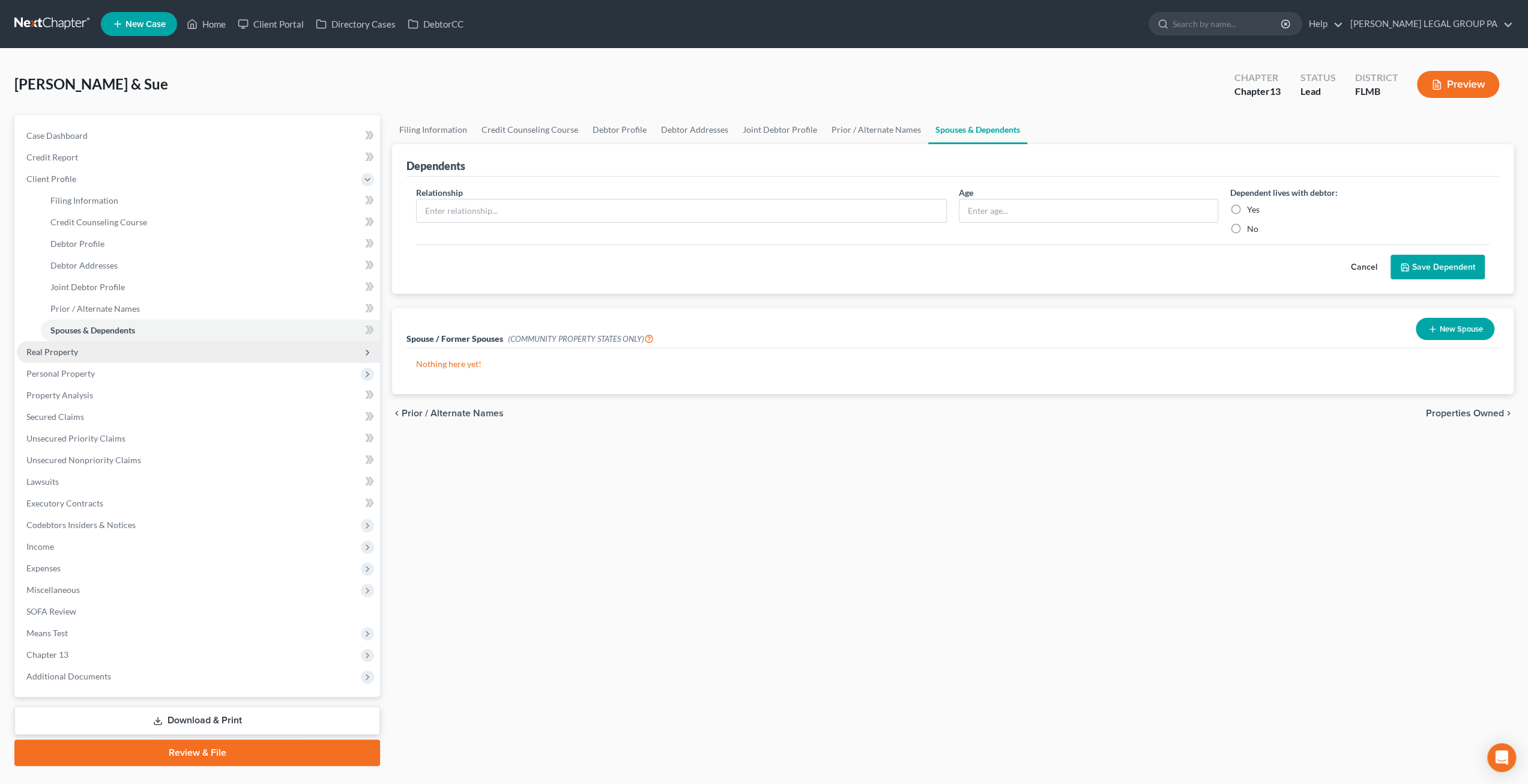
click at [83, 358] on span "Real Property" at bounding box center [198, 352] width 363 height 22
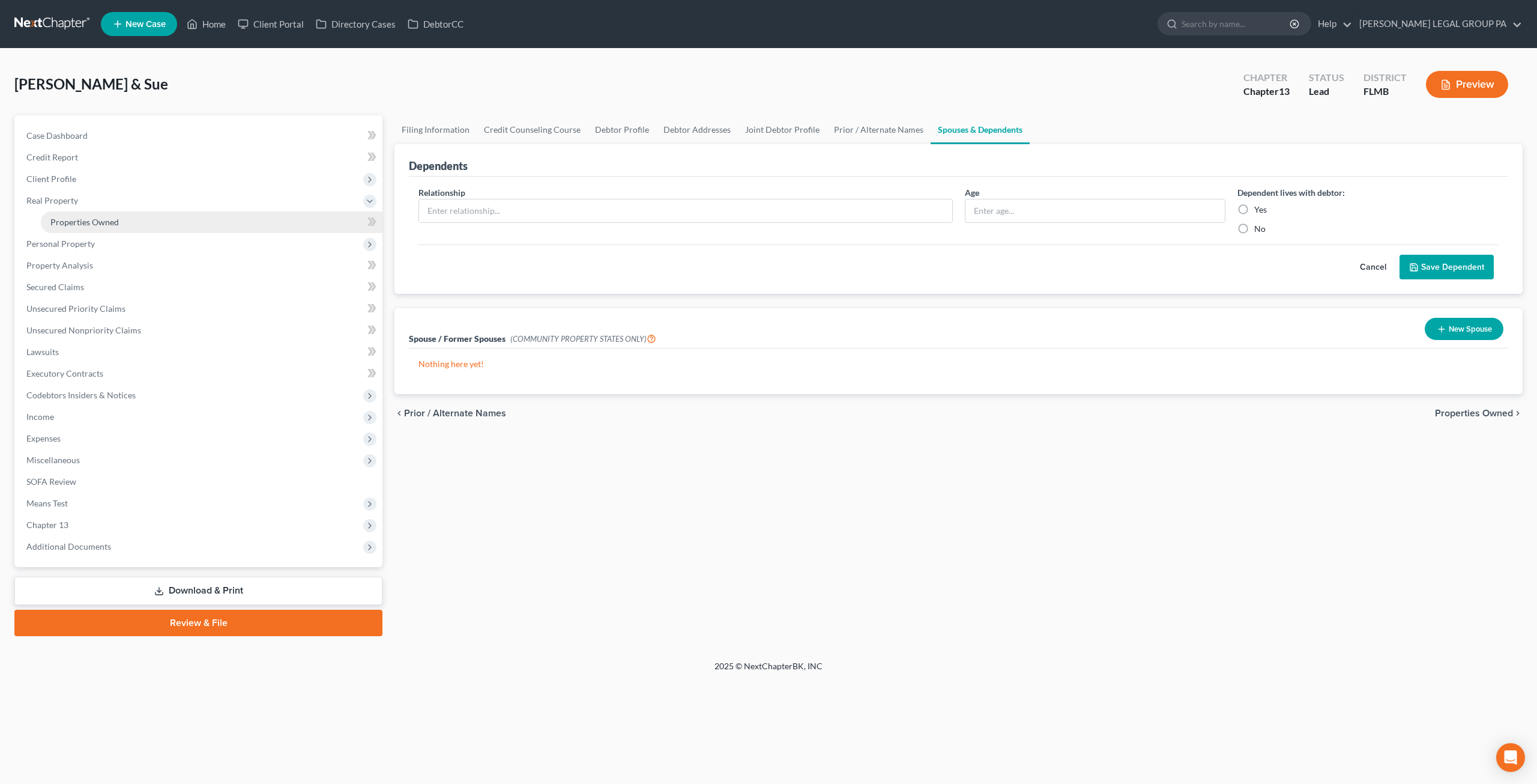
click at [123, 226] on link "Properties Owned" at bounding box center [211, 222] width 341 height 22
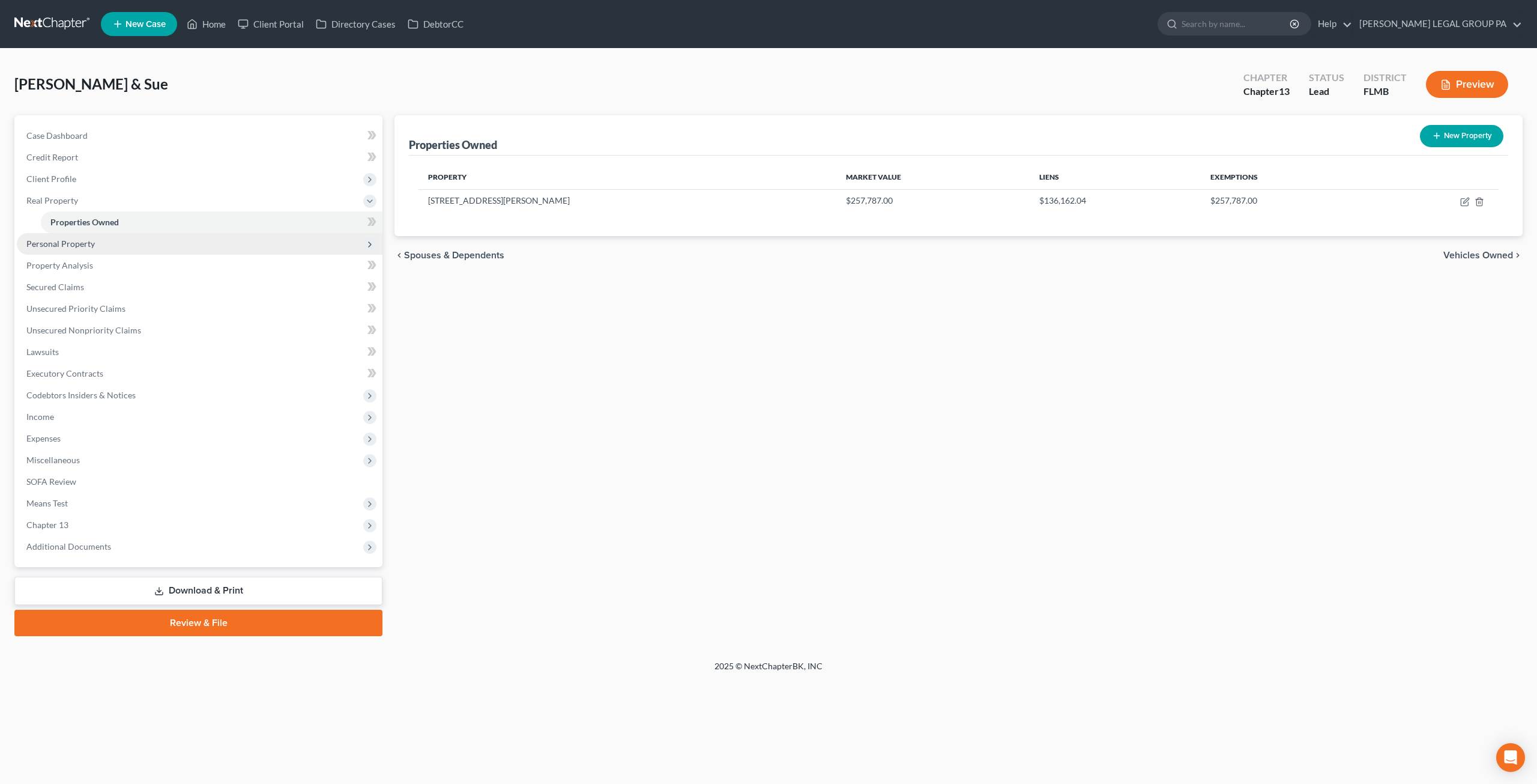
click at [72, 241] on span "Personal Property" at bounding box center [60, 243] width 69 height 10
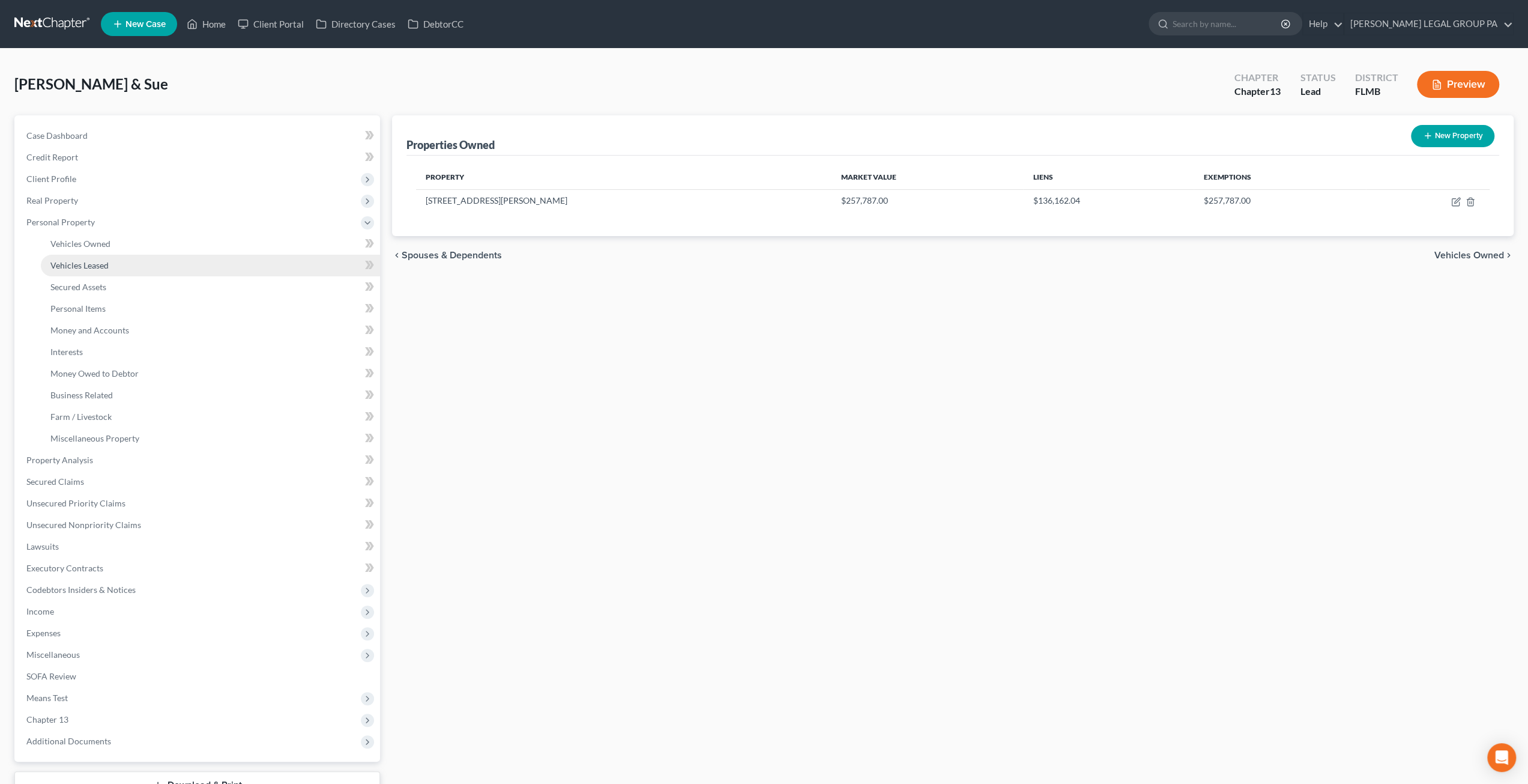
click at [80, 264] on span "Vehicles Leased" at bounding box center [80, 264] width 59 height 10
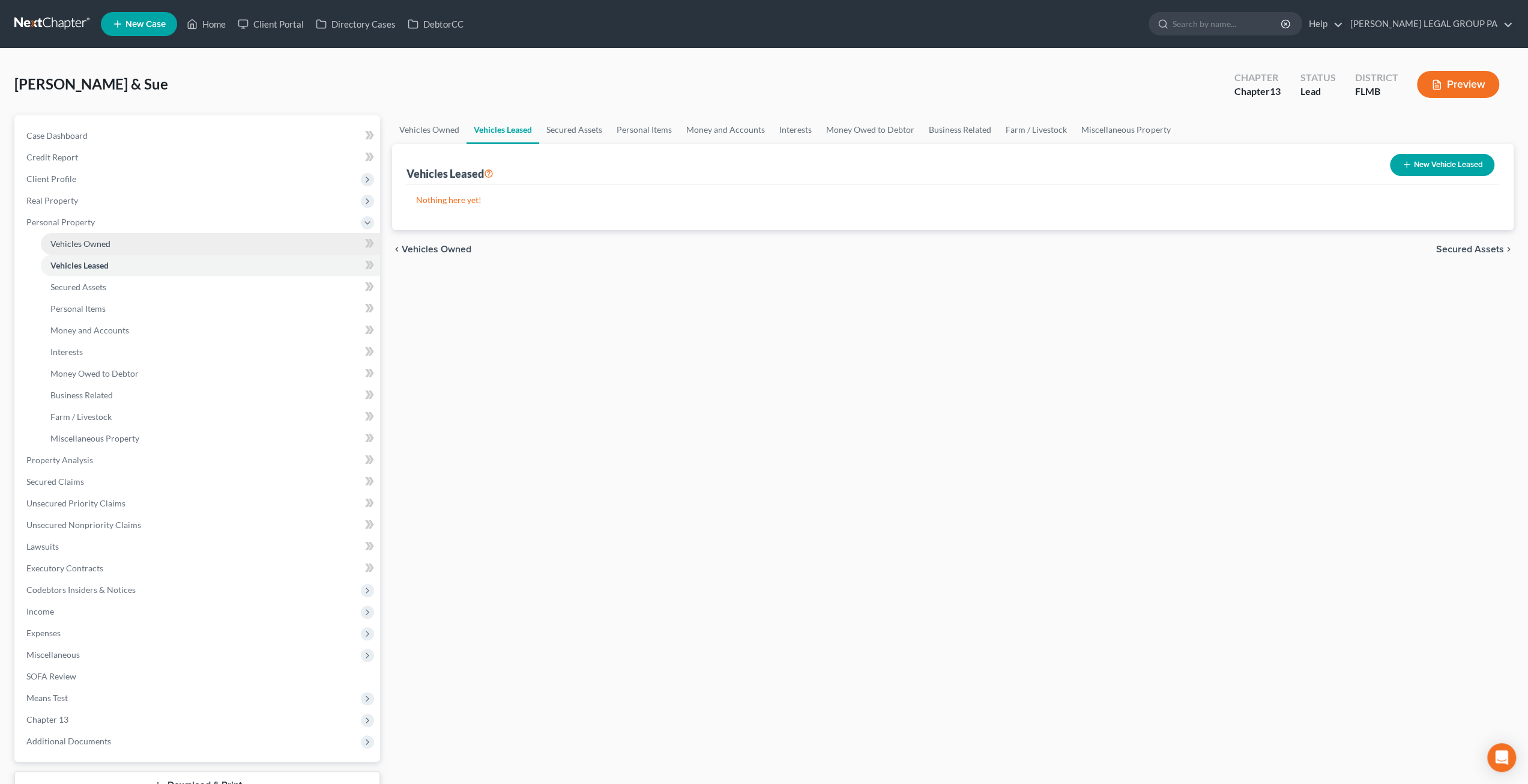
click at [81, 239] on span "Vehicles Owned" at bounding box center [81, 243] width 60 height 10
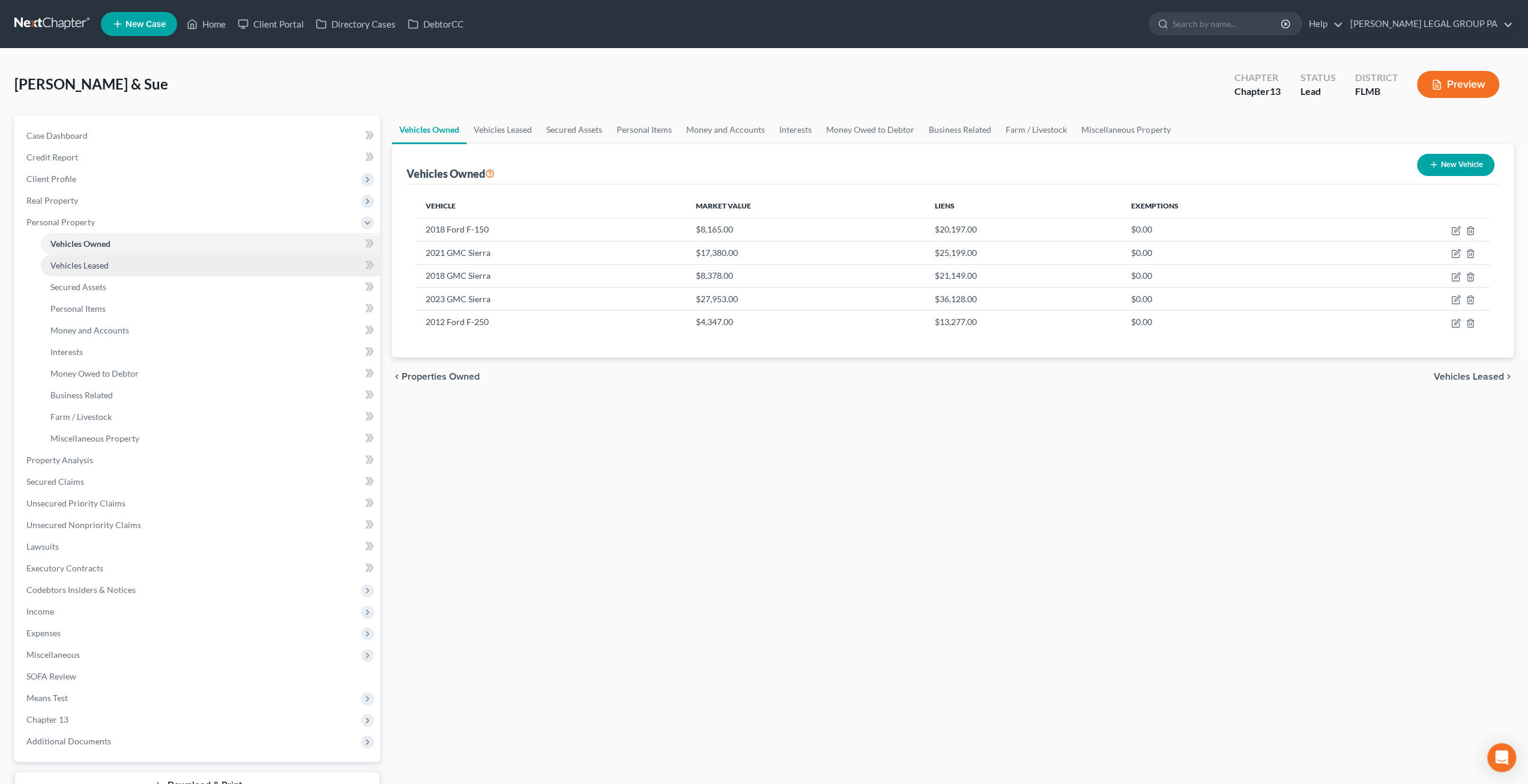
click at [61, 263] on span "Vehicles Leased" at bounding box center [80, 264] width 59 height 10
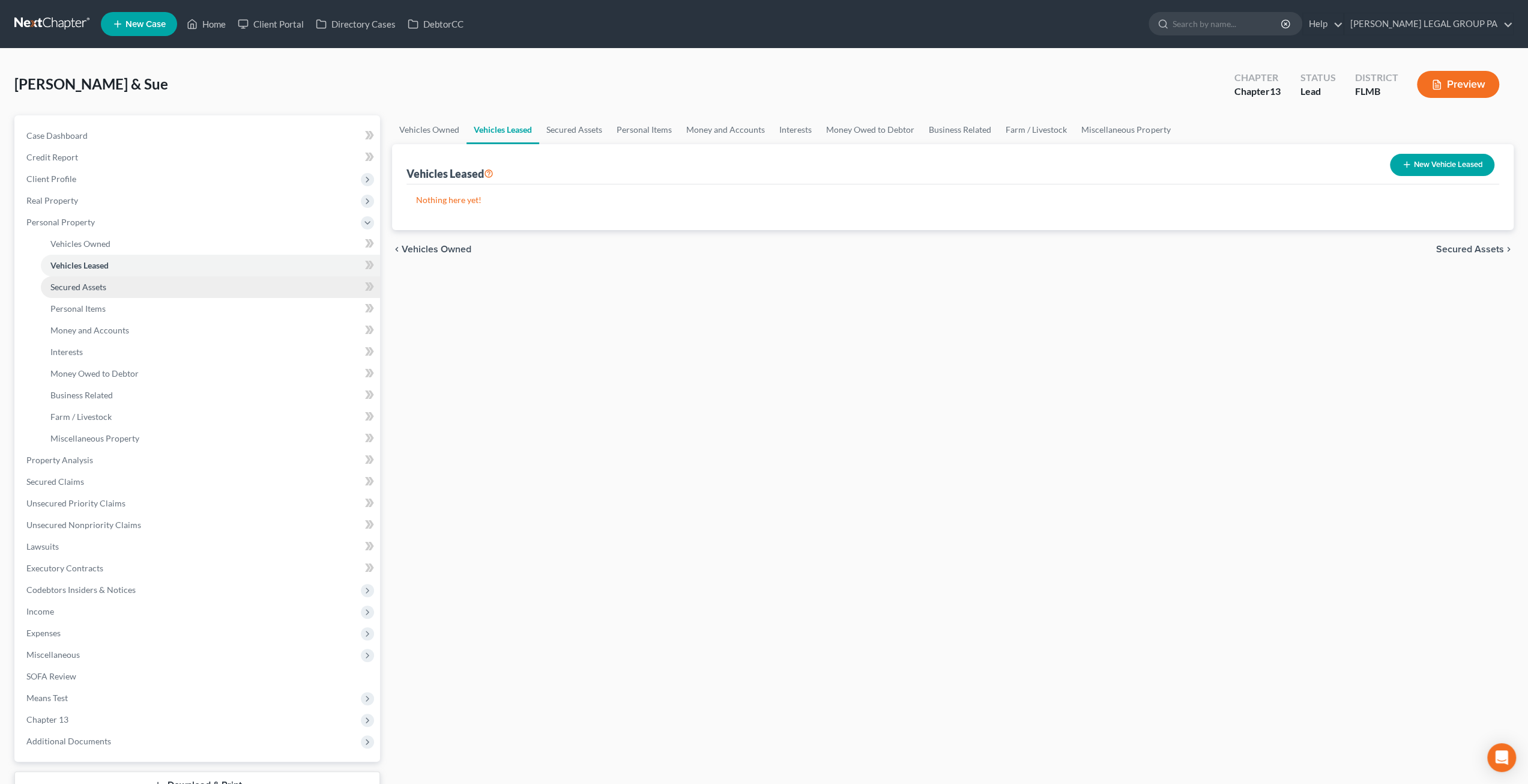
click at [67, 294] on link "Secured Assets" at bounding box center [210, 287] width 339 height 22
click at [91, 306] on span "Personal Items" at bounding box center [78, 307] width 55 height 10
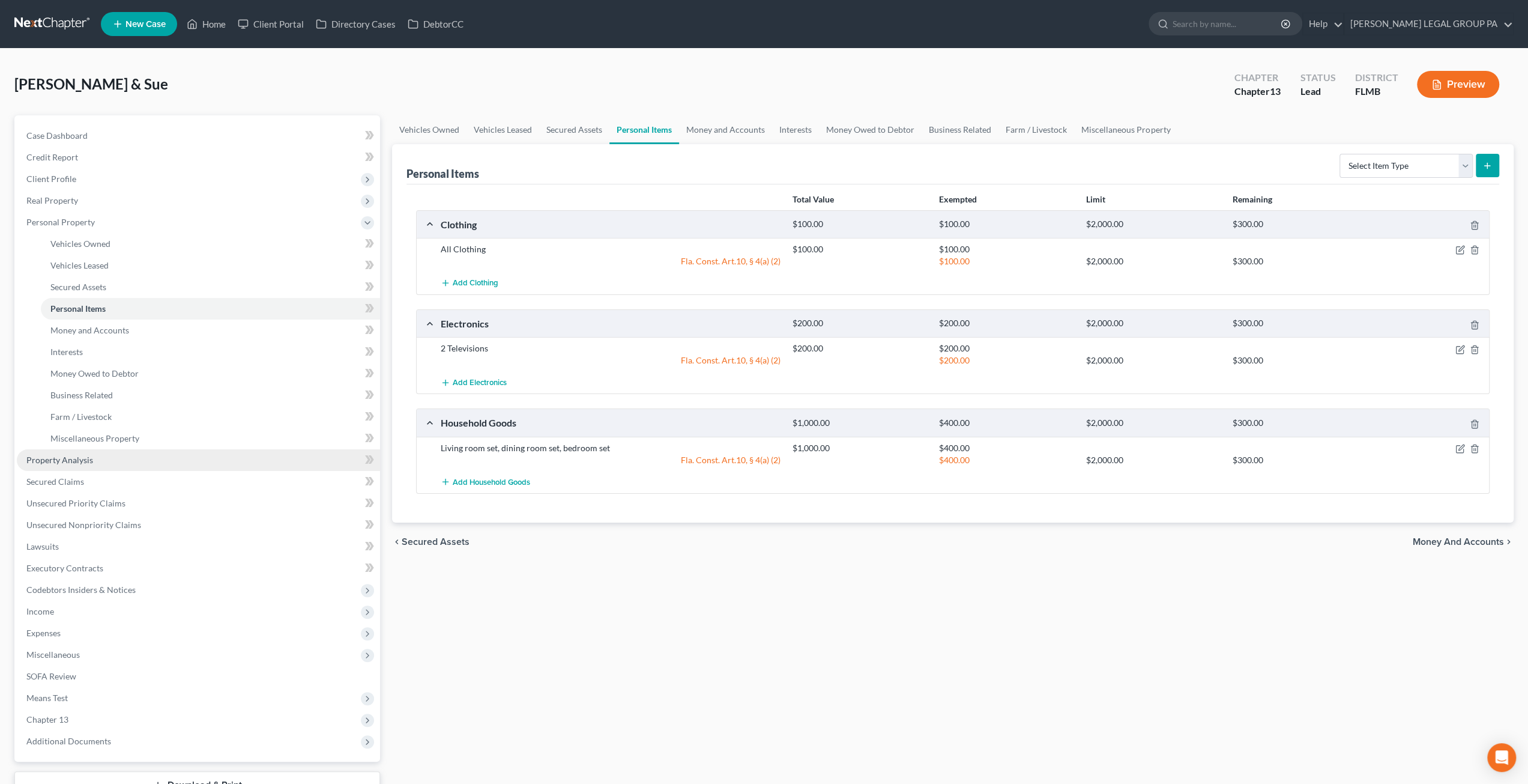
drag, startPoint x: 68, startPoint y: 459, endPoint x: 147, endPoint y: 451, distance: 79.4
click at [68, 459] on span "Property Analysis" at bounding box center [59, 459] width 67 height 10
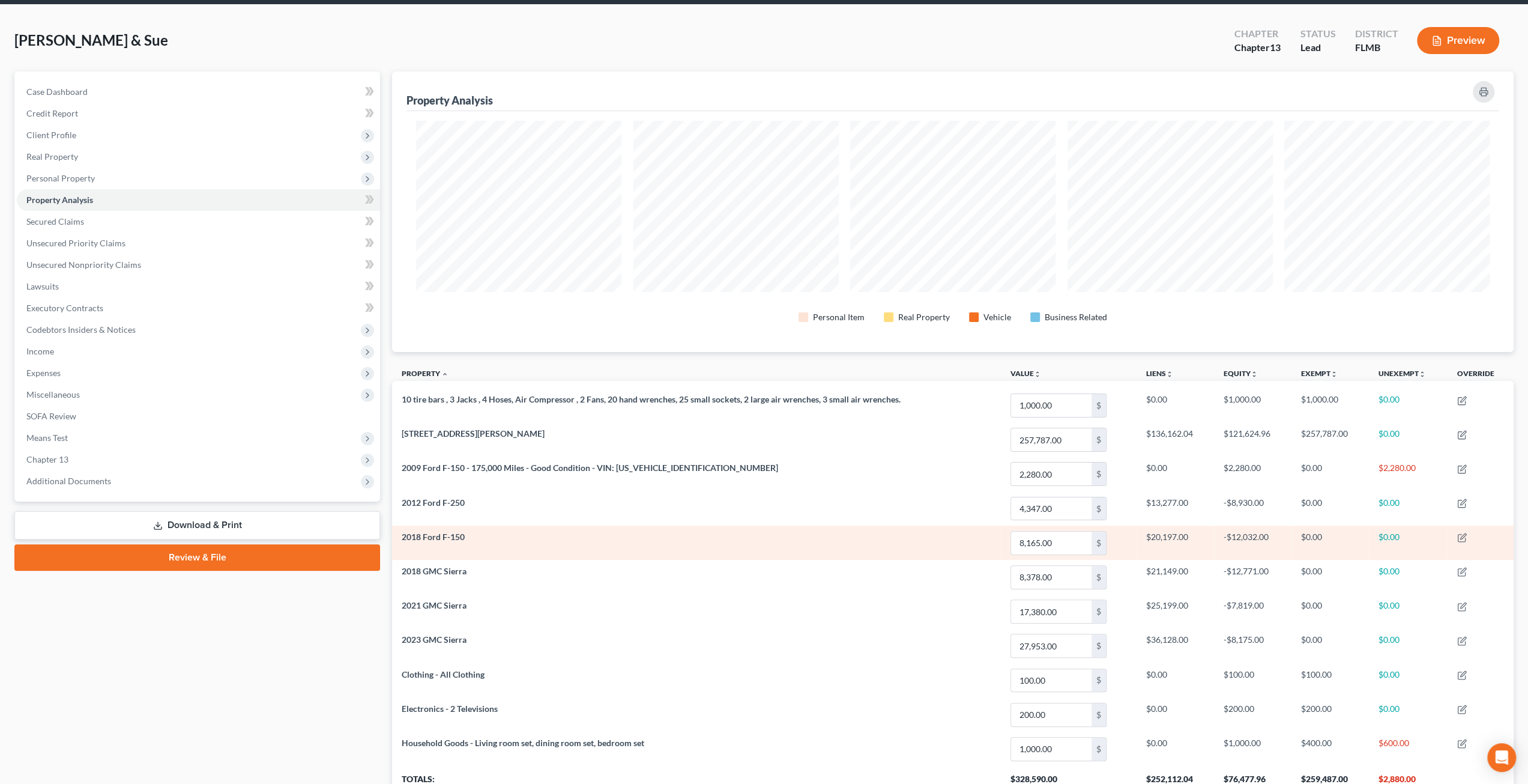
scroll to position [120, 0]
